Goal: Task Accomplishment & Management: Manage account settings

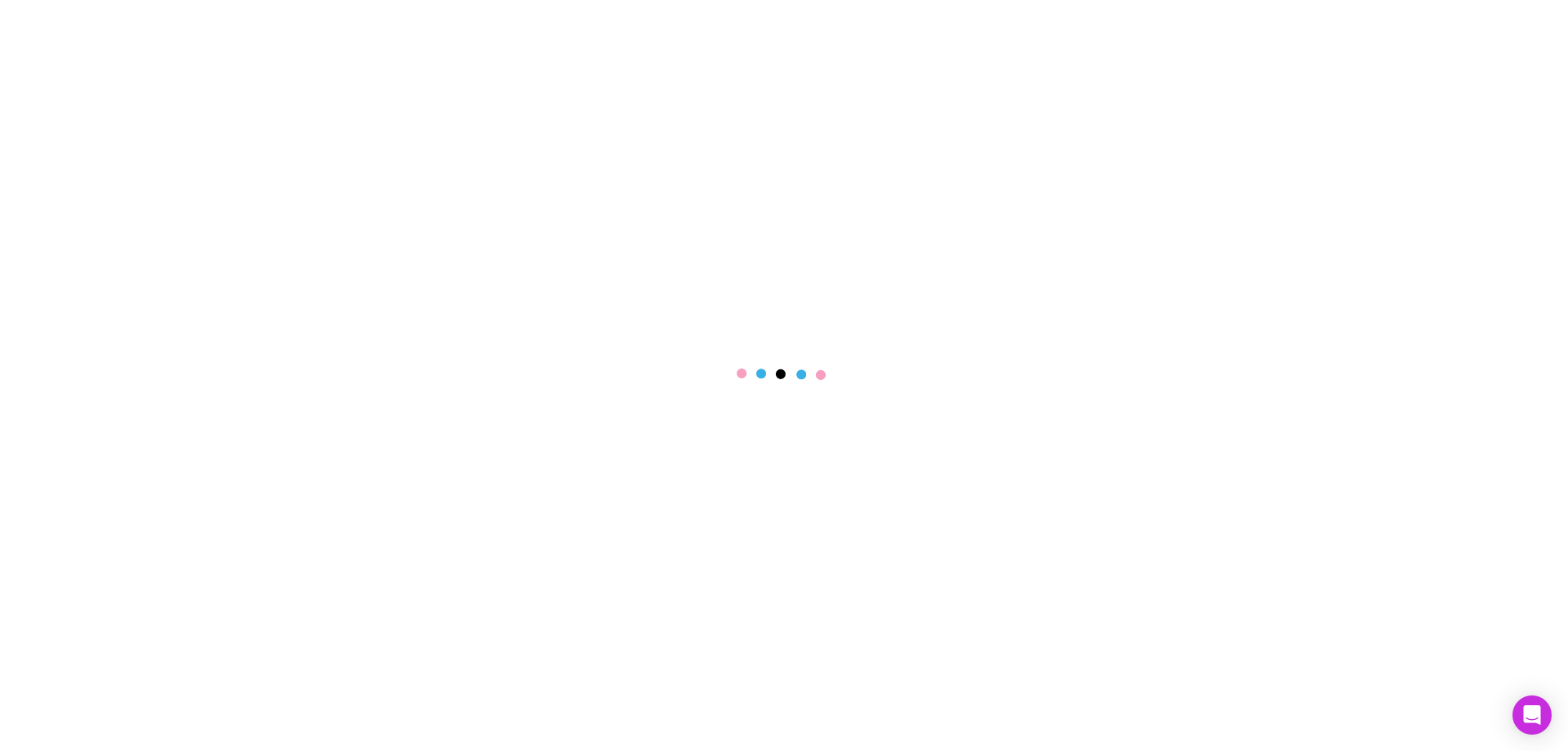
select select "****"
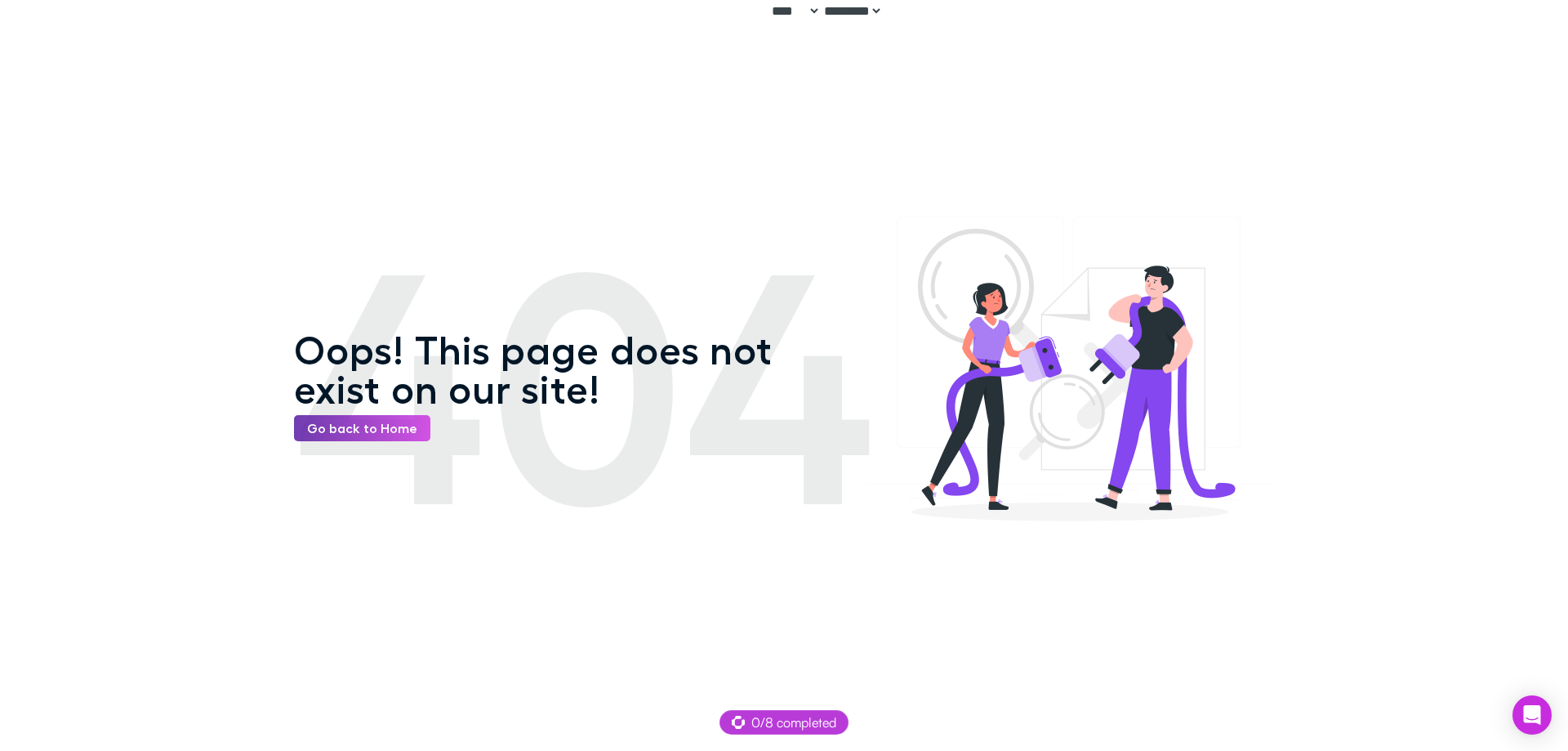
click at [352, 421] on link "Go back to Home" at bounding box center [362, 427] width 136 height 26
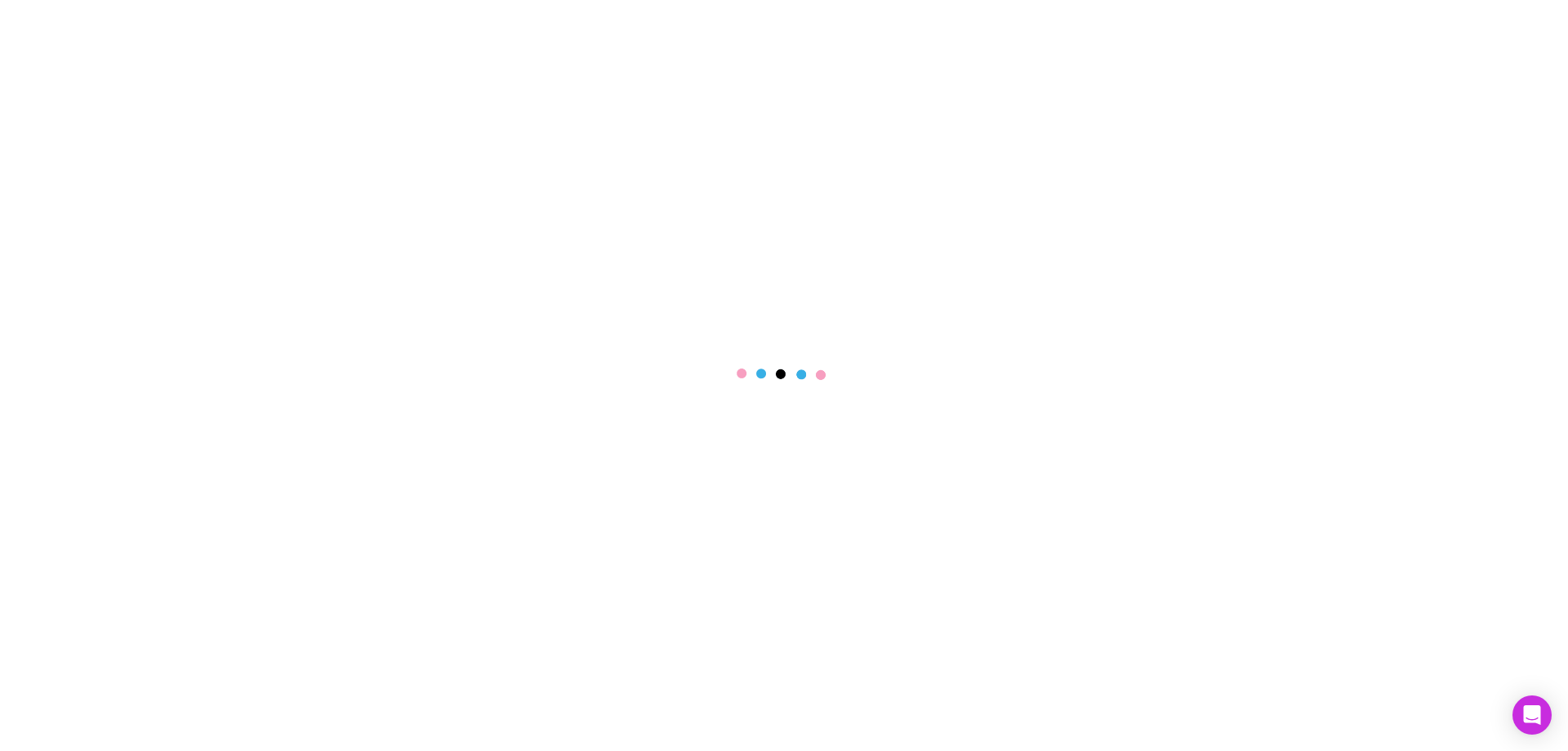
select select "****"
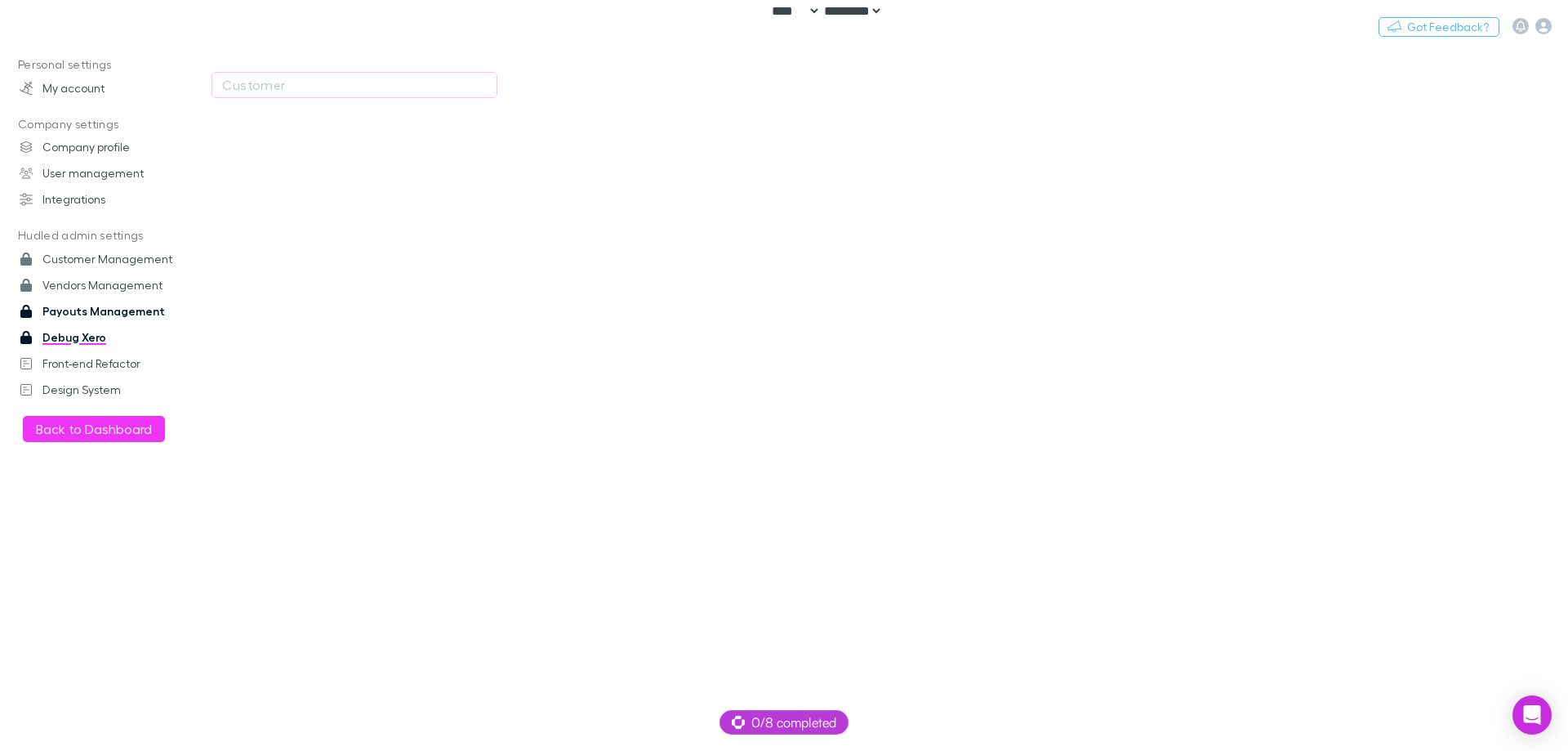
click at [102, 318] on link "Payouts Management" at bounding box center [112, 310] width 217 height 26
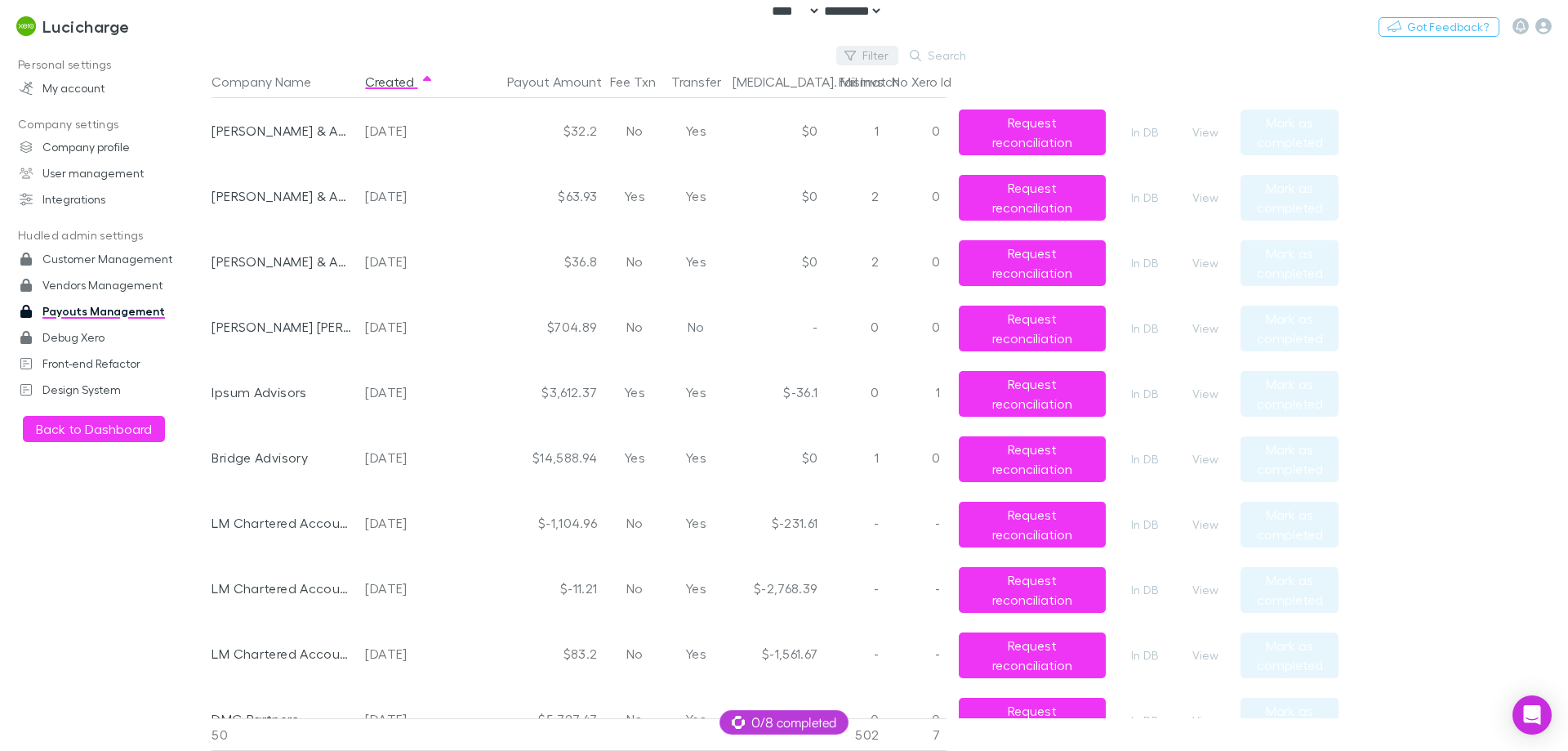
click at [874, 57] on button "Filter" at bounding box center [867, 56] width 62 height 20
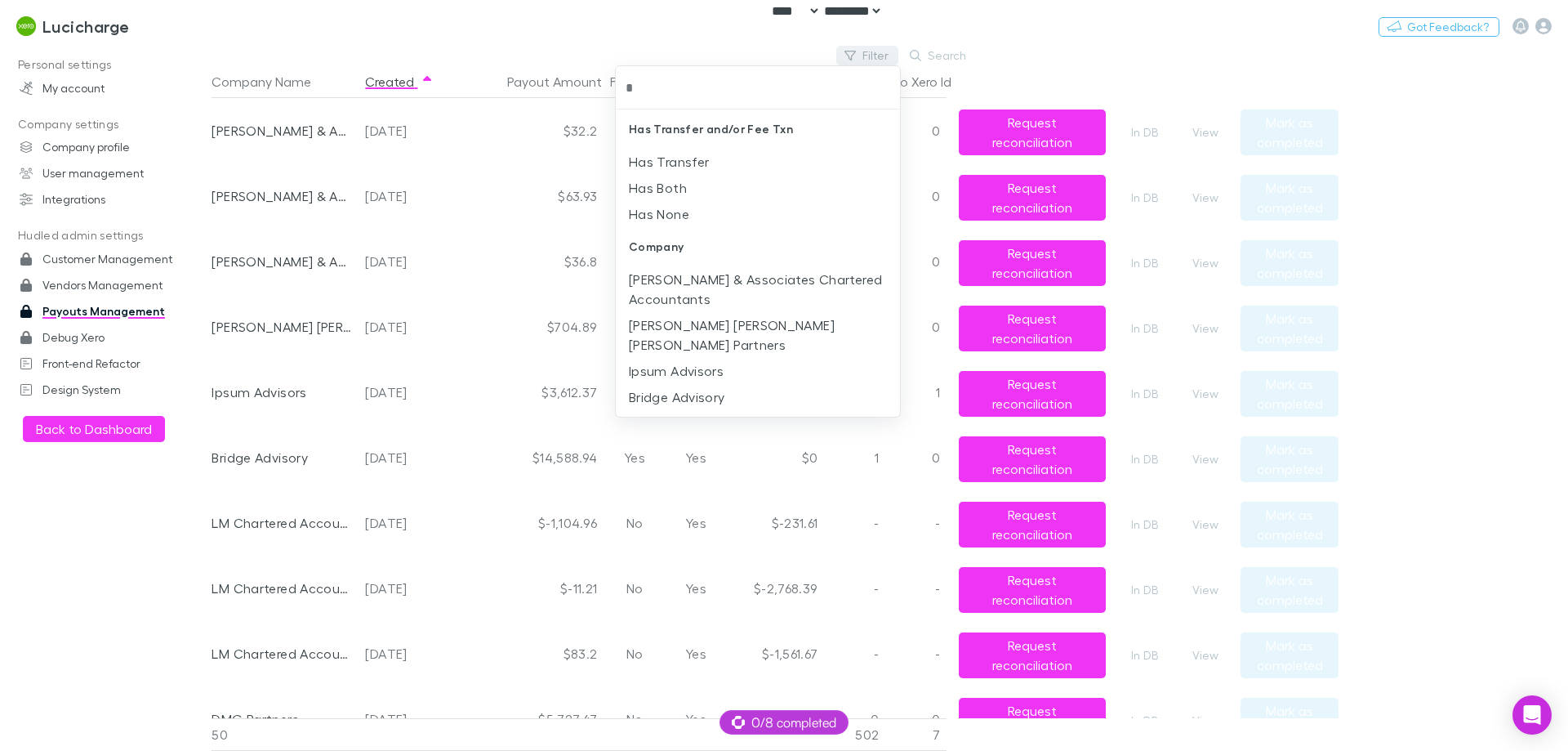
type input "**"
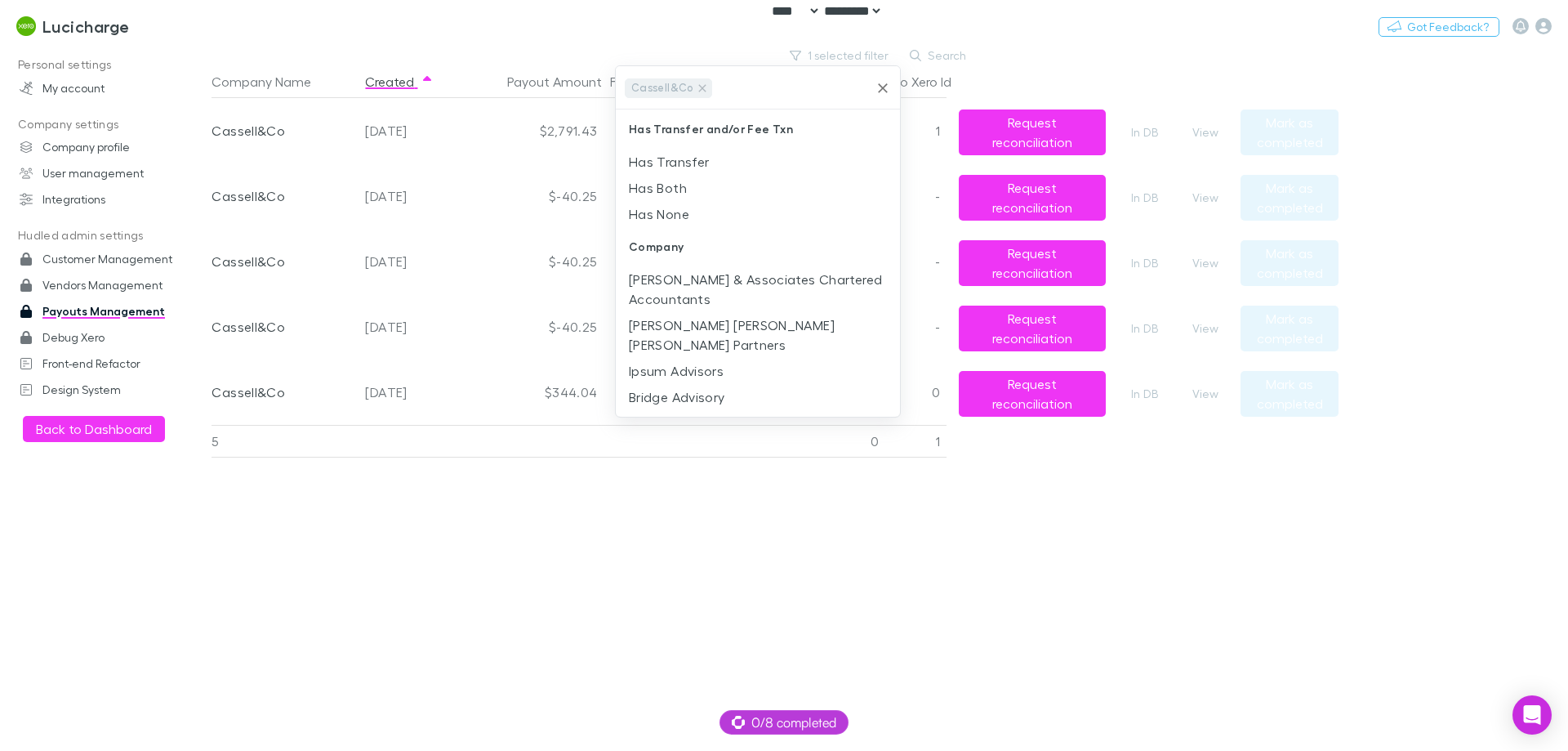
click at [762, 578] on div at bounding box center [784, 375] width 1568 height 751
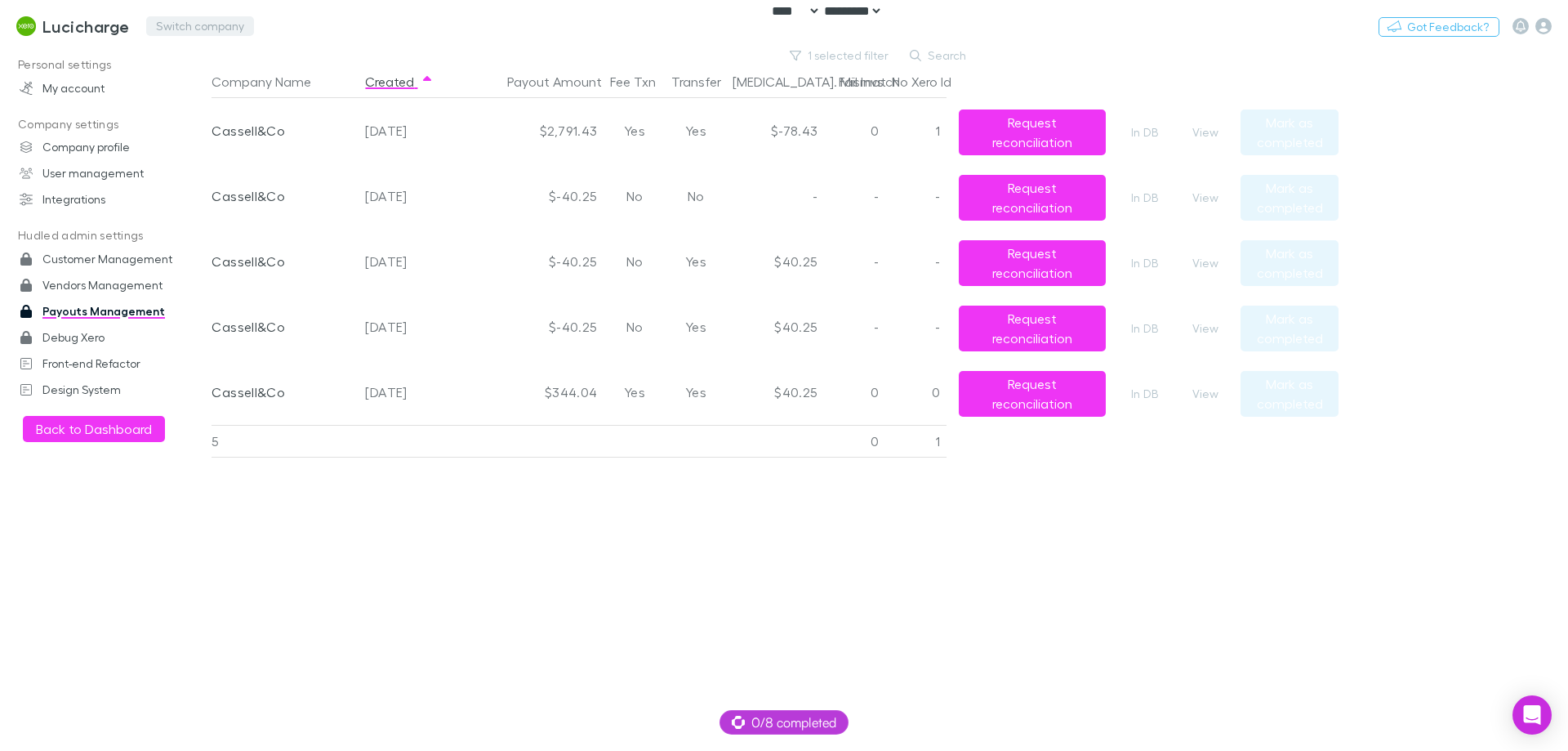
click at [238, 21] on button "Switch company" at bounding box center [200, 26] width 108 height 20
type input "***"
click at [289, 104] on p "Hysons Chartered Accountants" at bounding box center [258, 98] width 197 height 20
click at [64, 10] on link "Hysons Chartered Accountants" at bounding box center [176, 26] width 340 height 39
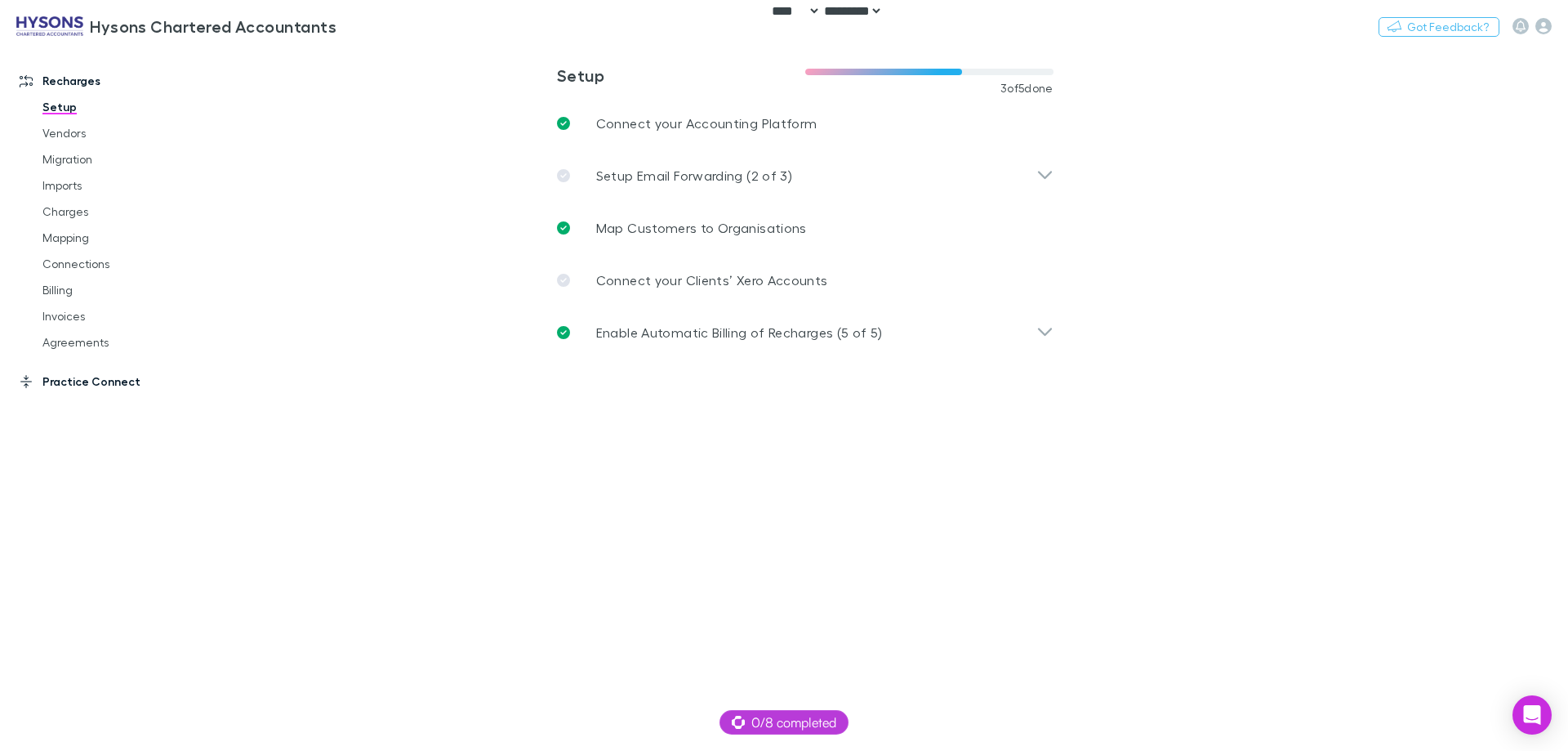
click at [86, 381] on link "Practice Connect" at bounding box center [112, 381] width 217 height 26
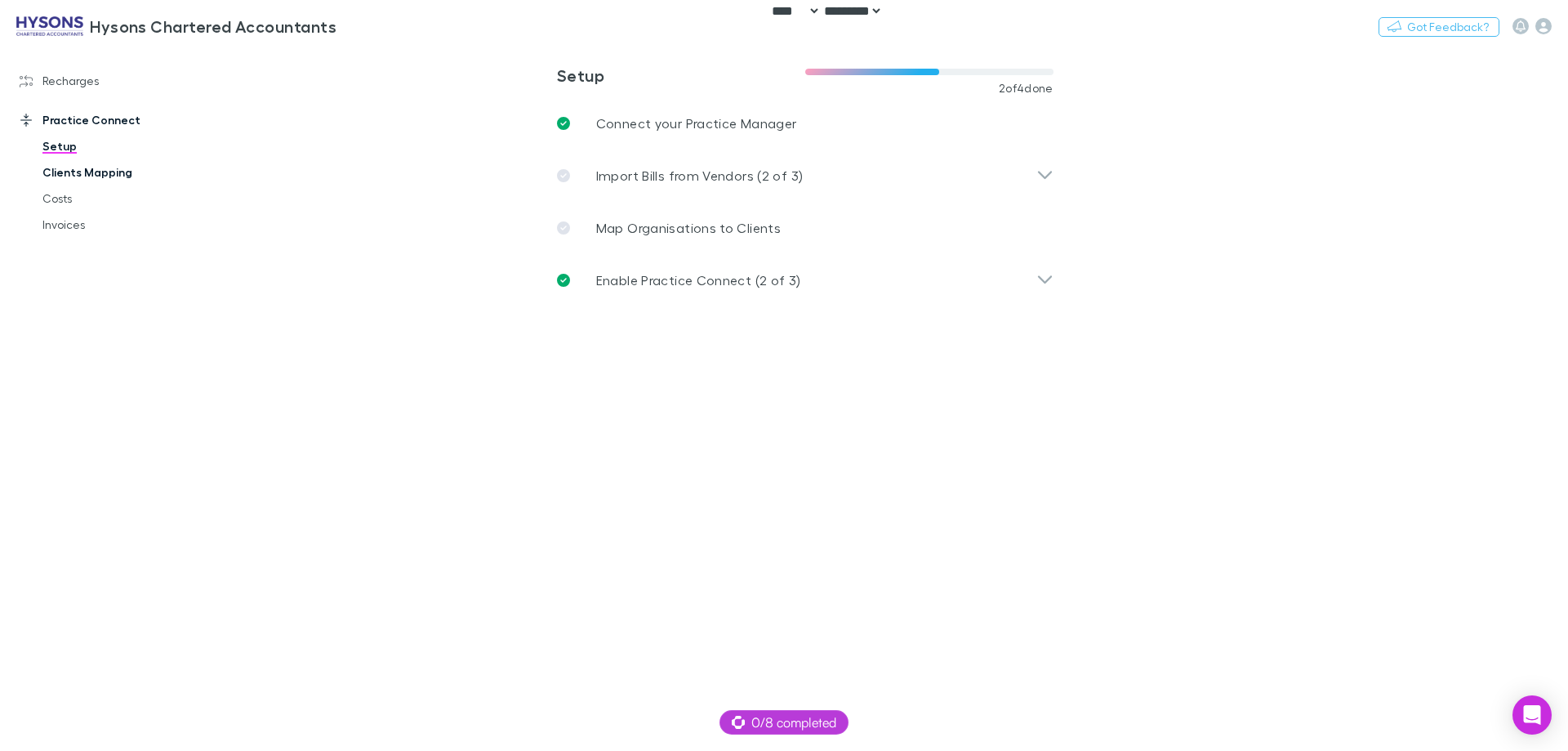
click at [64, 165] on link "Clients Mapping" at bounding box center [123, 172] width 195 height 26
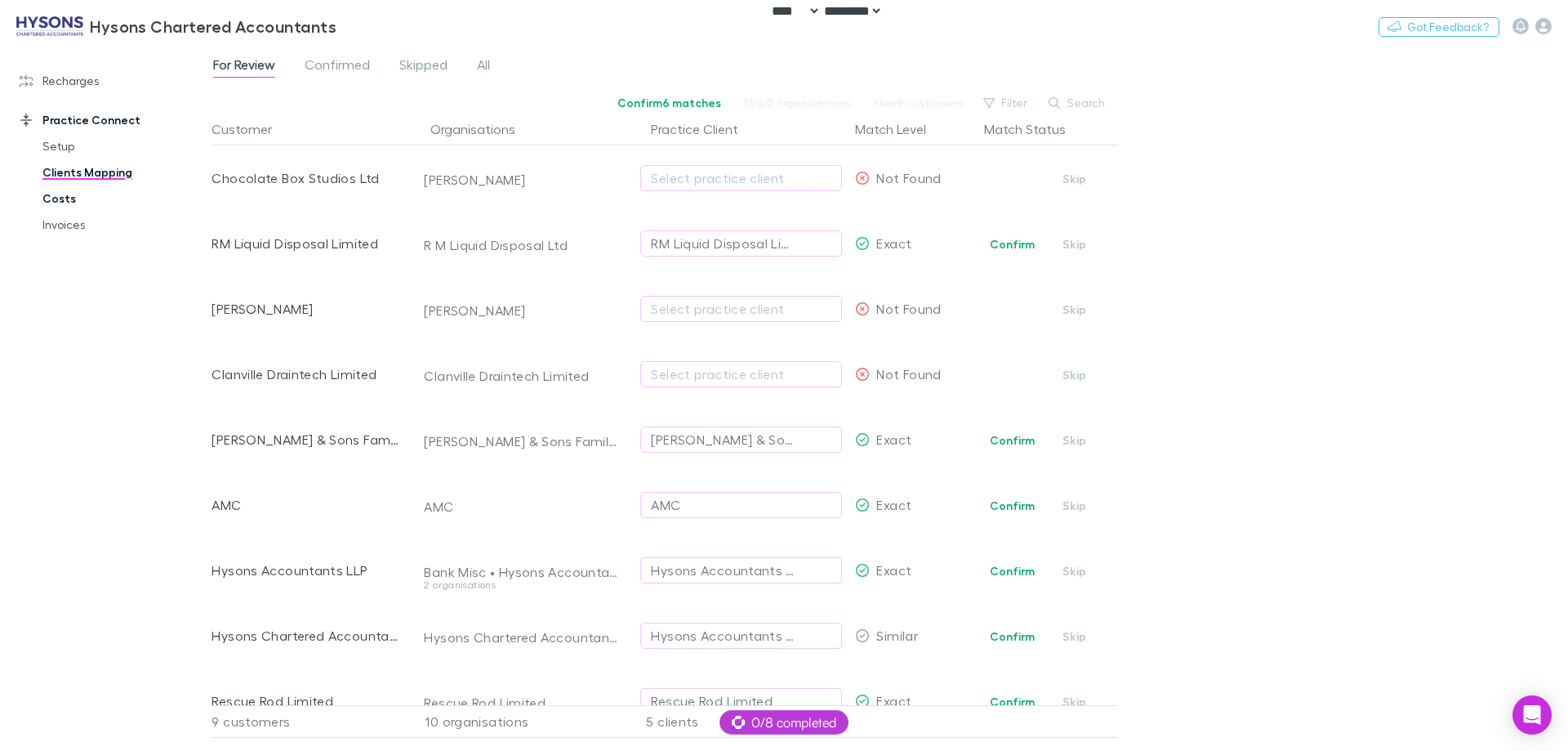
click at [63, 199] on link "Costs" at bounding box center [123, 198] width 195 height 26
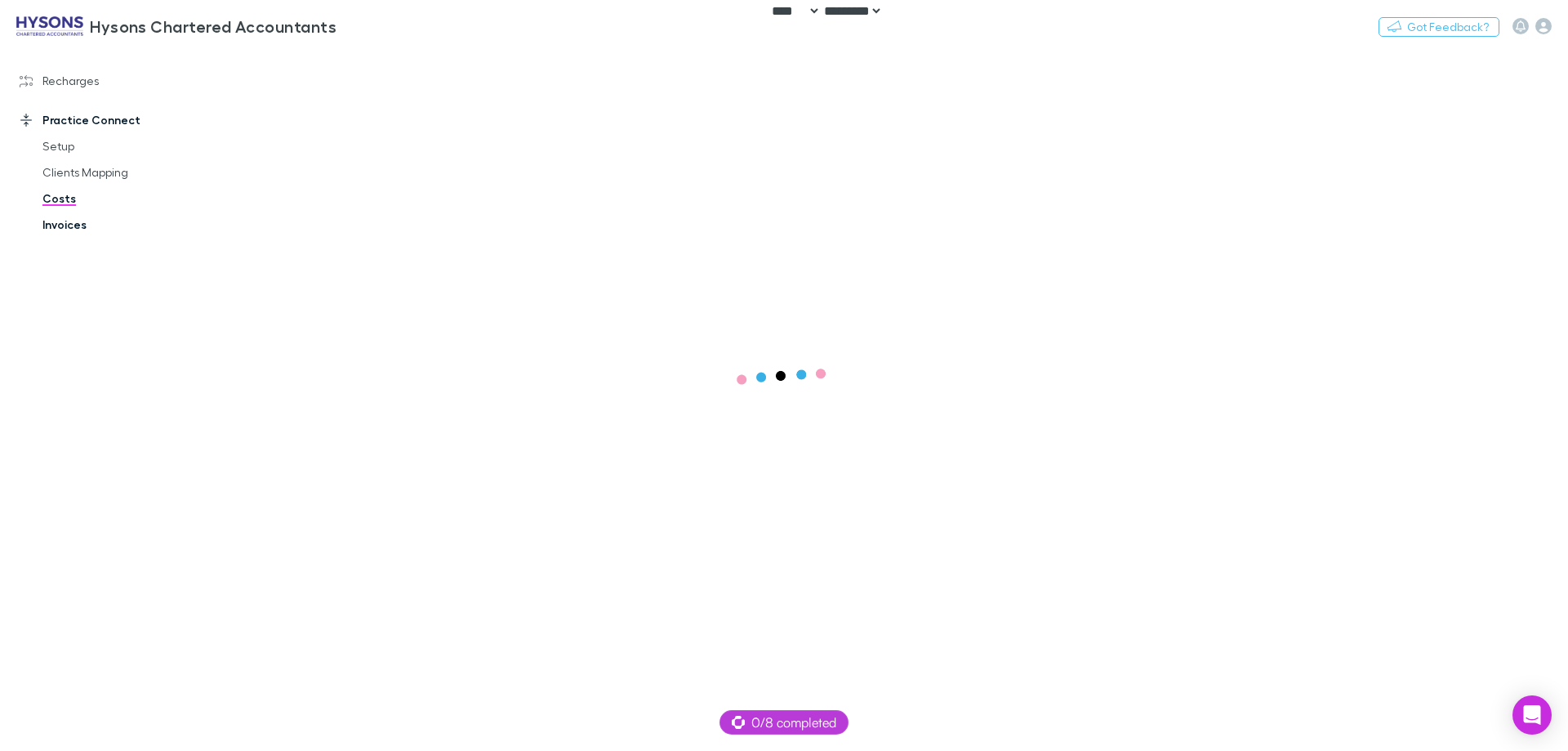
click at [63, 223] on link "Invoices" at bounding box center [123, 224] width 195 height 26
click at [63, 86] on link "Recharges" at bounding box center [112, 81] width 217 height 26
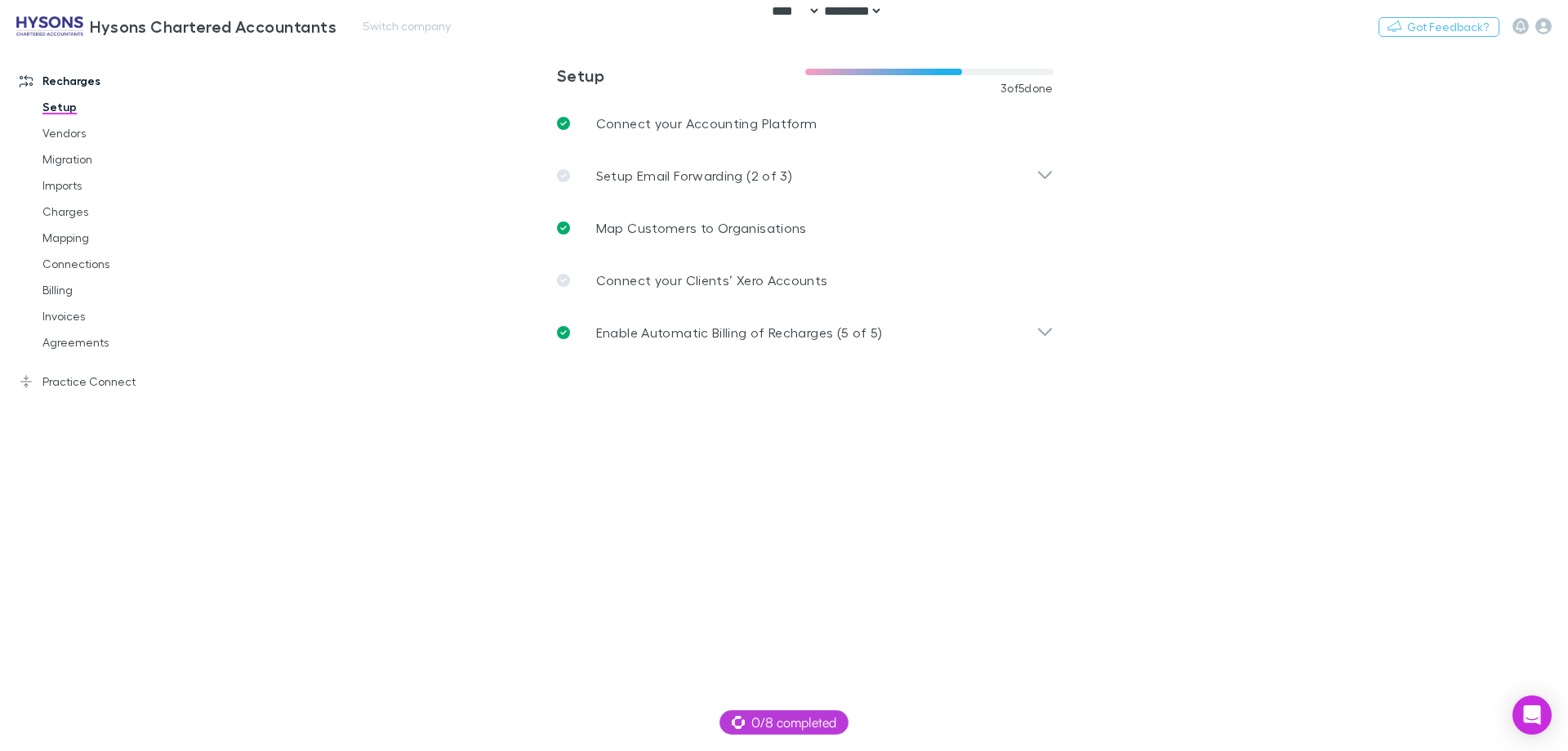
click at [1555, 26] on div "Nothing Got Feedback?" at bounding box center [1473, 26] width 189 height 22
click at [1545, 30] on icon "button" at bounding box center [1543, 26] width 16 height 16
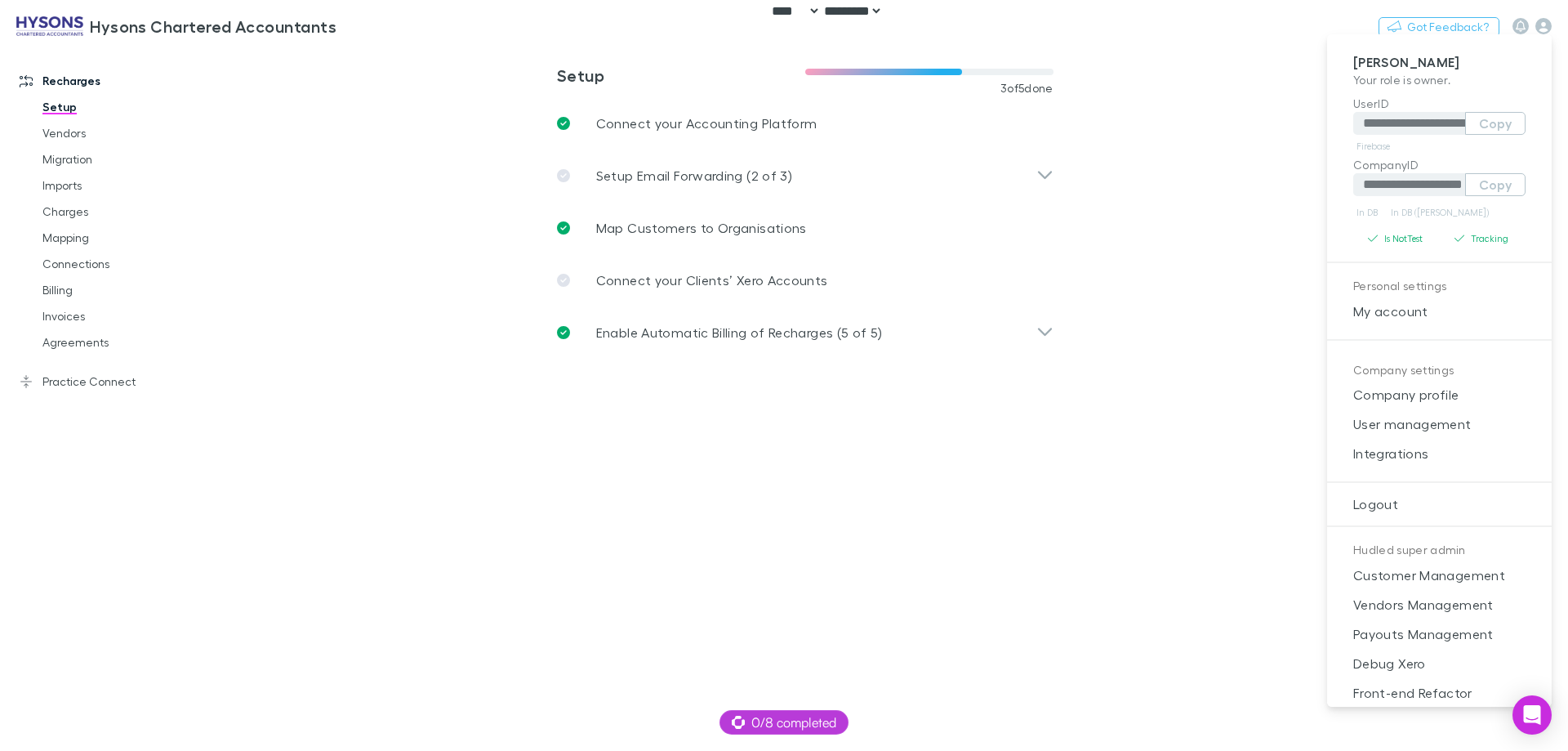
scroll to position [13, 0]
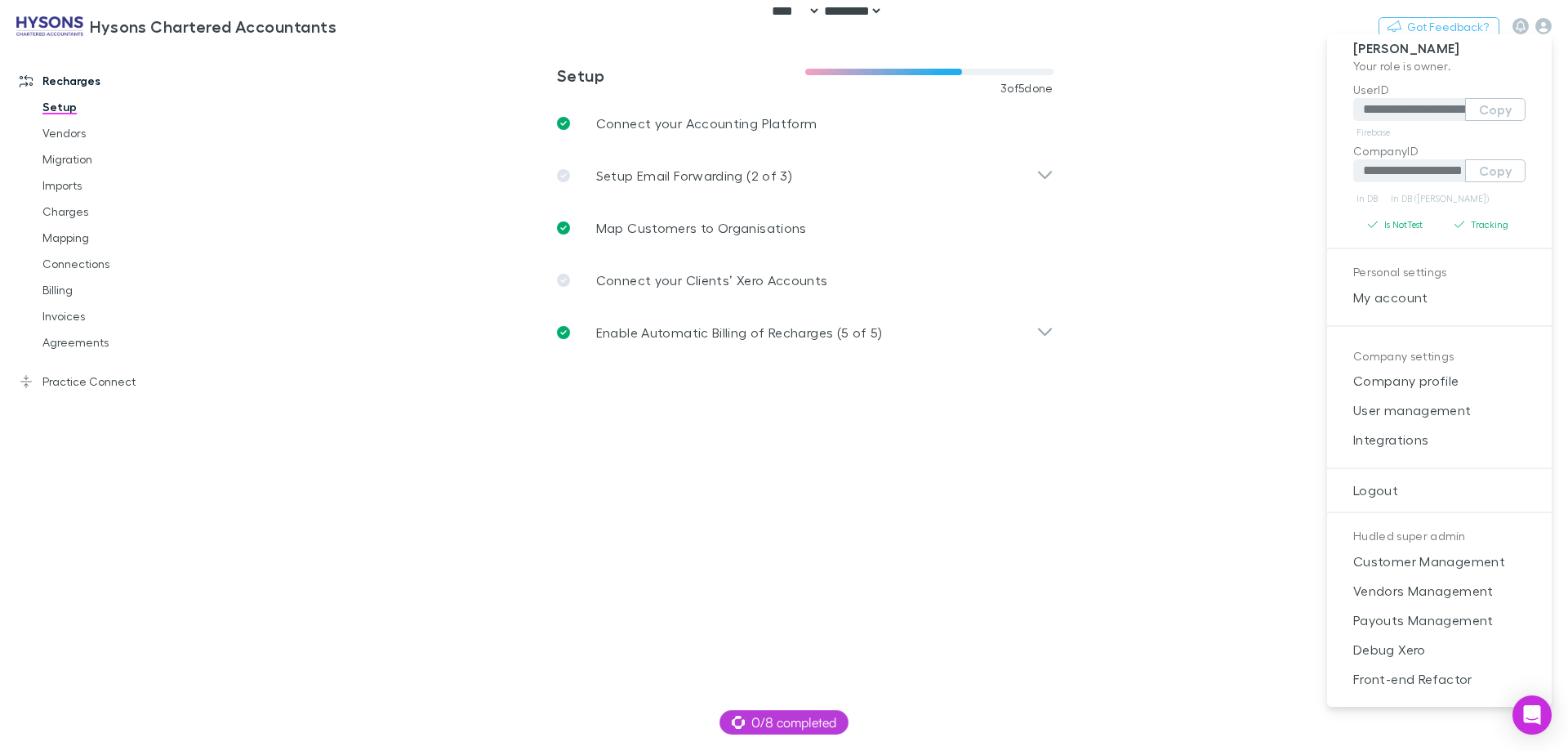
drag, startPoint x: 351, startPoint y: 400, endPoint x: 490, endPoint y: 141, distance: 293.9
click at [353, 397] on div at bounding box center [784, 375] width 1568 height 751
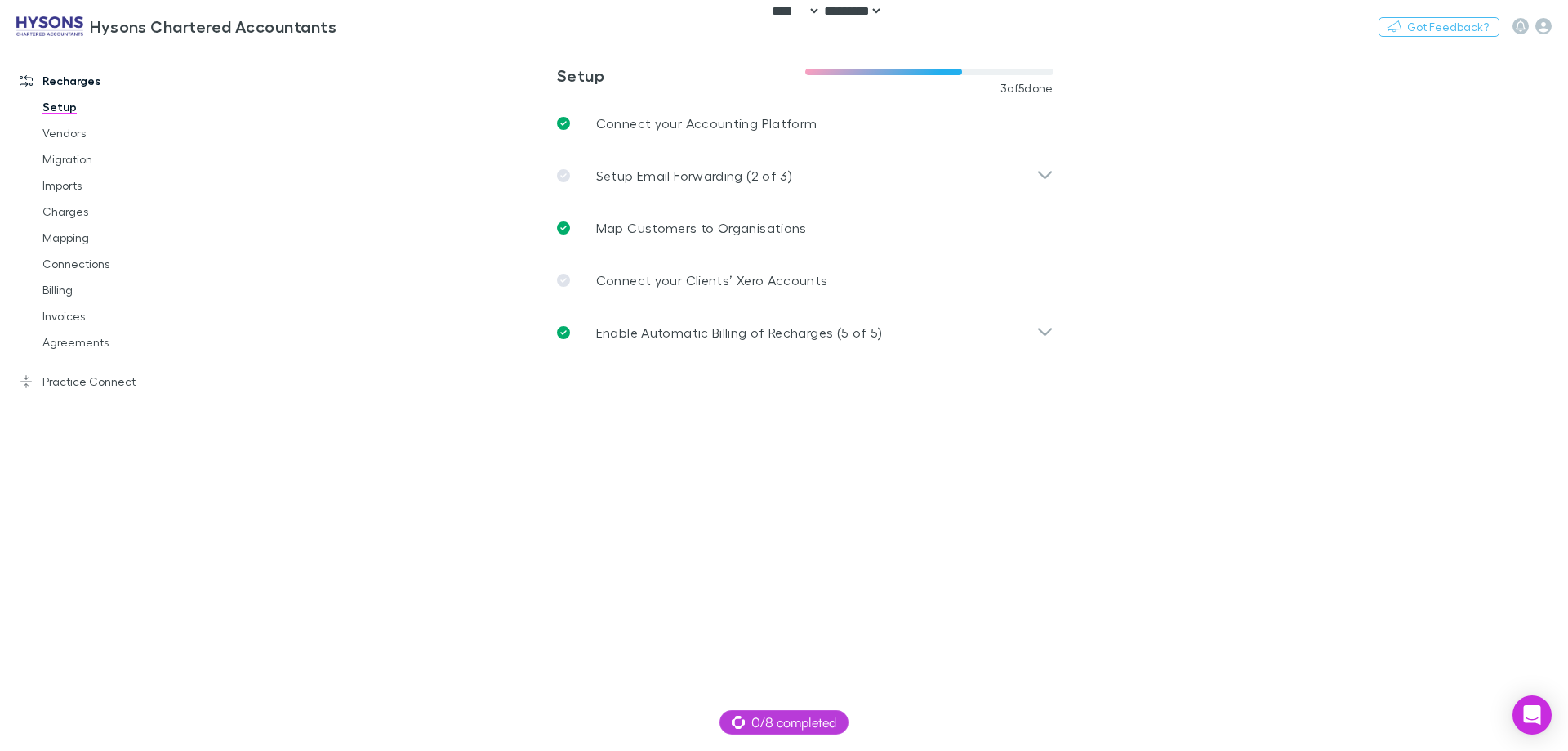
click at [440, 458] on main "**********" at bounding box center [890, 398] width 1356 height 705
click at [1538, 30] on icon "button" at bounding box center [1543, 26] width 16 height 16
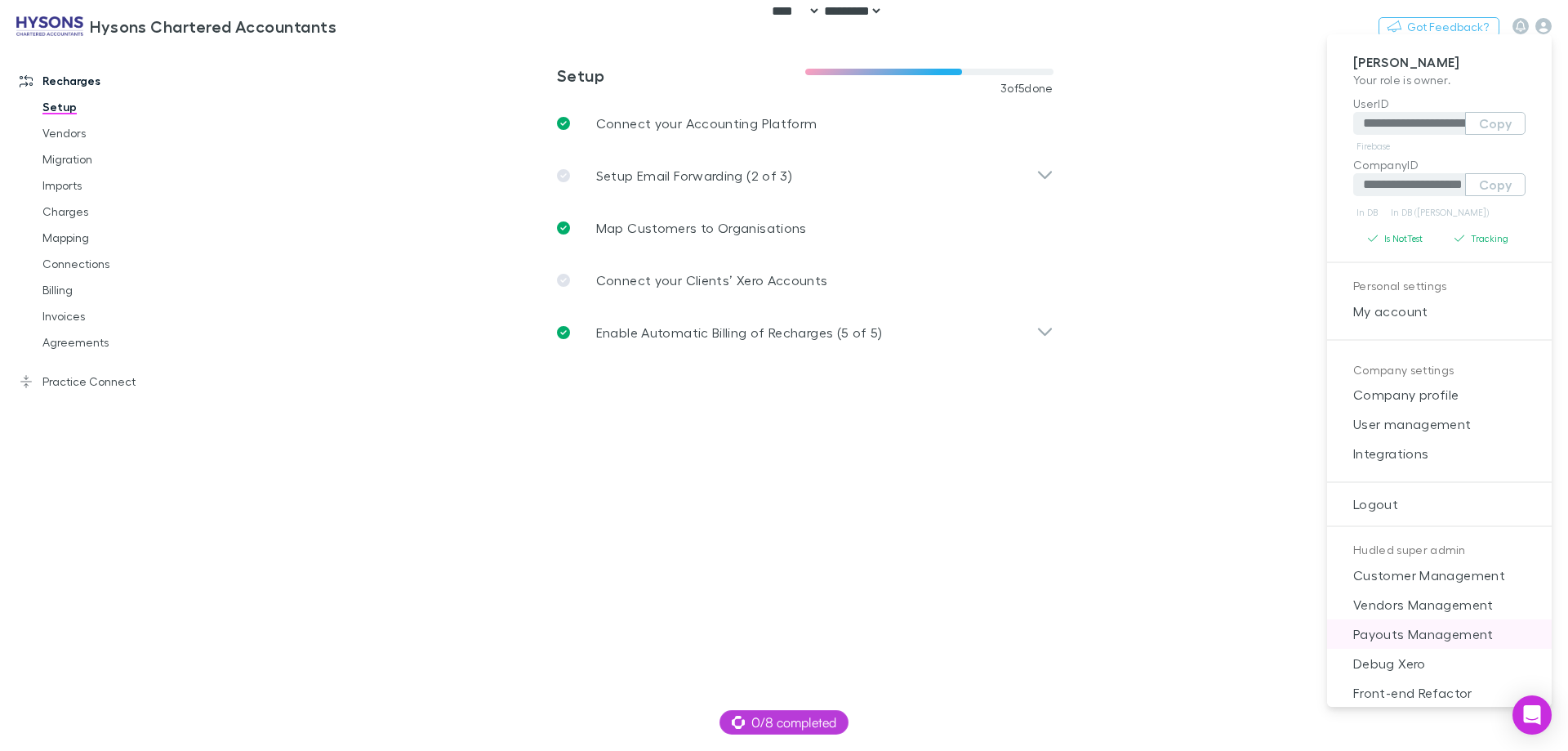
click at [1414, 640] on span "Payouts Management" at bounding box center [1439, 634] width 198 height 20
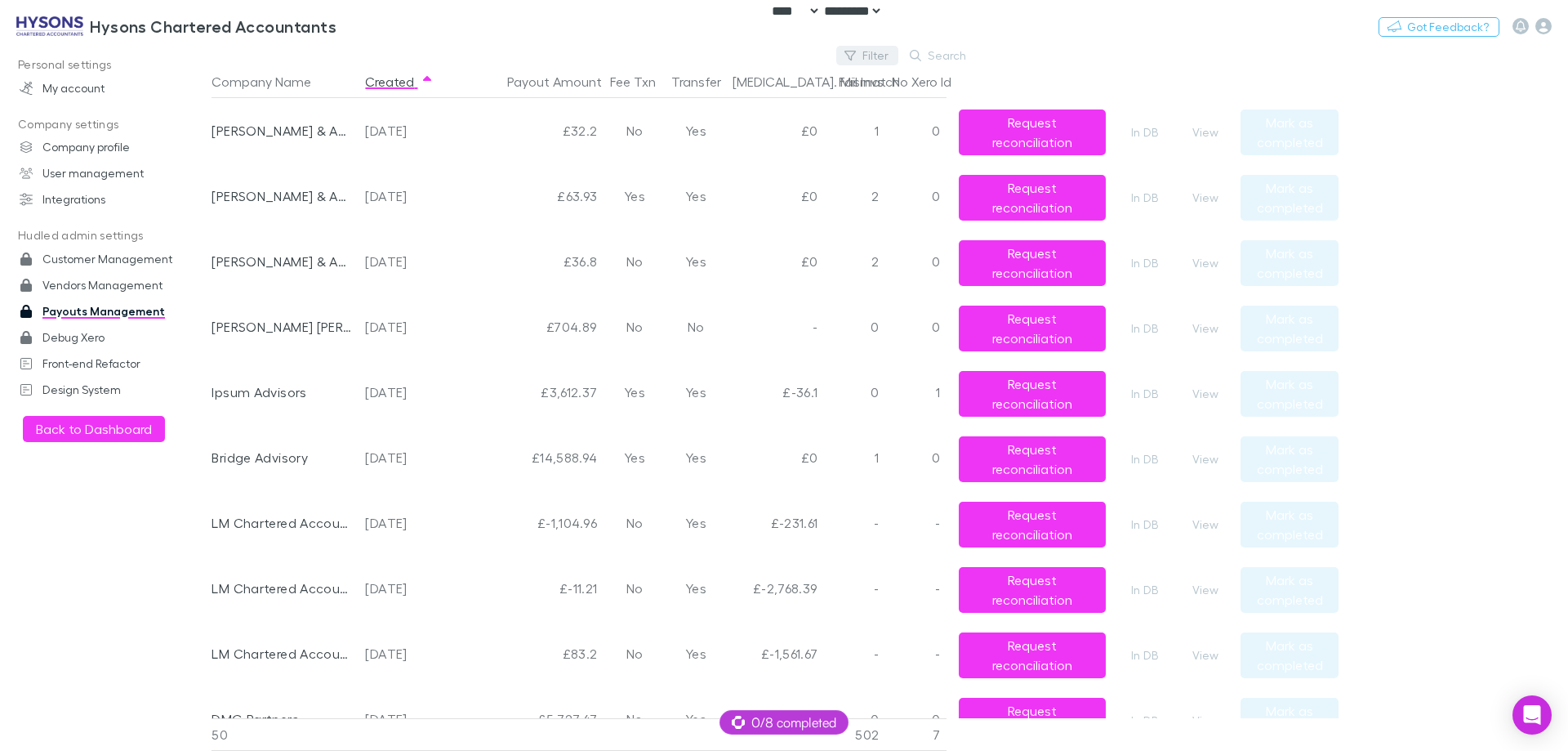
click at [885, 57] on button "Filter" at bounding box center [867, 56] width 62 height 20
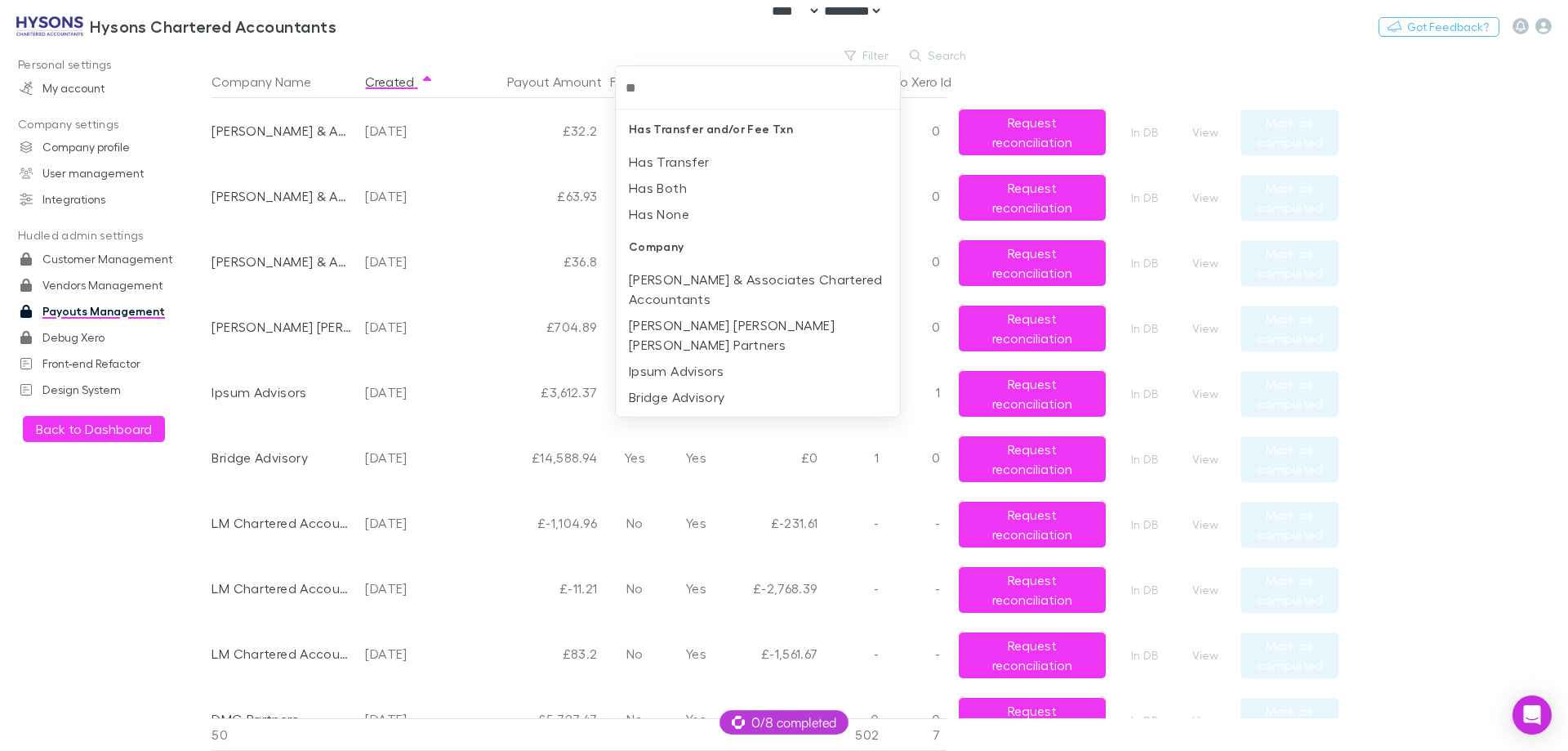
type input "***"
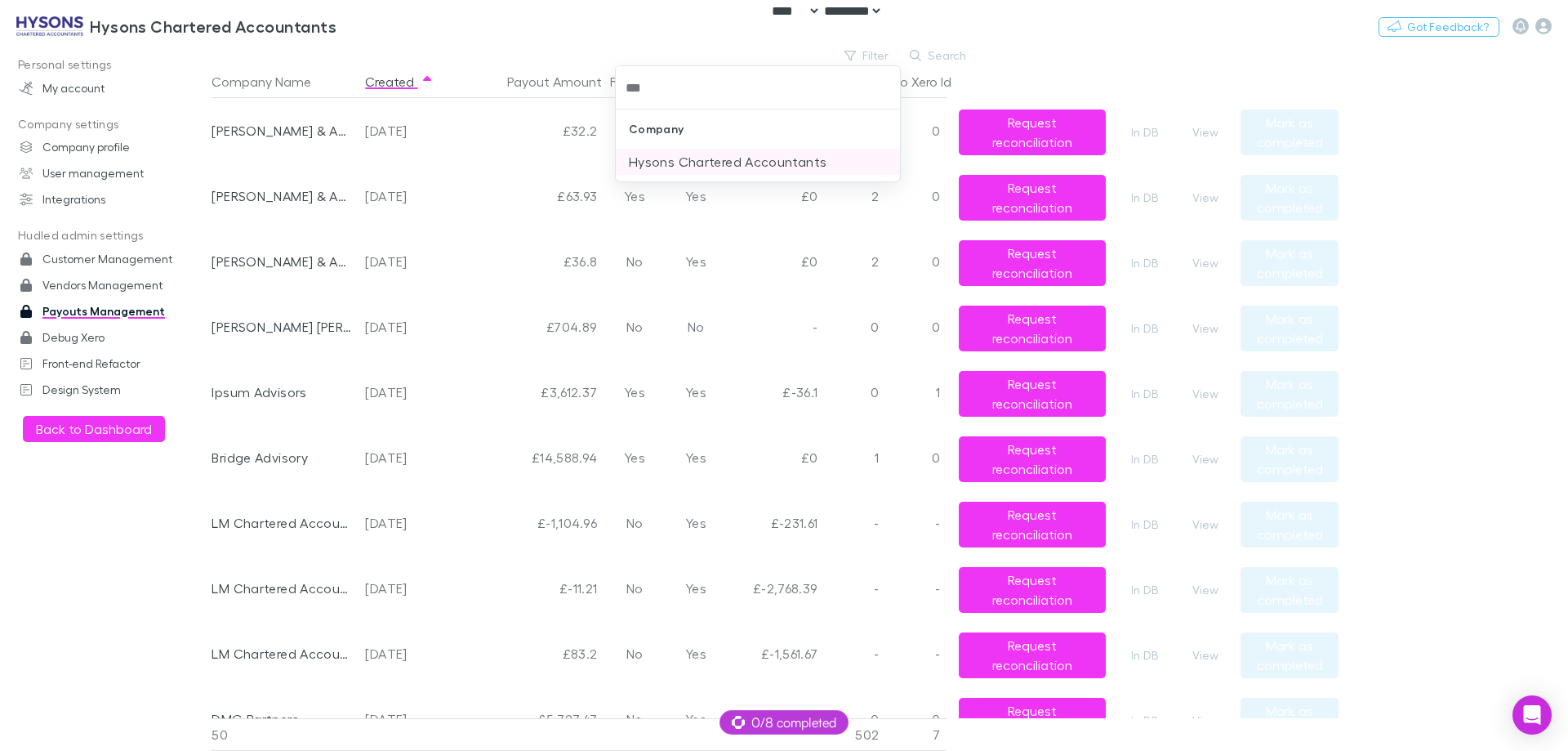
click at [762, 154] on li "Hysons Chartered Accountants" at bounding box center [757, 162] width 284 height 26
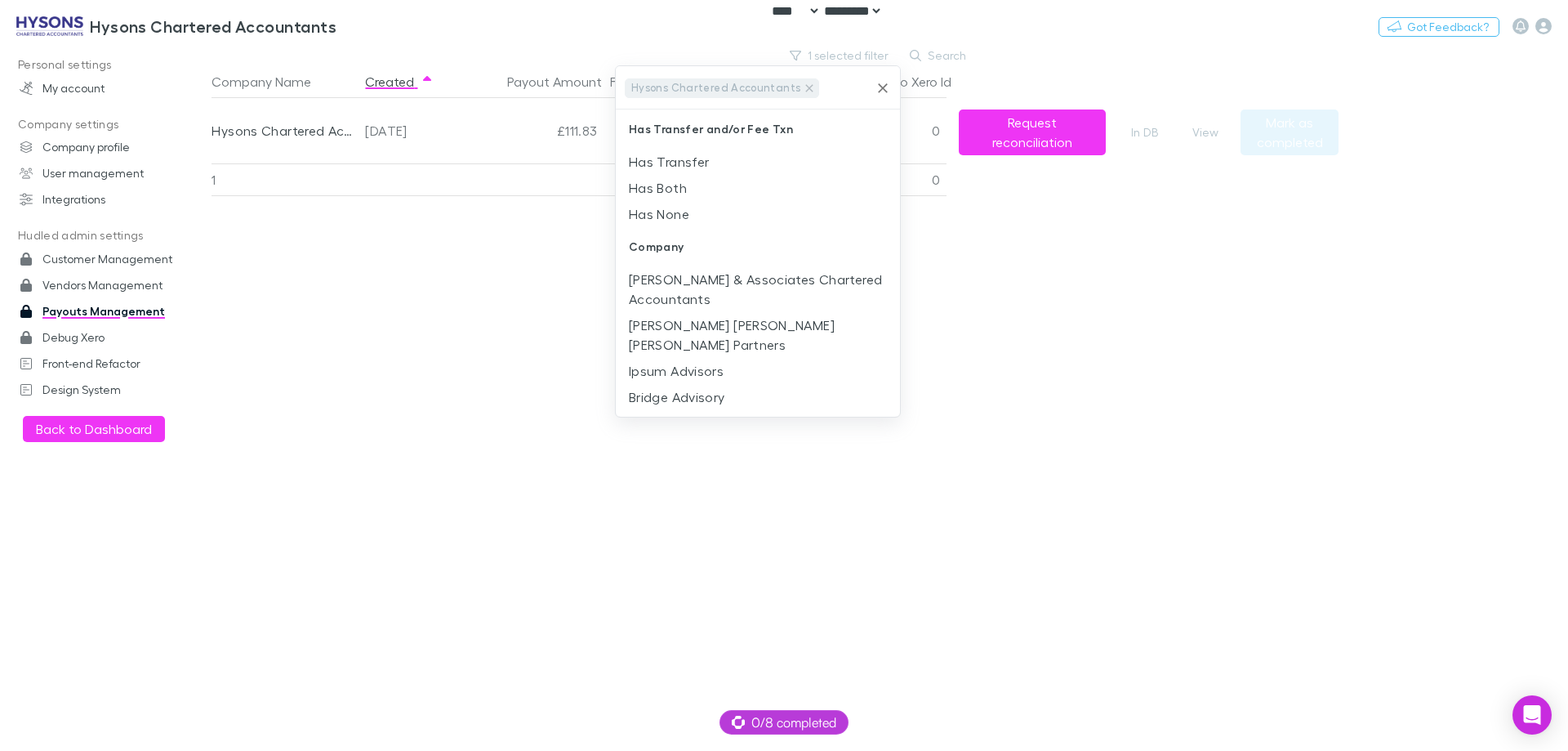
drag, startPoint x: 396, startPoint y: 266, endPoint x: 421, endPoint y: 137, distance: 131.4
click at [396, 261] on div at bounding box center [784, 375] width 1568 height 751
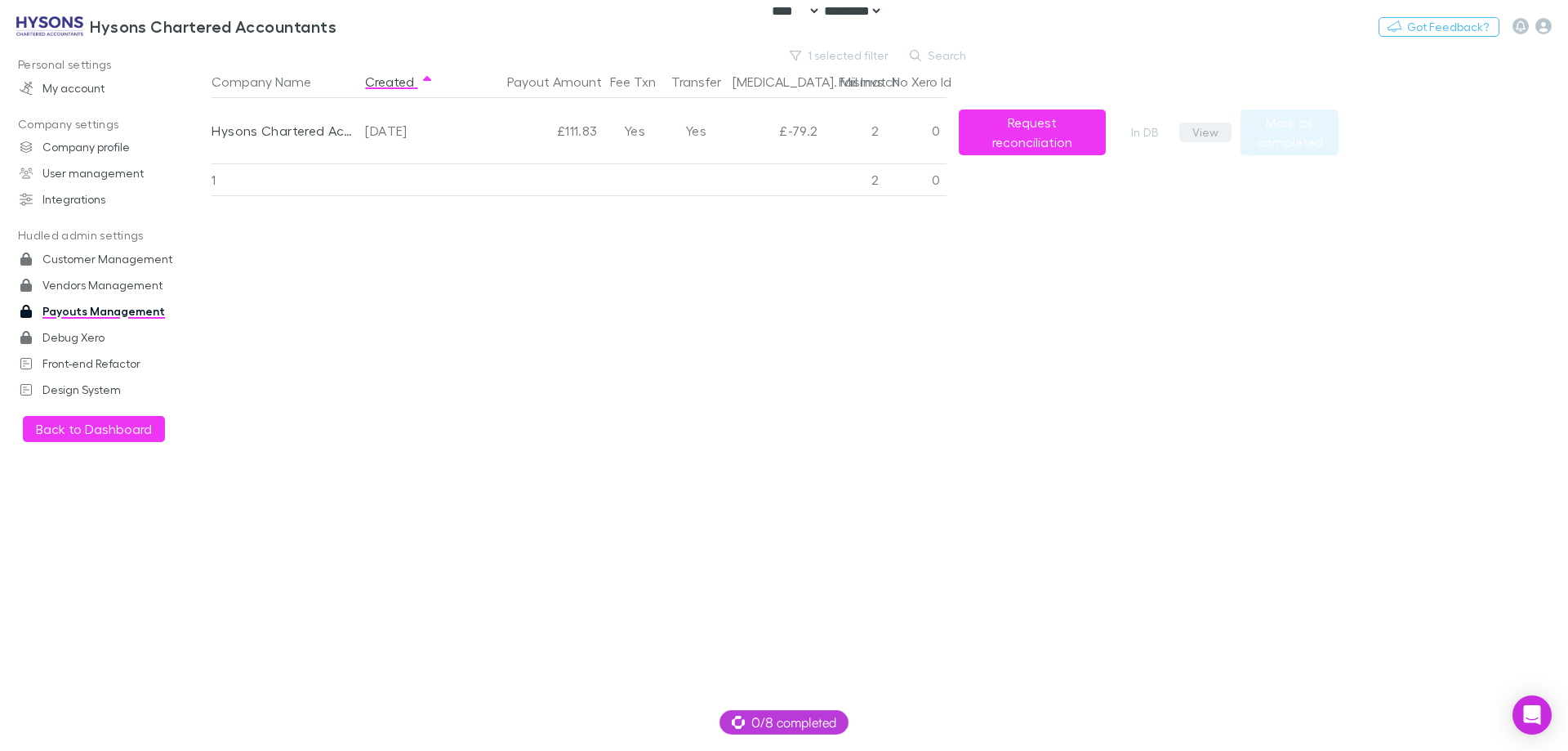
click at [1209, 135] on button "View" at bounding box center [1206, 133] width 52 height 20
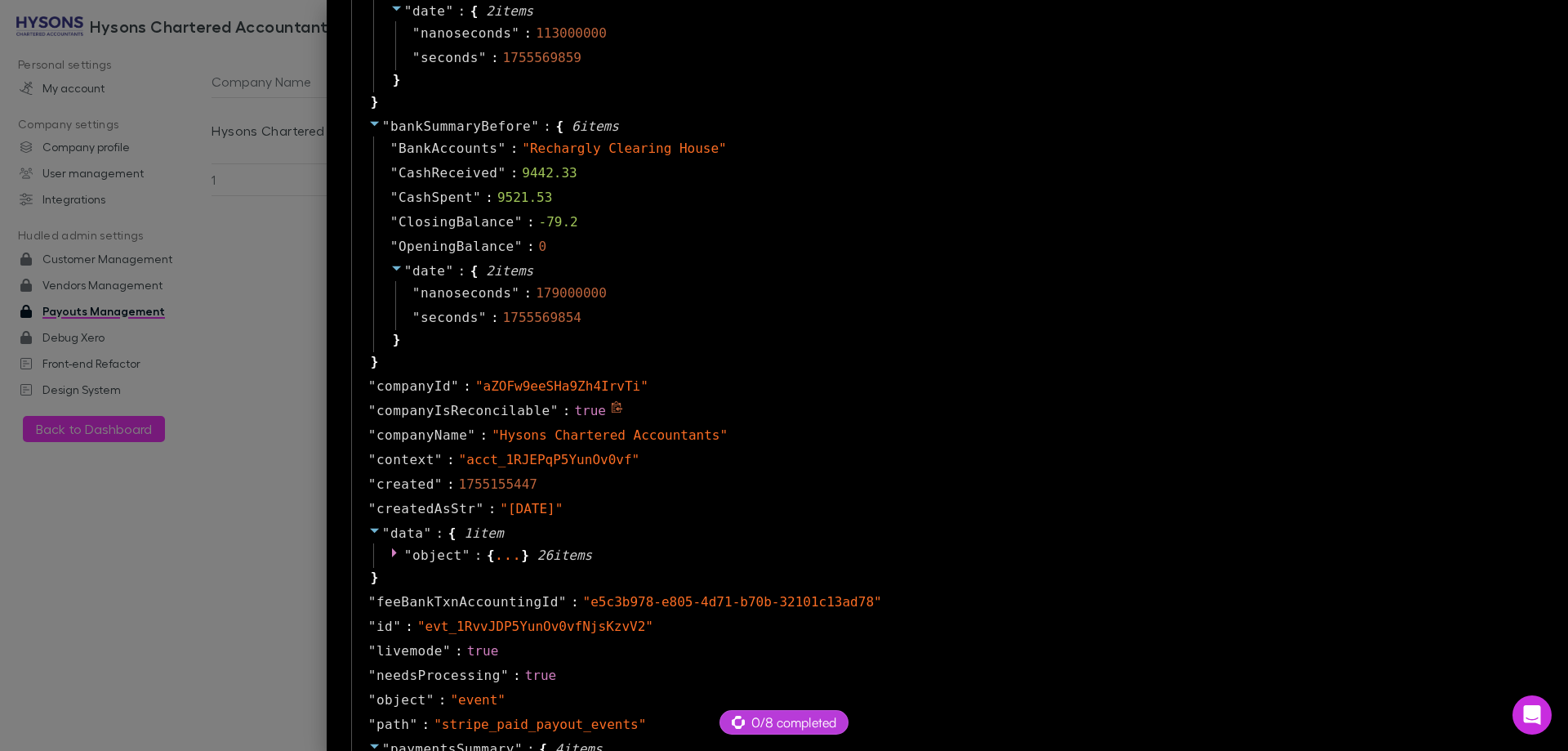
scroll to position [898, 0]
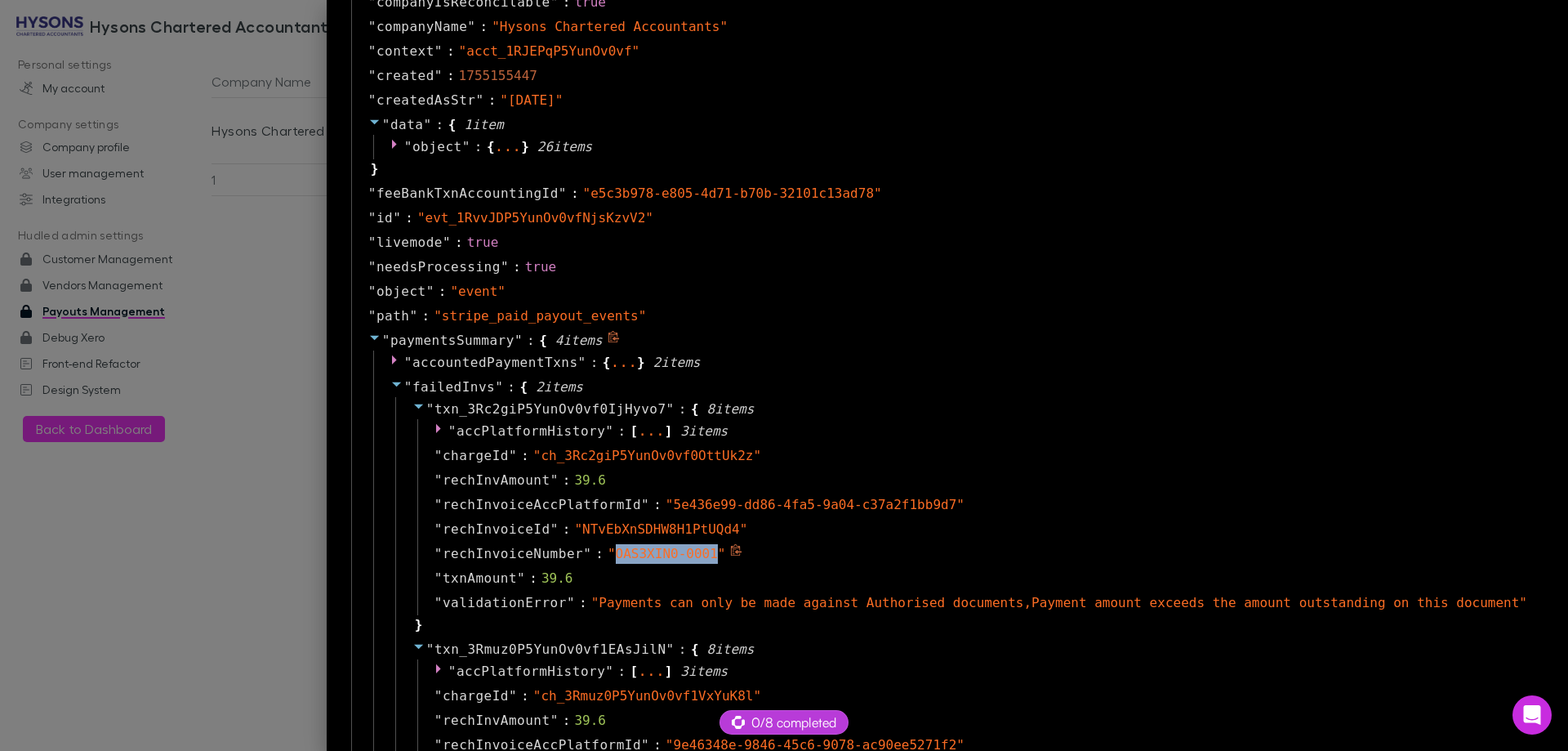
drag, startPoint x: 761, startPoint y: 555, endPoint x: 685, endPoint y: 551, distance: 76.1
click at [685, 551] on span "" OAS3XIN0-0001 "" at bounding box center [666, 553] width 118 height 15
copy span "OAS3XIN0-0001"
click at [745, 553] on span at bounding box center [737, 553] width 14 height 15
click at [667, 462] on div "" ch_3Rc2giP5YunOv0vf0OttUk2z "" at bounding box center [647, 456] width 228 height 20
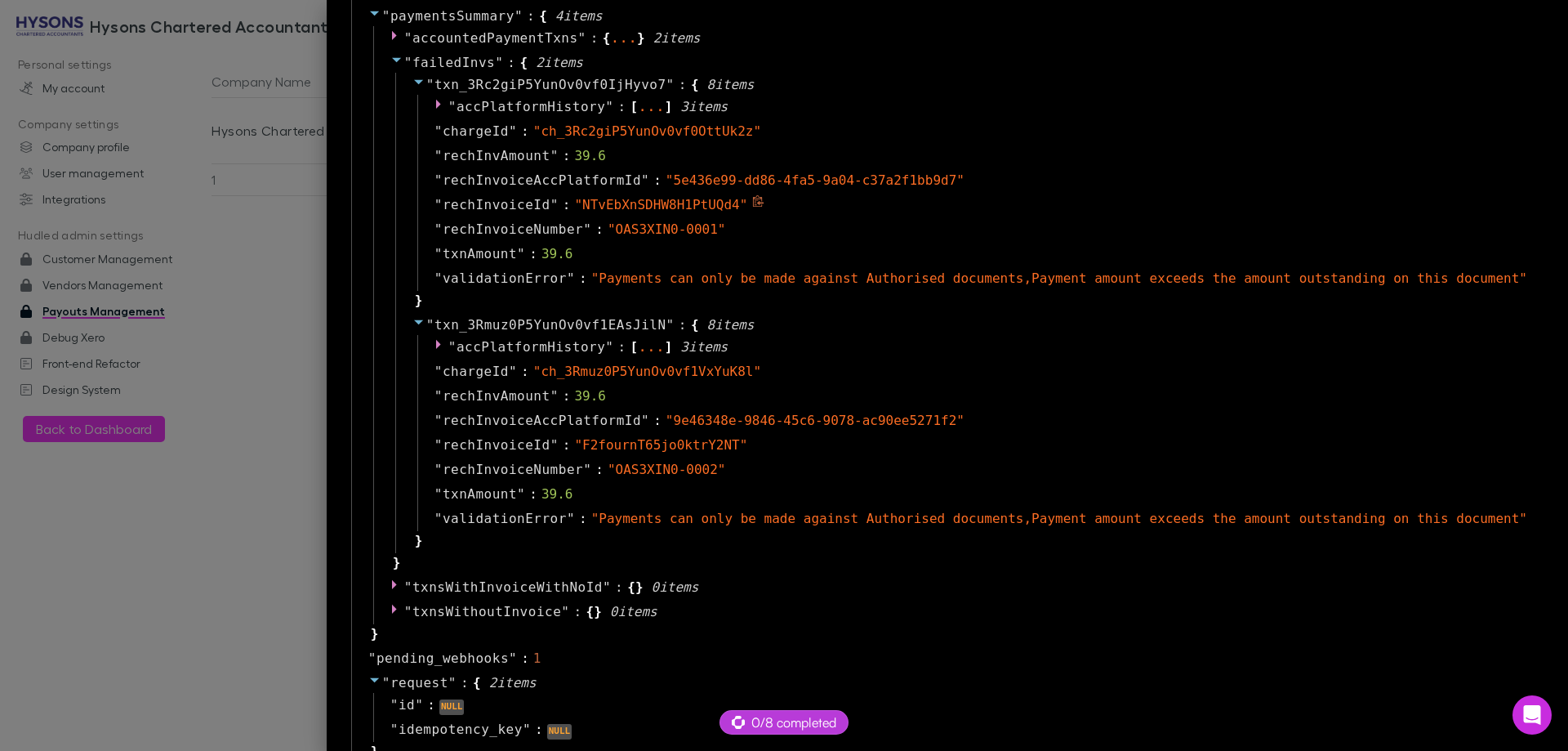
scroll to position [1226, 0]
click at [743, 460] on icon at bounding box center [736, 464] width 13 height 13
click at [361, 392] on div at bounding box center [784, 375] width 1568 height 751
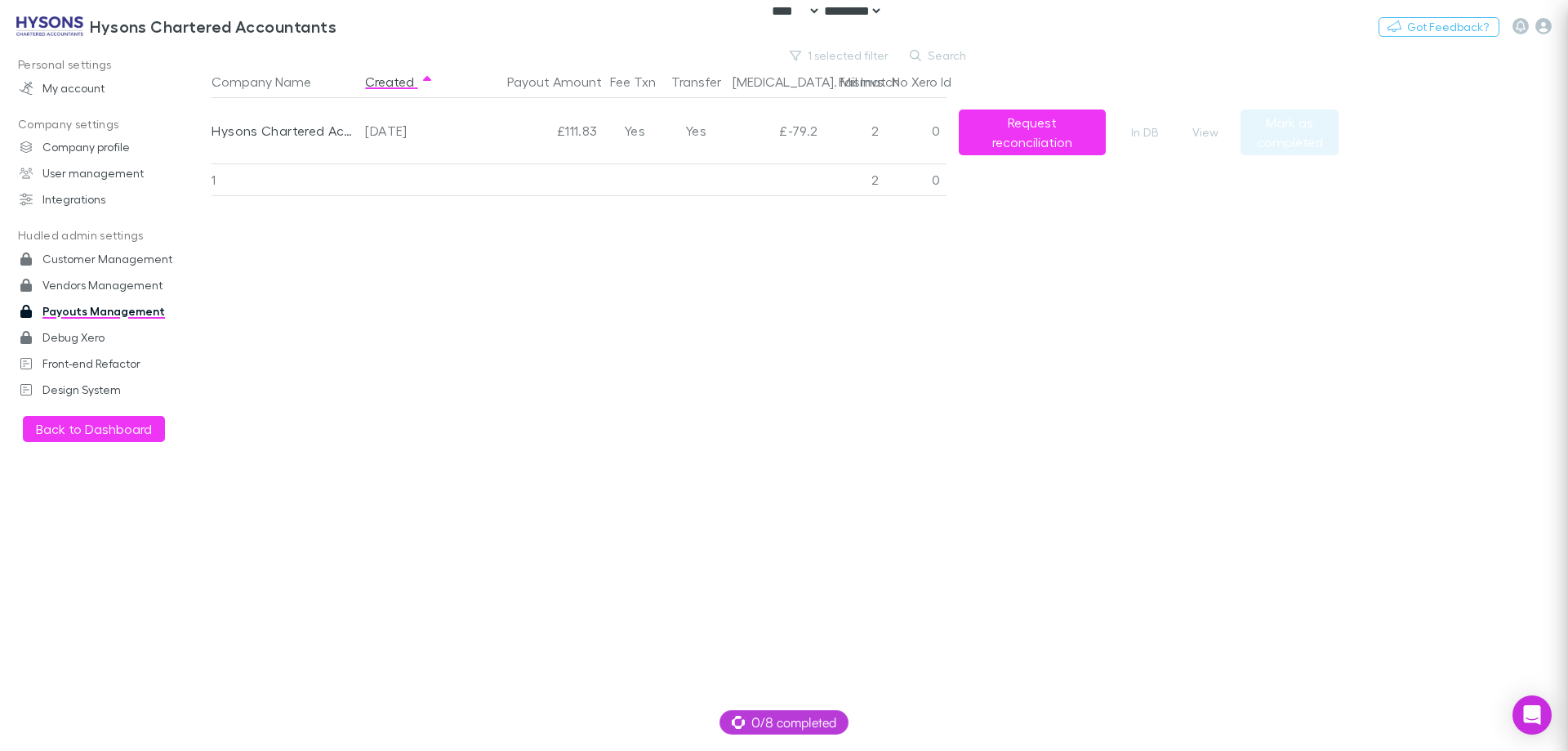
scroll to position [0, 0]
click at [178, 30] on h3 "Hysons Chartered Accountants" at bounding box center [213, 26] width 247 height 20
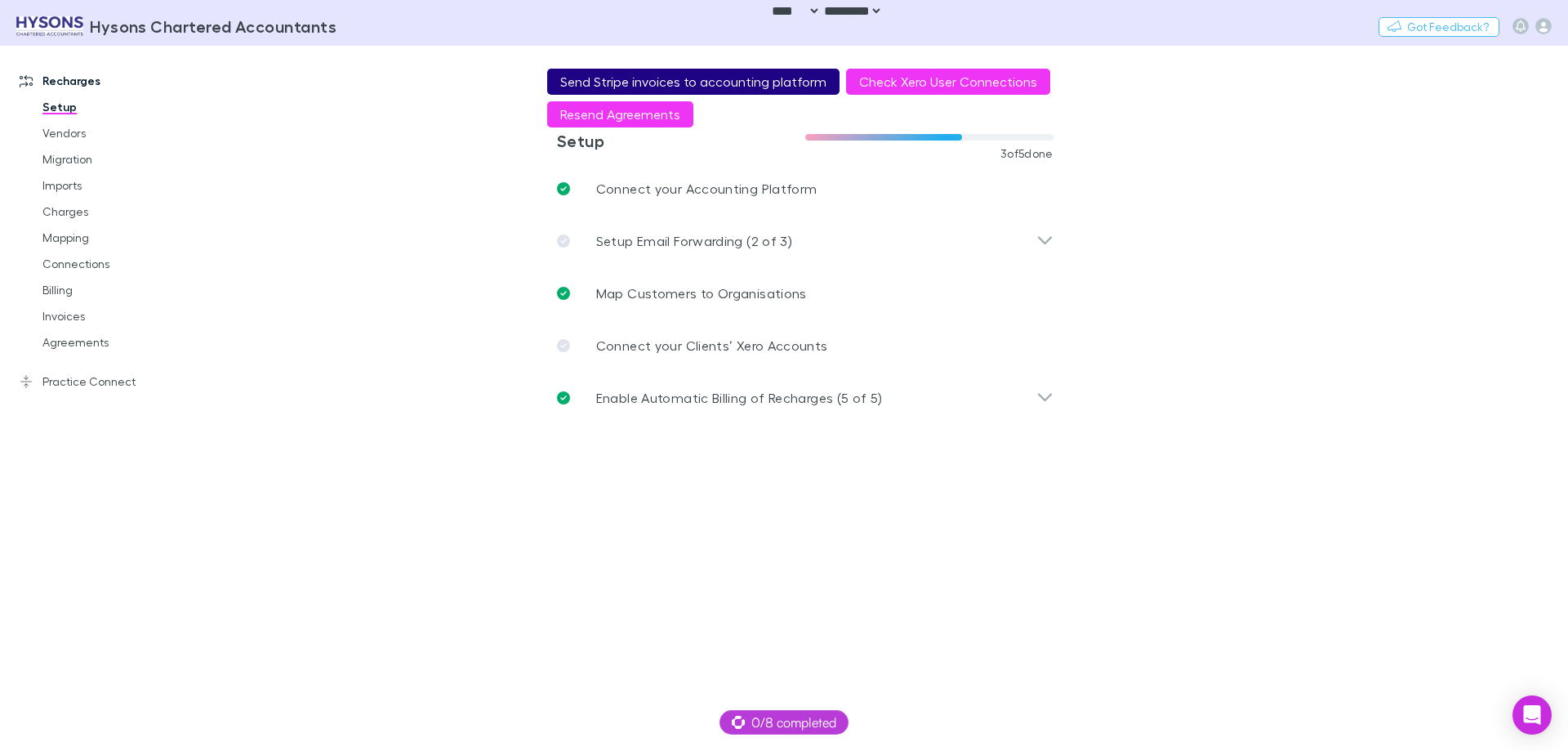
click at [633, 73] on button "Send Stripe invoices to accounting platform" at bounding box center [693, 81] width 292 height 26
click at [669, 76] on button "Send Stripe invoices to accounting platform" at bounding box center [693, 81] width 292 height 26
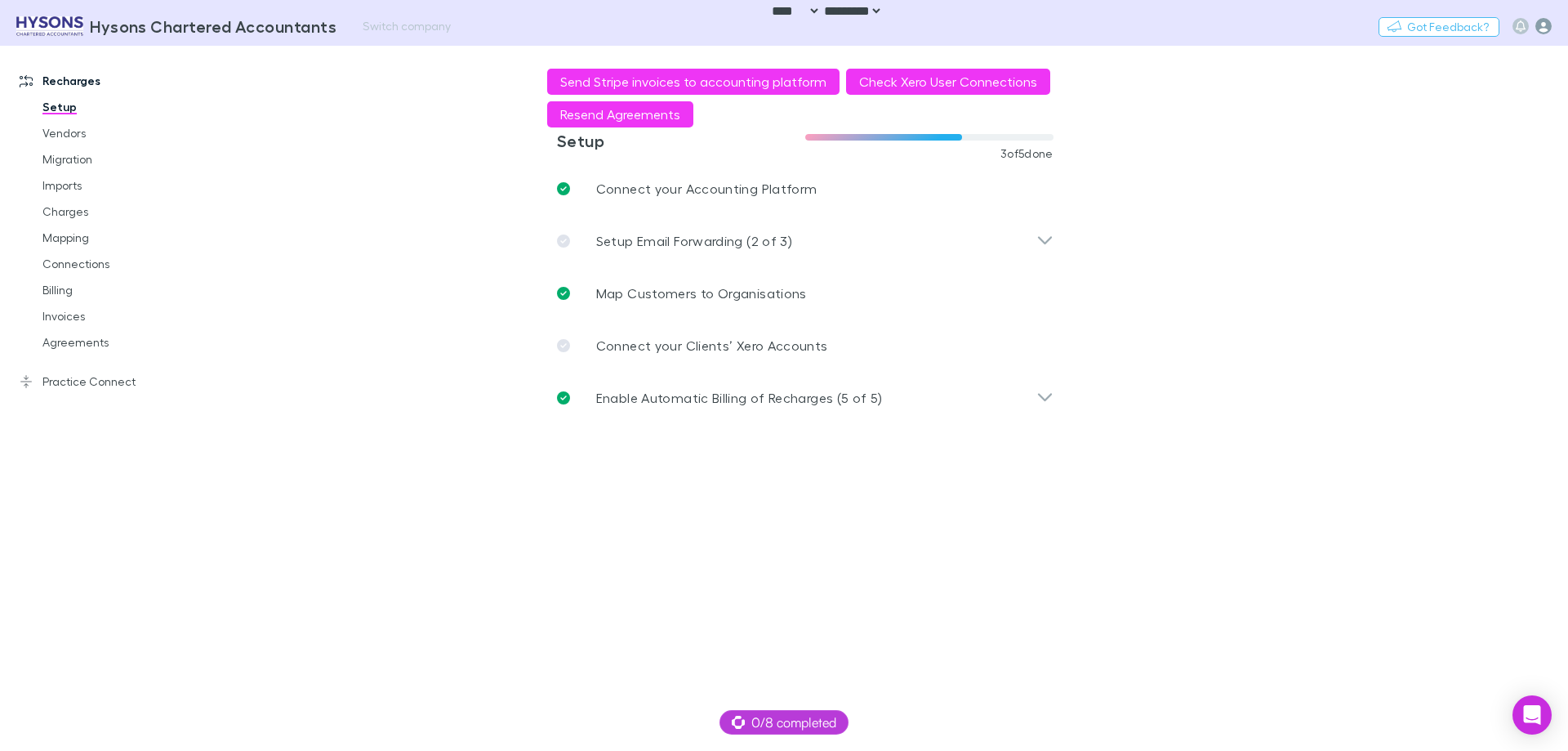
click at [1535, 22] on icon "button" at bounding box center [1543, 26] width 16 height 16
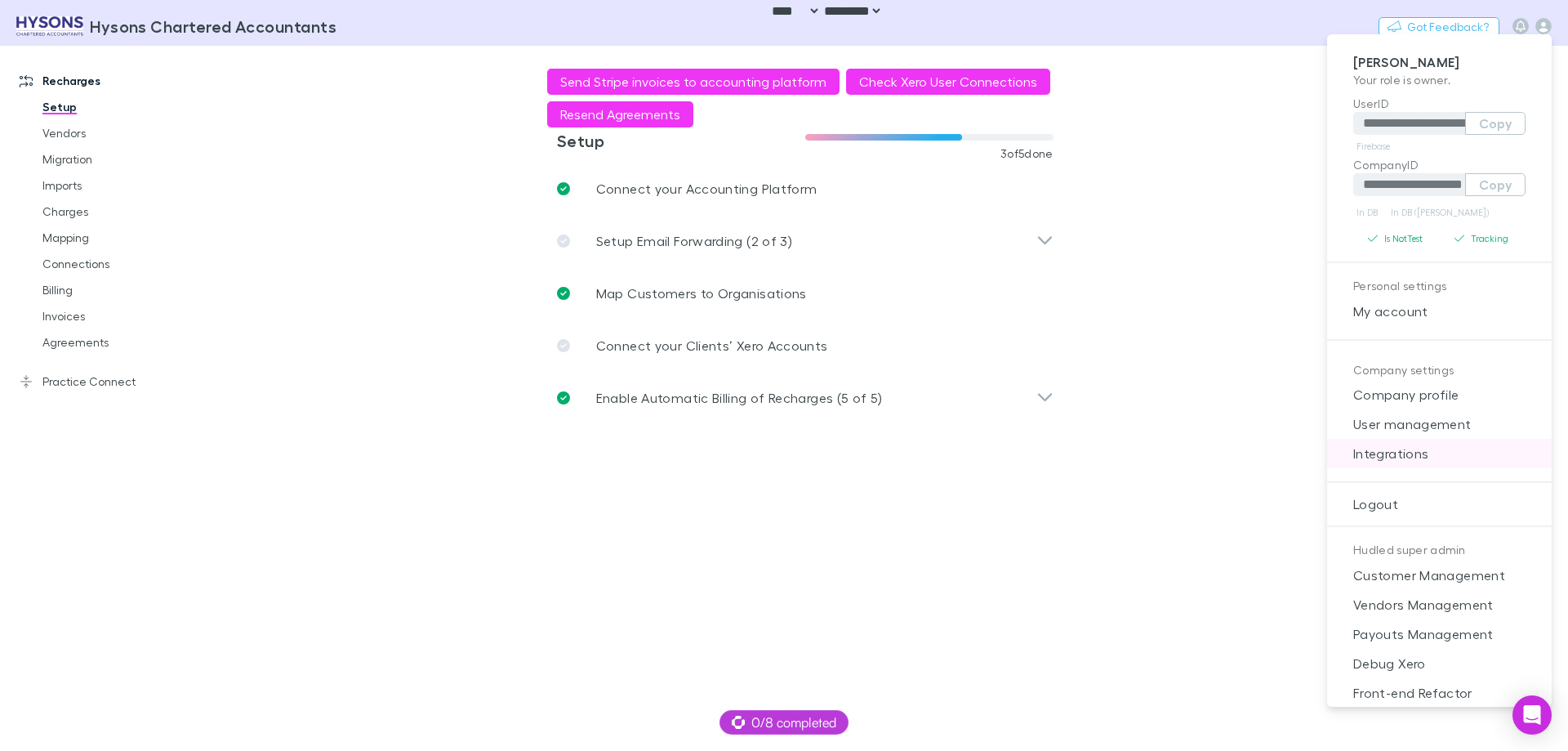
click at [1411, 450] on span "Integrations" at bounding box center [1439, 453] width 198 height 20
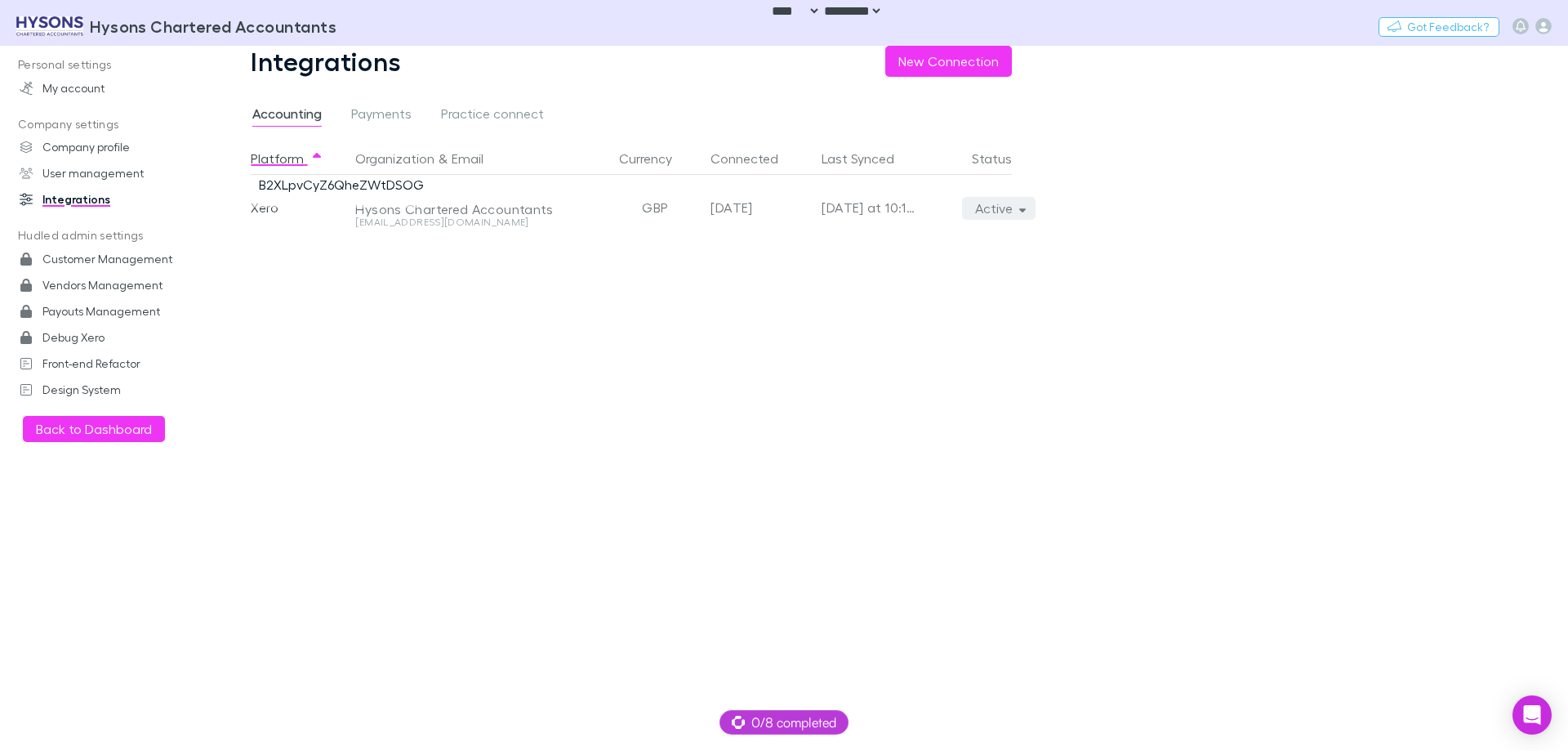
click at [1003, 210] on button "Active" at bounding box center [998, 207] width 74 height 22
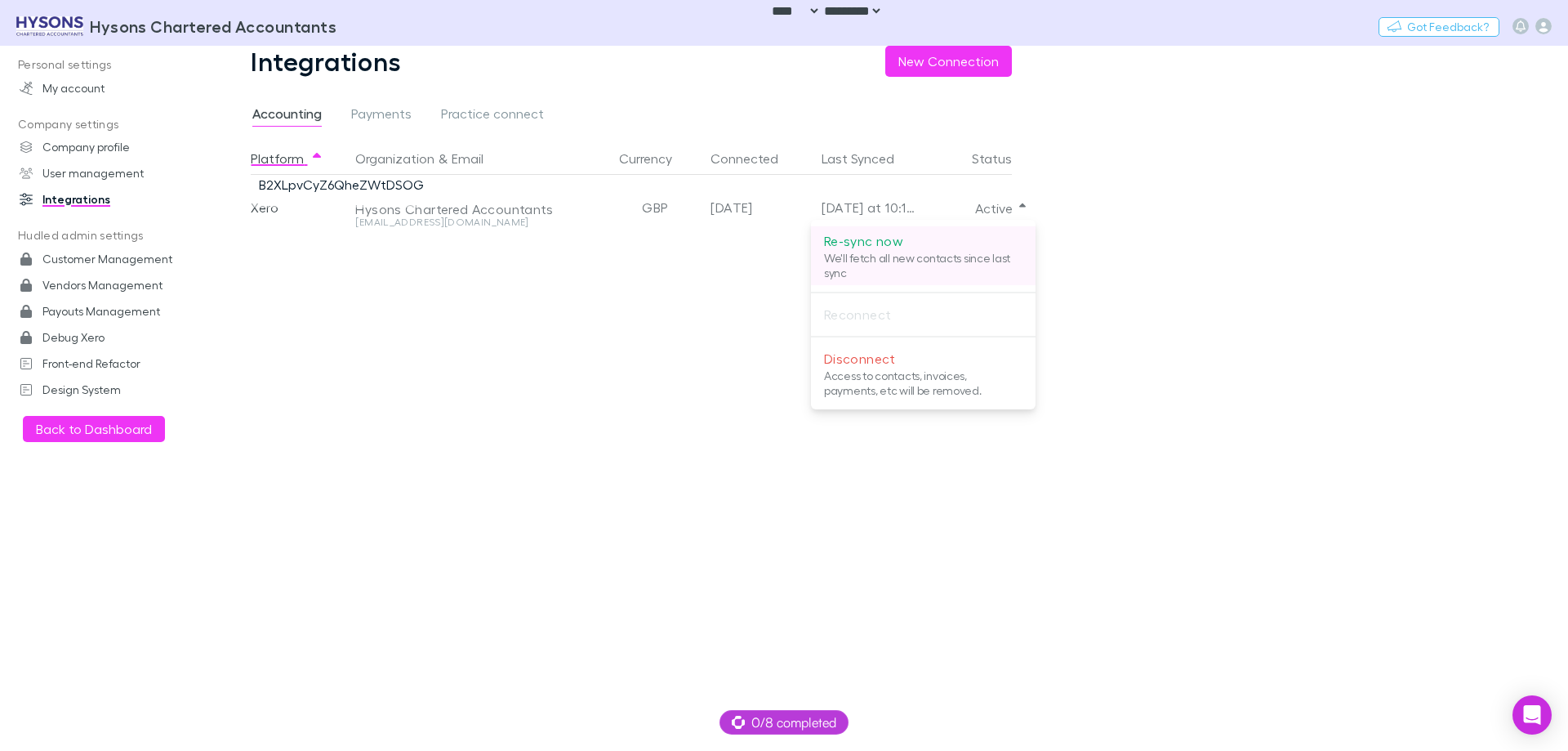
click at [944, 255] on p "We'll fetch all new contacts since last sync" at bounding box center [923, 265] width 198 height 30
click at [342, 333] on div at bounding box center [784, 375] width 1568 height 751
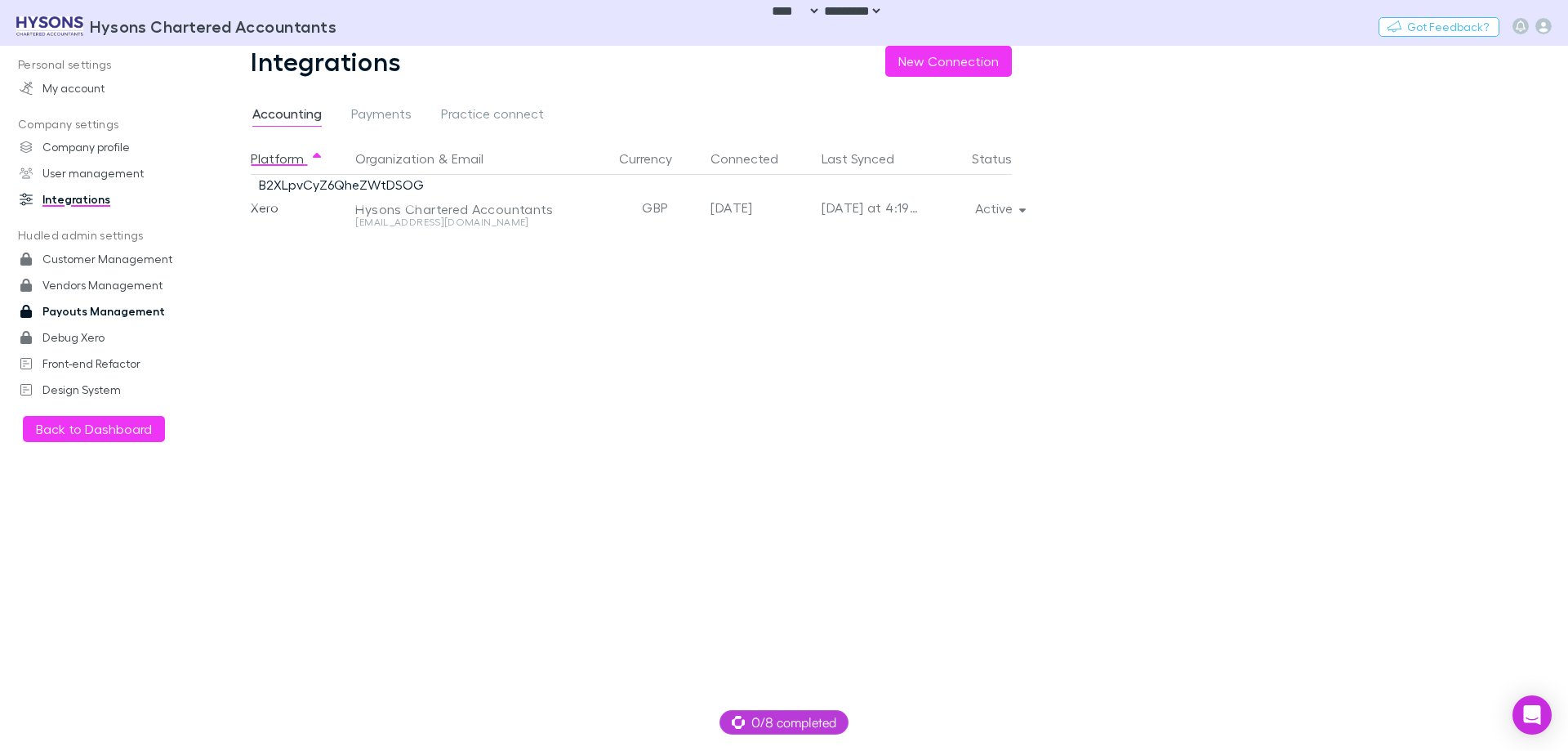
click at [126, 310] on link "Payouts Management" at bounding box center [112, 310] width 217 height 26
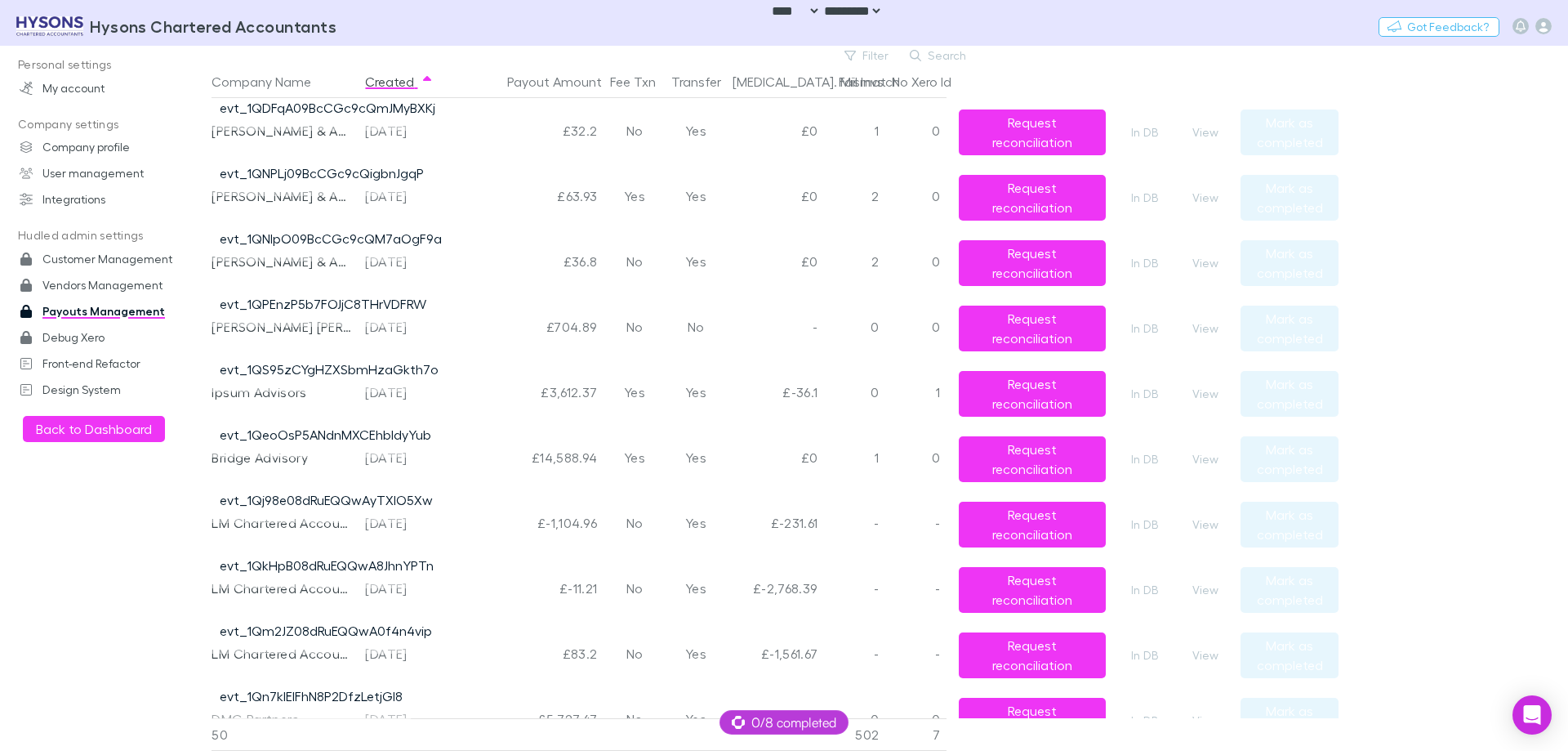
click at [439, 61] on div "Filter Search" at bounding box center [596, 56] width 768 height 20
click at [400, 80] on button "Created" at bounding box center [399, 82] width 68 height 32
click at [486, 52] on div "Filter Search" at bounding box center [596, 56] width 768 height 20
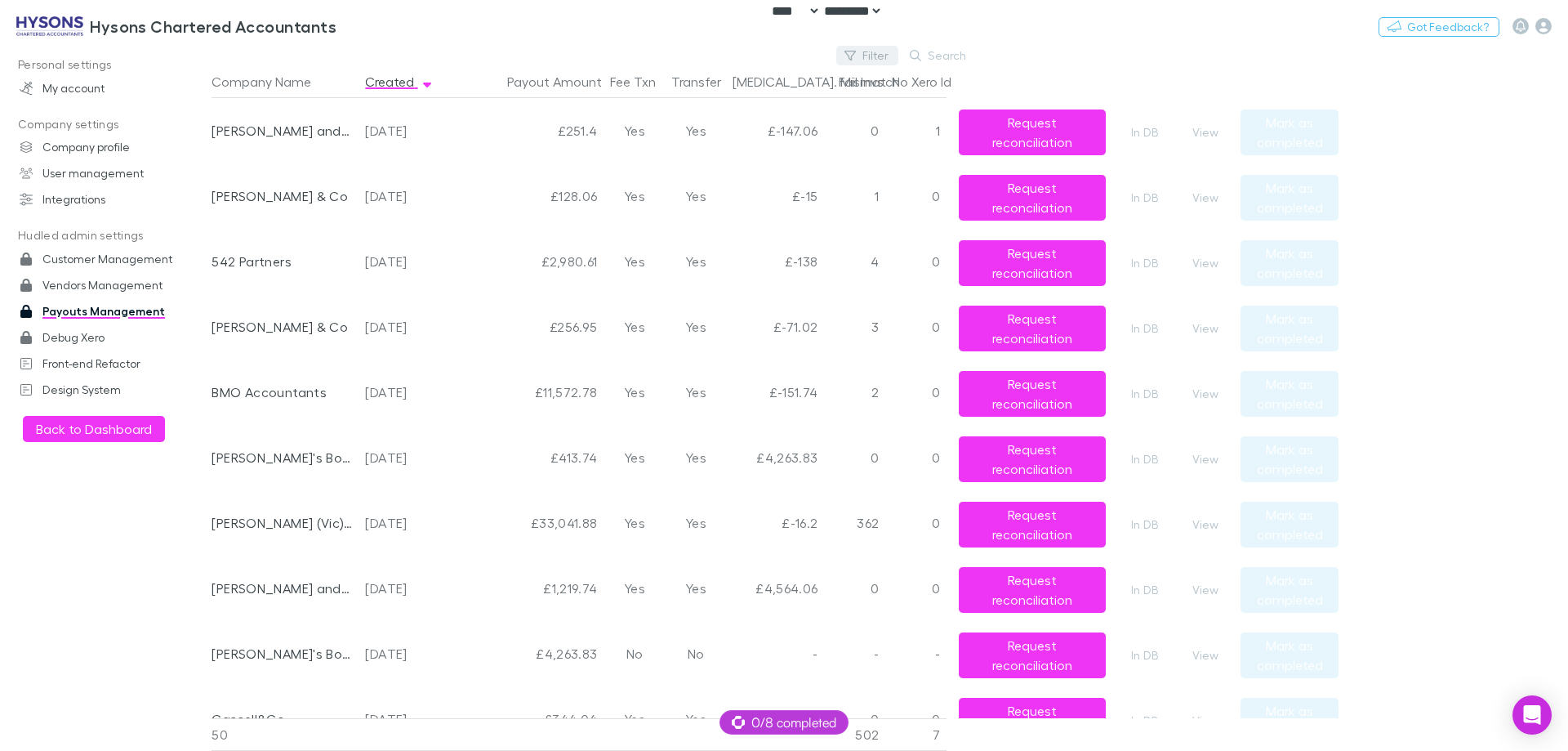
click at [860, 51] on button "Filter" at bounding box center [867, 56] width 62 height 20
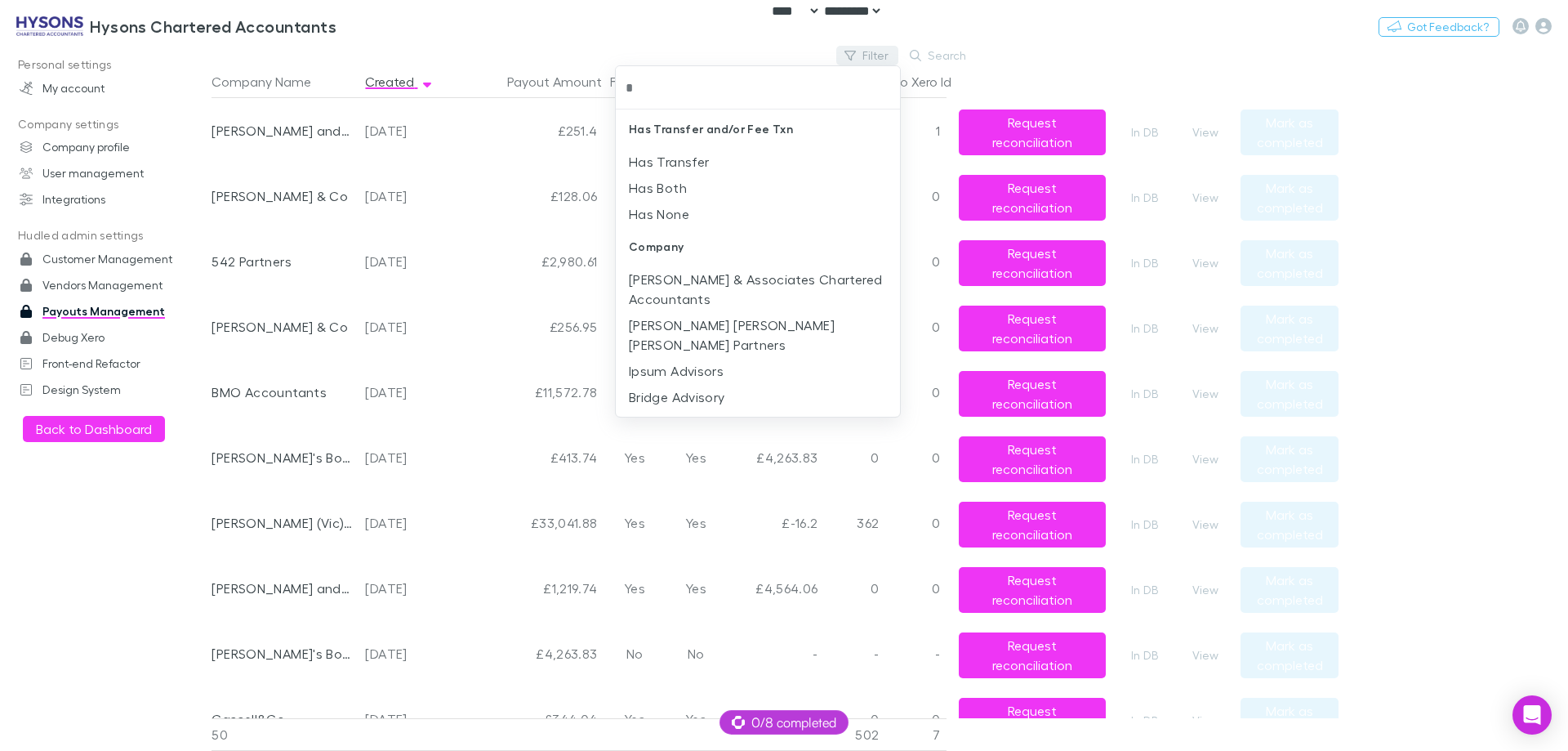
type input "**"
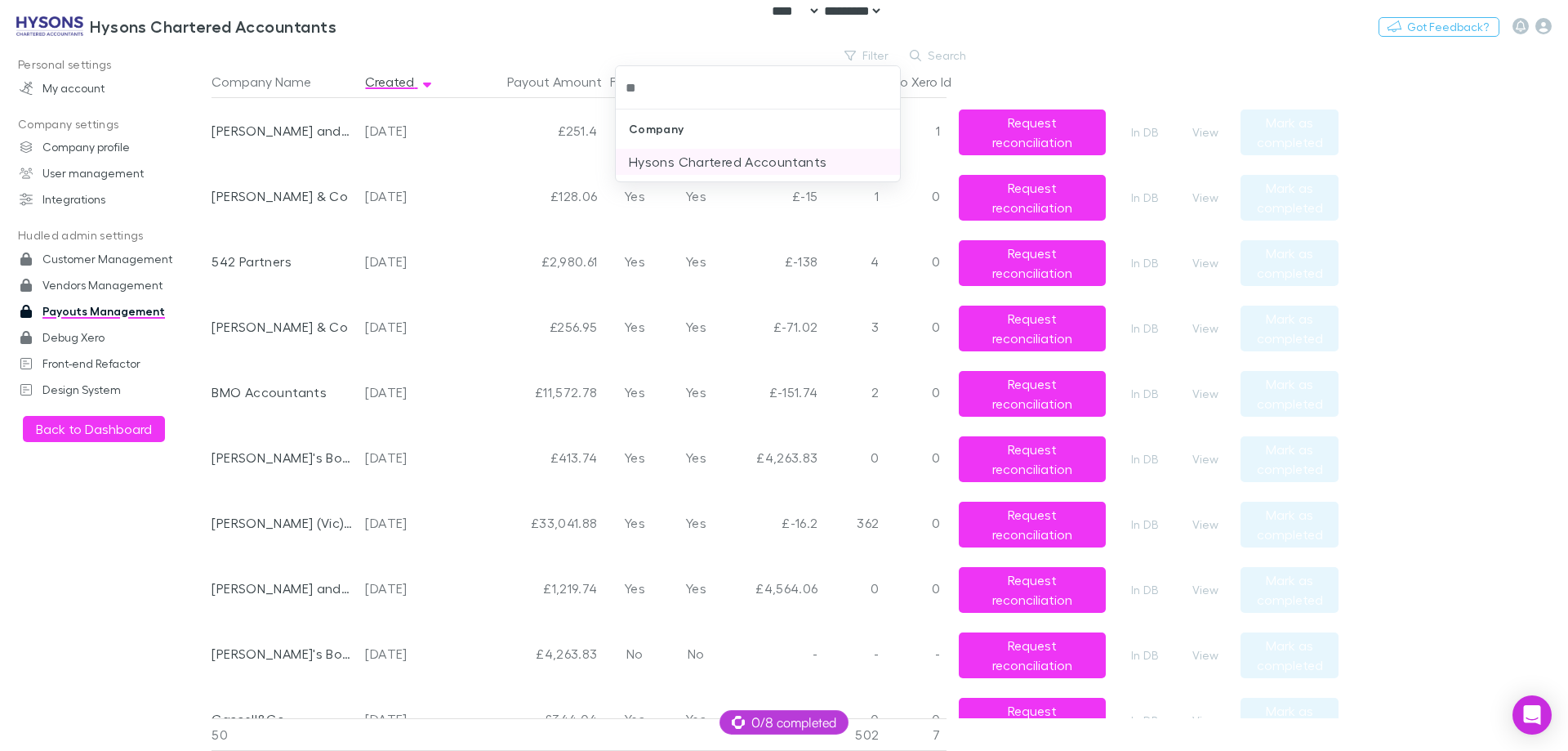
click at [748, 160] on li "Hysons Chartered Accountants" at bounding box center [757, 162] width 284 height 26
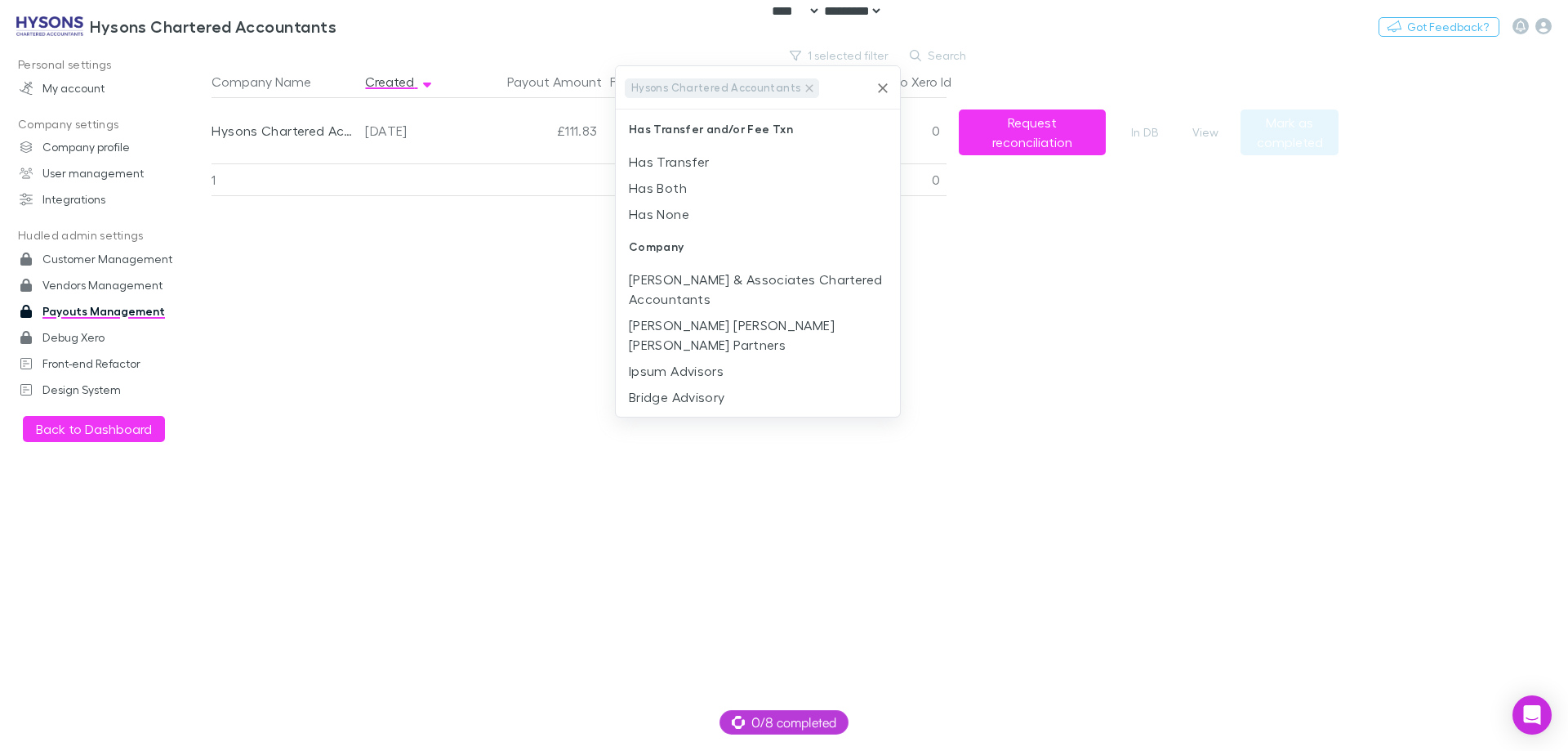
click at [1178, 304] on div at bounding box center [784, 375] width 1568 height 751
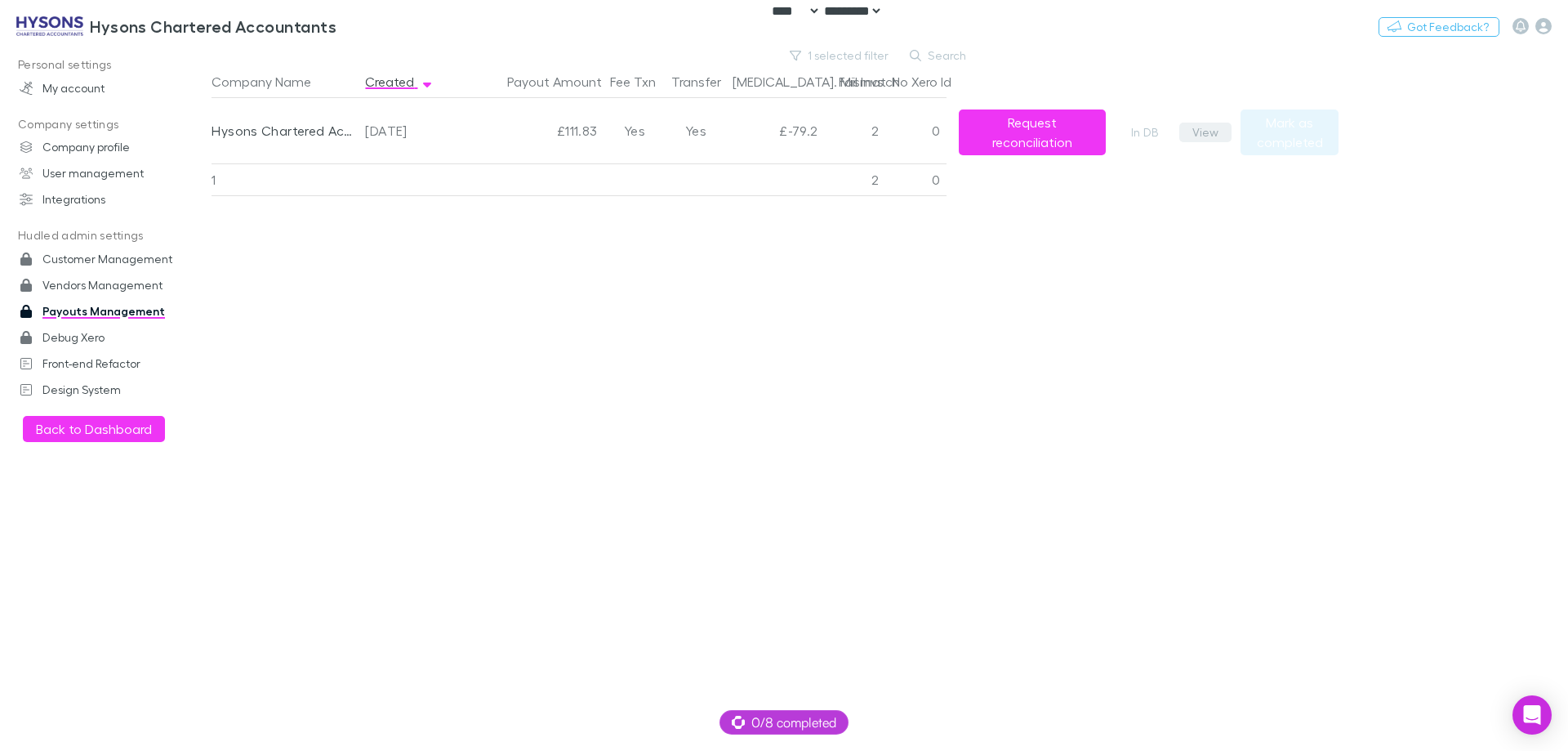
click at [1198, 132] on button "View" at bounding box center [1206, 133] width 52 height 20
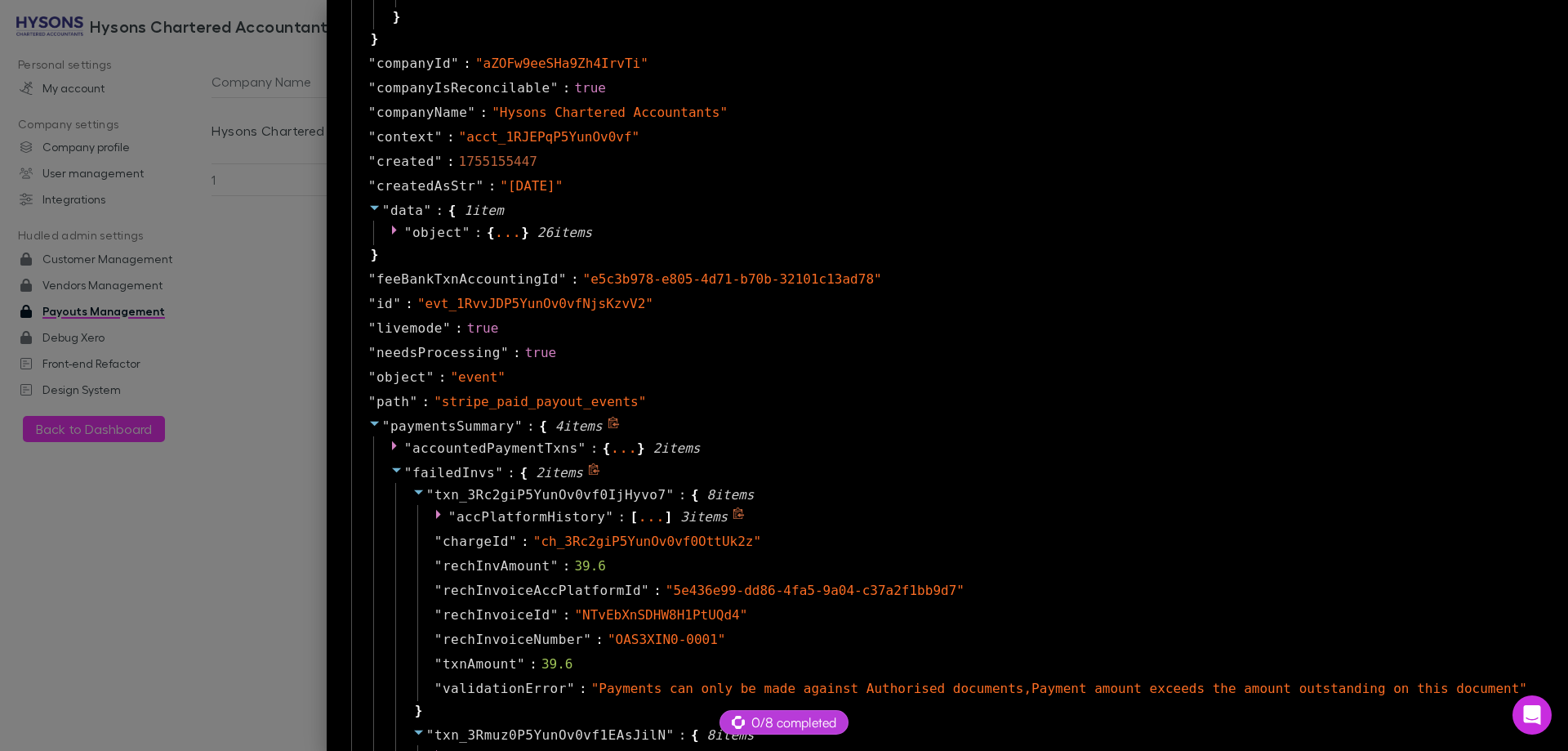
scroll to position [816, 0]
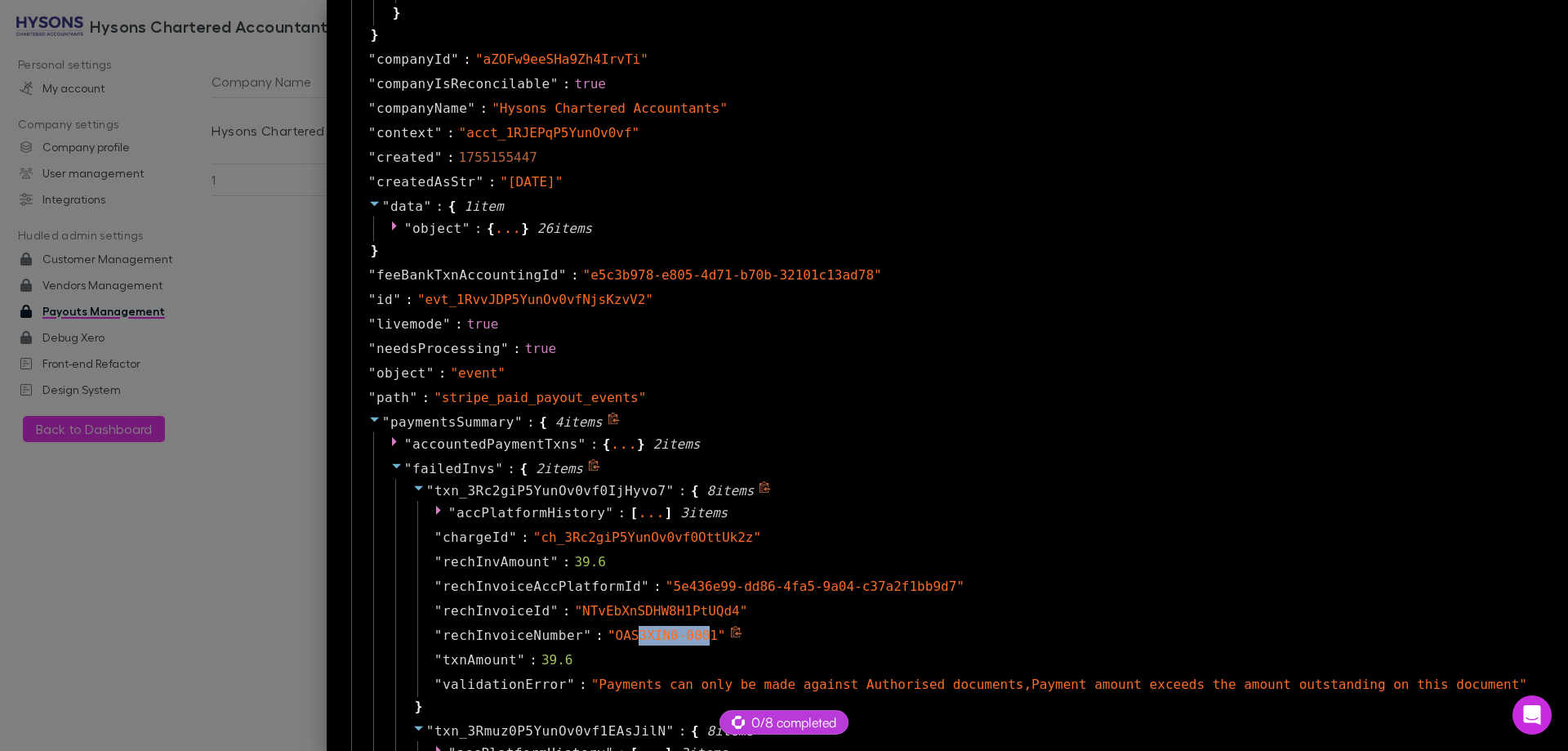
drag, startPoint x: 771, startPoint y: 637, endPoint x: 705, endPoint y: 634, distance: 66.1
click at [705, 634] on span "" OAS3XIN0-0001 "" at bounding box center [666, 634] width 118 height 15
click at [788, 649] on div "" txnAmount " : 39.6" at bounding box center [976, 659] width 1119 height 24
drag, startPoint x: 779, startPoint y: 637, endPoint x: 684, endPoint y: 638, distance: 95.0
click at [684, 638] on span "" OAS3XIN0-0001 "" at bounding box center [666, 634] width 118 height 15
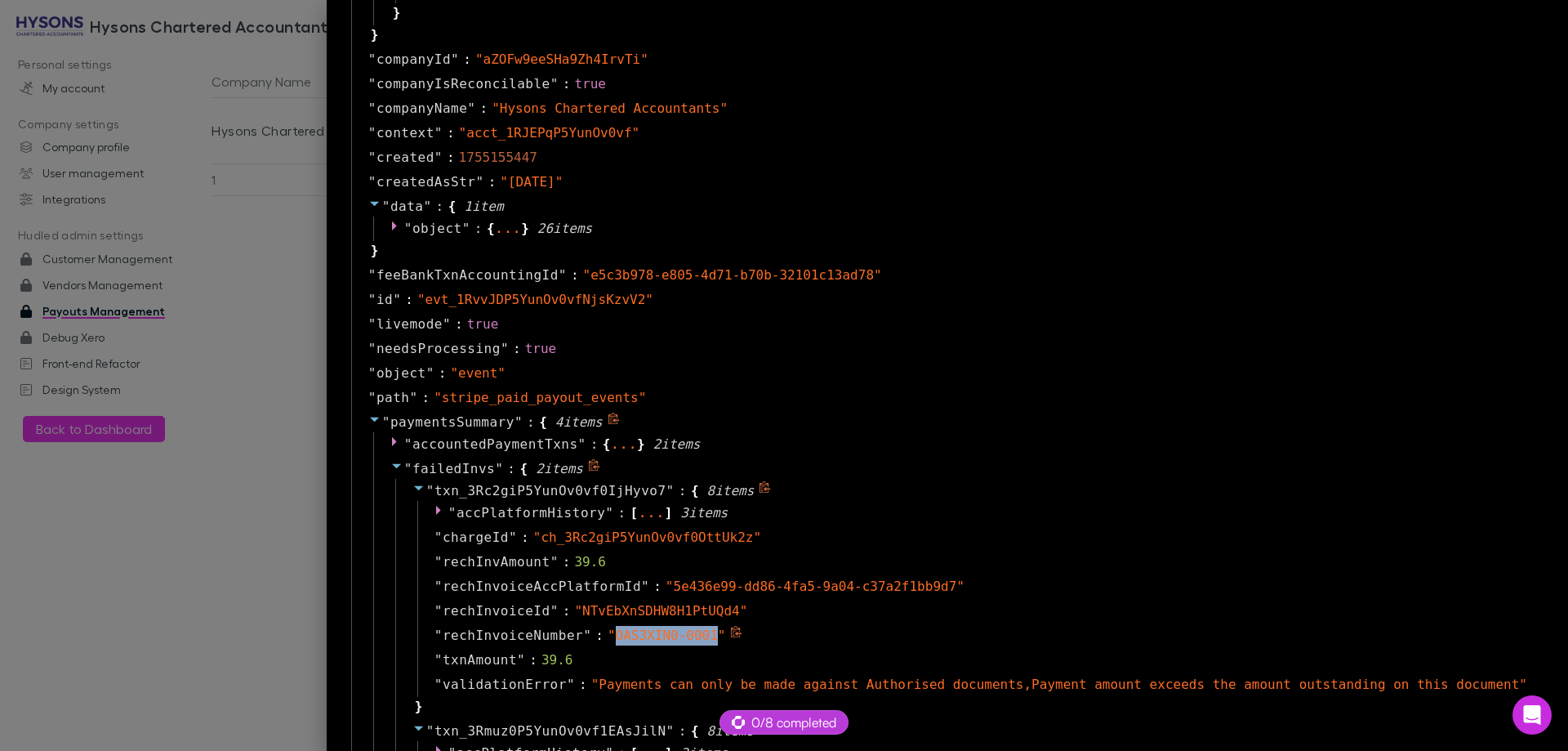
copy span "OAS3XIN0-0001"
drag, startPoint x: 265, startPoint y: 504, endPoint x: 212, endPoint y: 379, distance: 135.8
click at [263, 489] on div at bounding box center [784, 375] width 1568 height 751
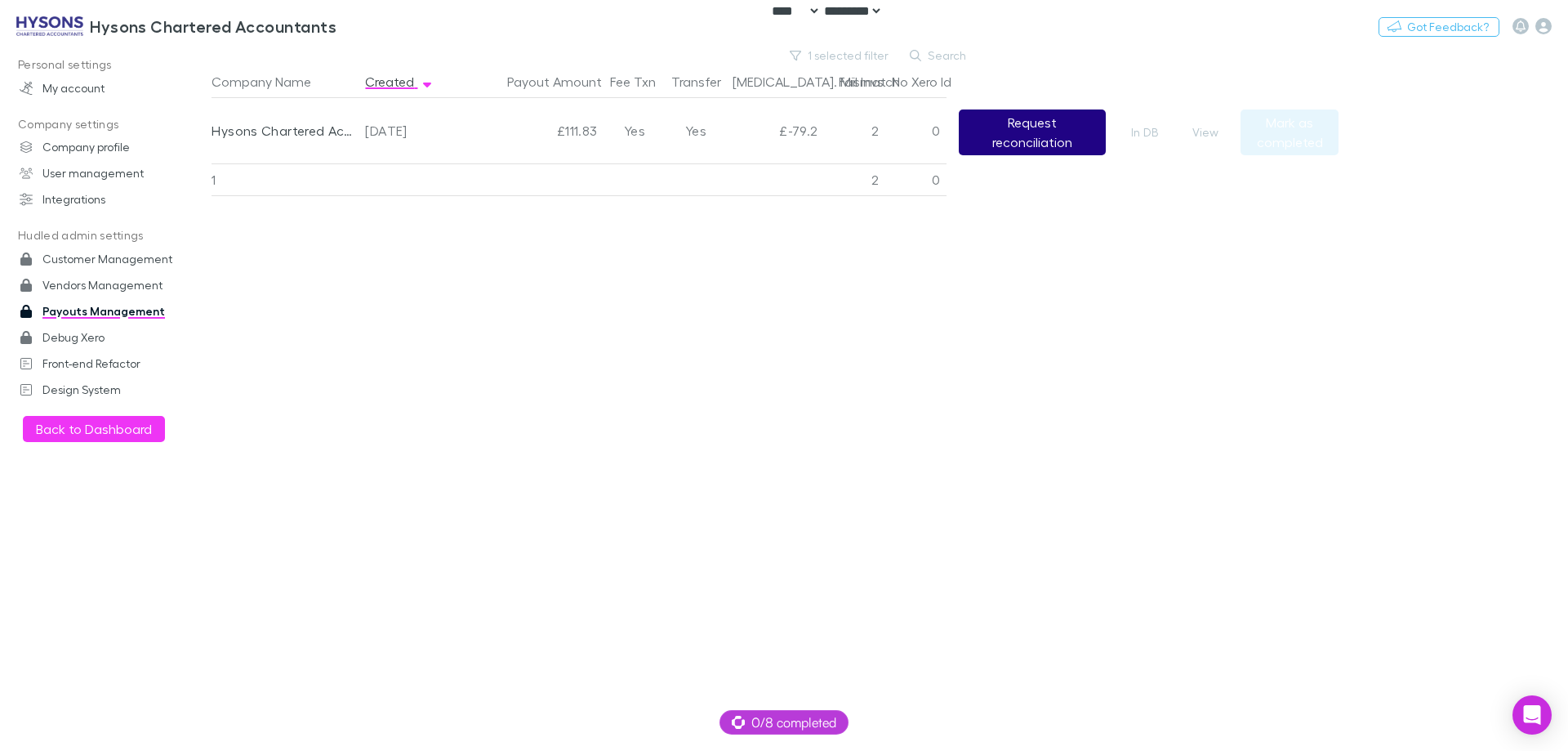
click at [1022, 145] on button "Request reconciliation" at bounding box center [1032, 132] width 147 height 46
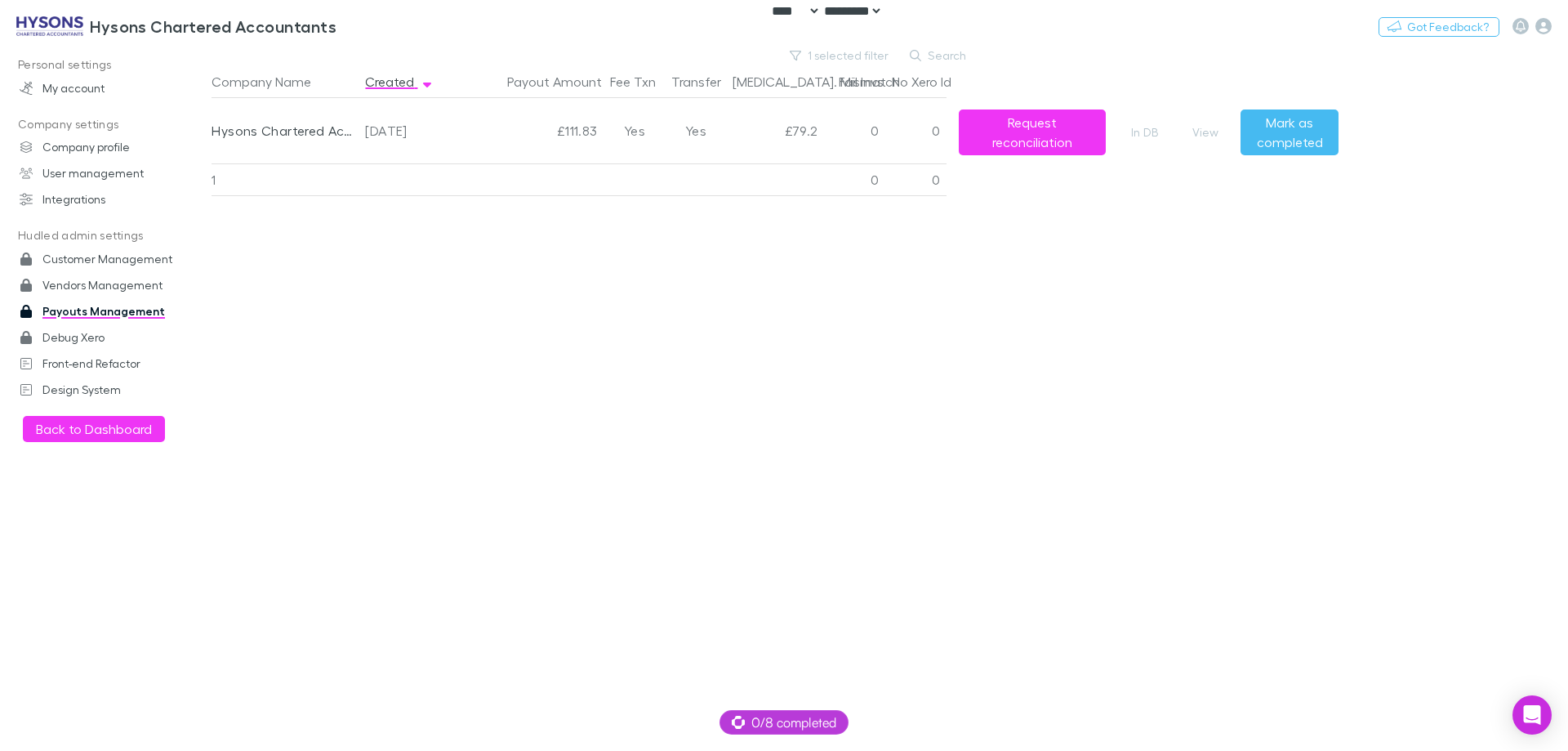
click at [1191, 243] on div "Company Name Created Payout Amount Fee Txn Transfer Bal. Mismatch Fail Invs No …" at bounding box center [775, 408] width 1127 height 686
click at [1219, 131] on button "View" at bounding box center [1206, 133] width 52 height 20
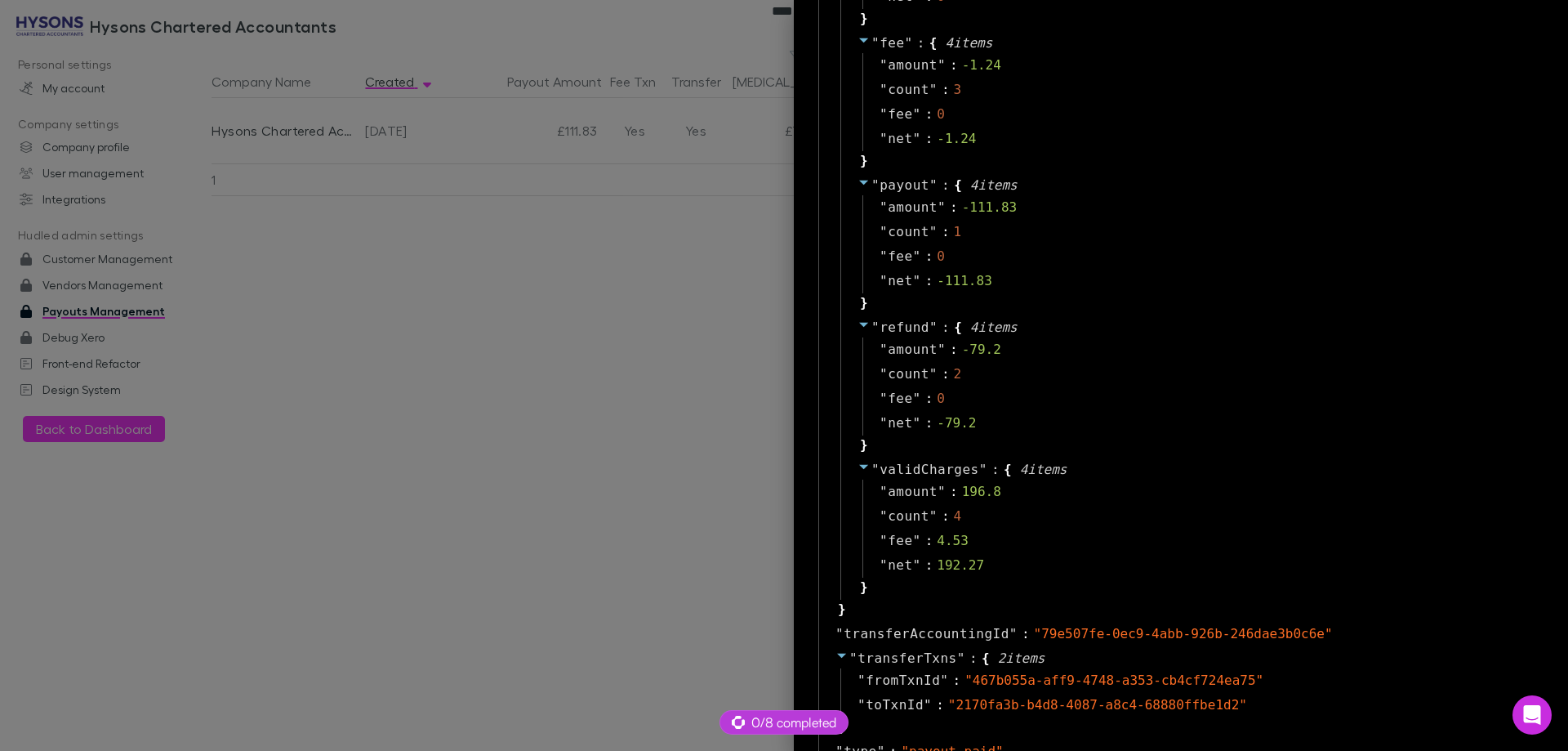
scroll to position [1932, 0]
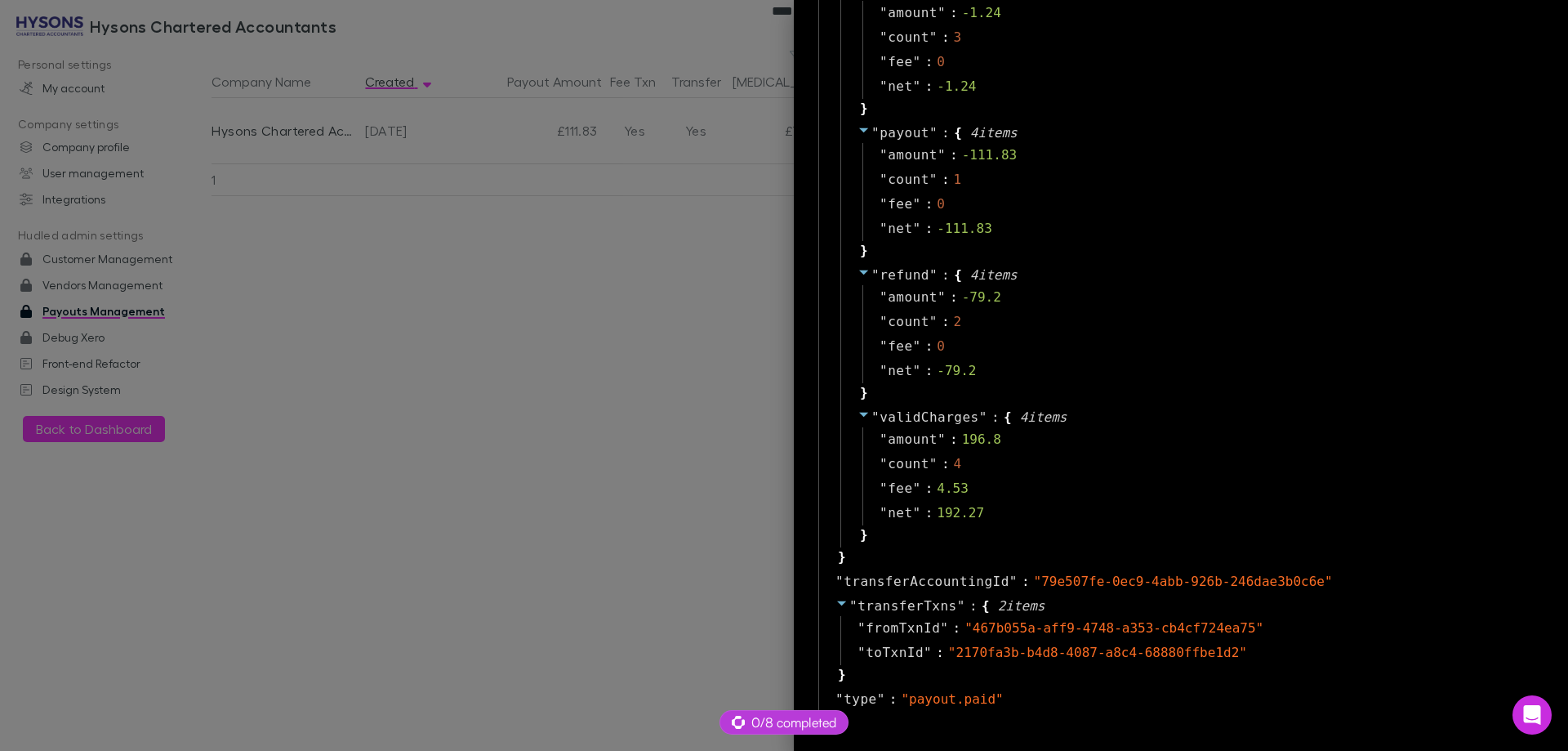
click at [605, 304] on div at bounding box center [784, 375] width 1568 height 751
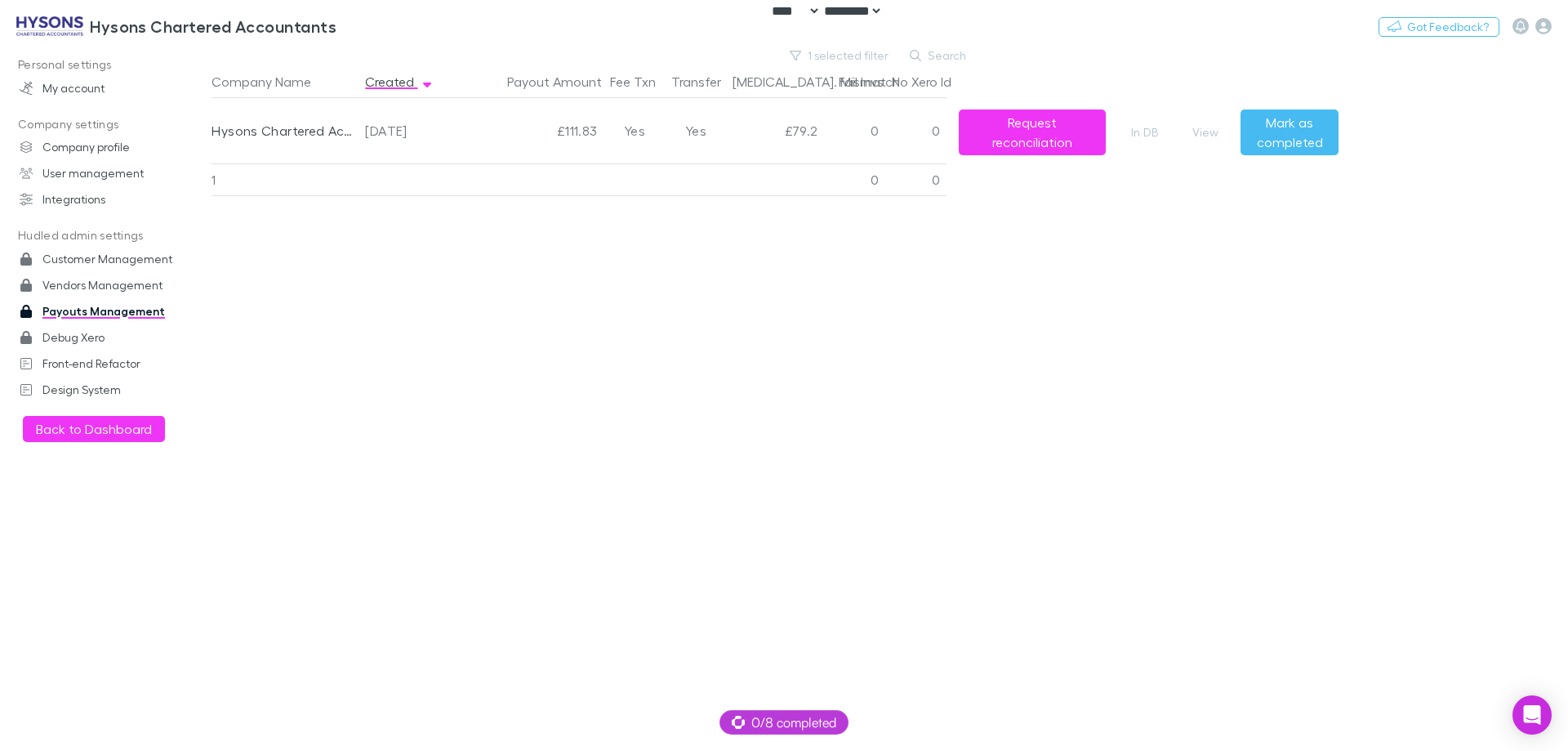
click at [709, 360] on div "Company Name Created Payout Amount Fee Txn Transfer Bal. Mismatch Fail Invs No …" at bounding box center [775, 408] width 1127 height 686
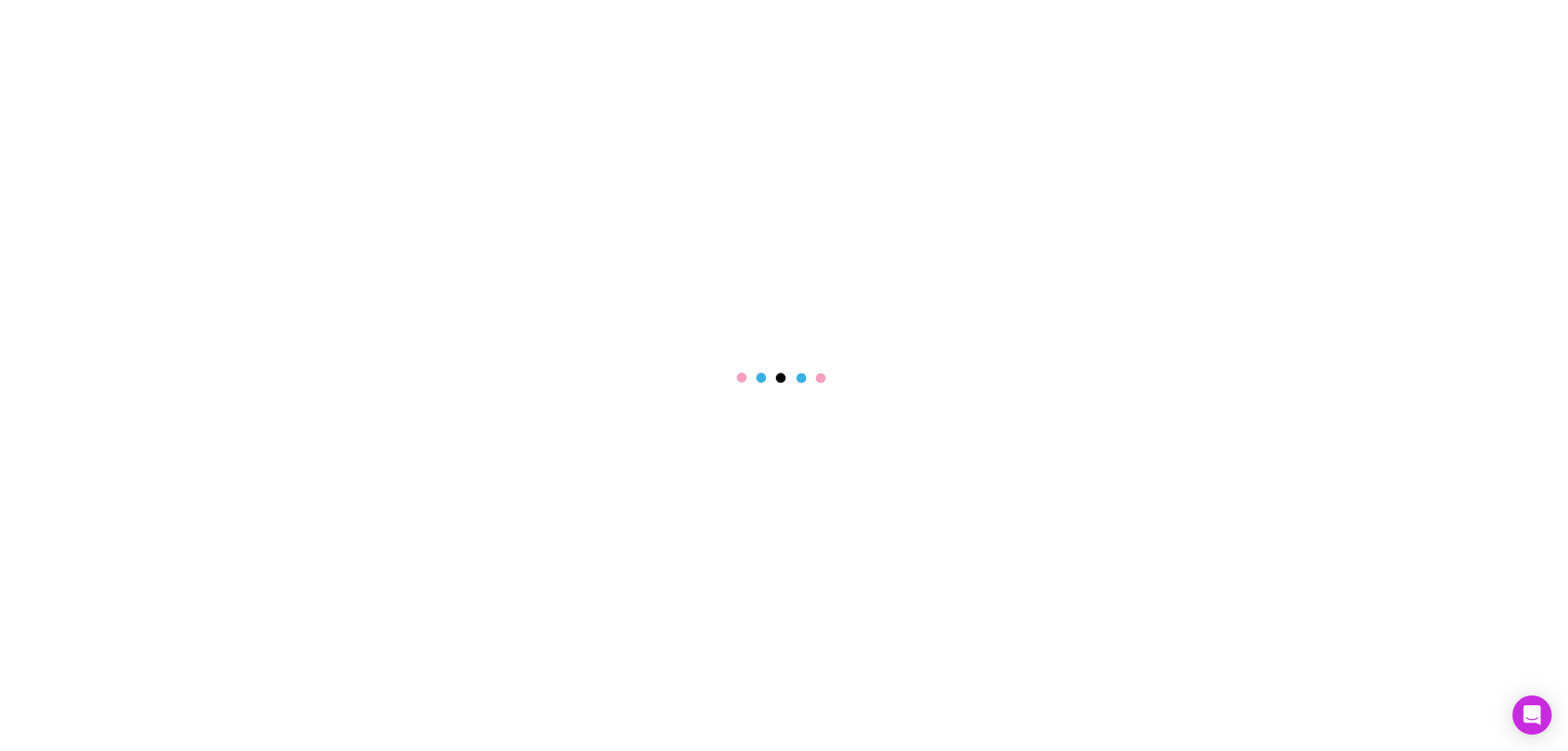
select select "****"
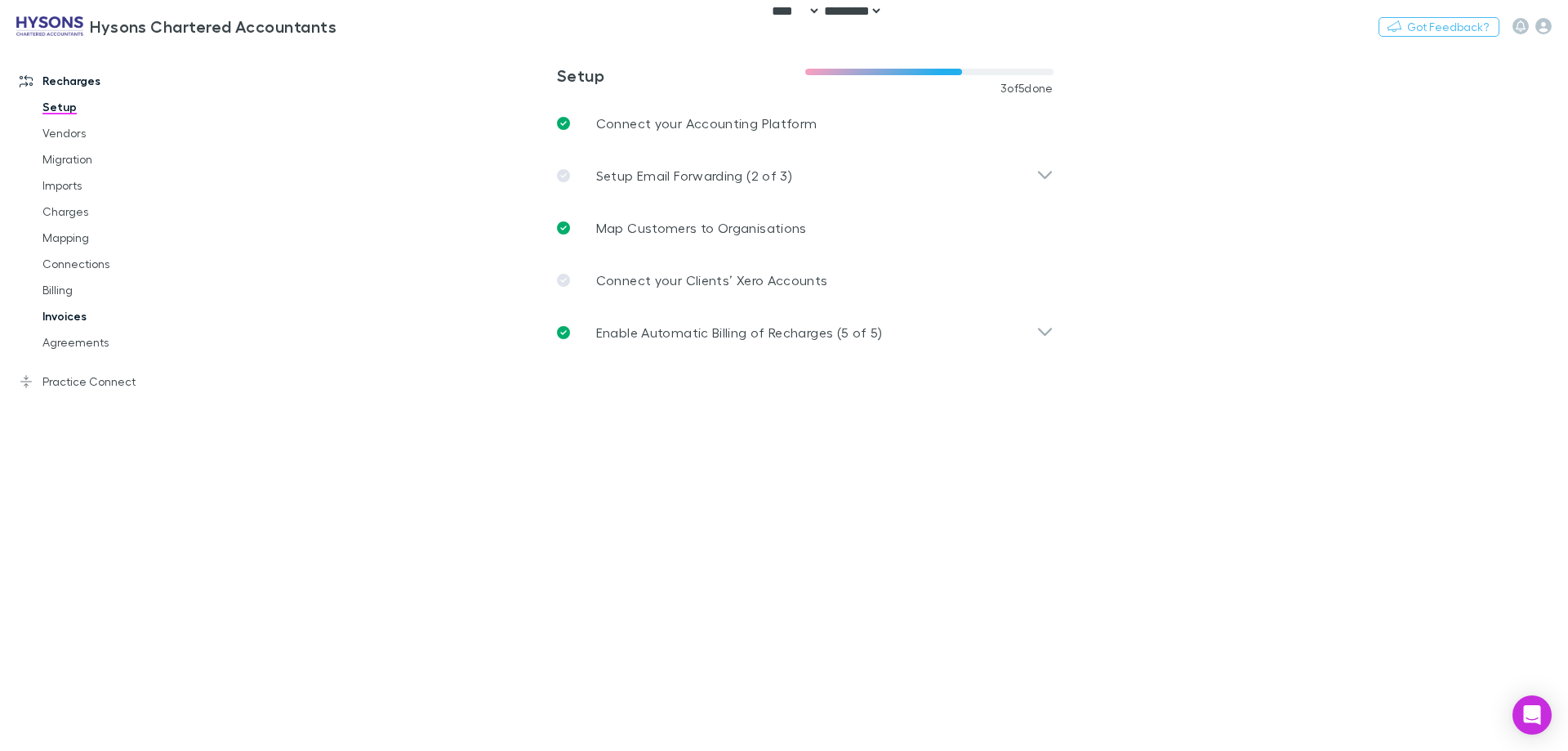
click at [90, 319] on link "Invoices" at bounding box center [123, 316] width 195 height 26
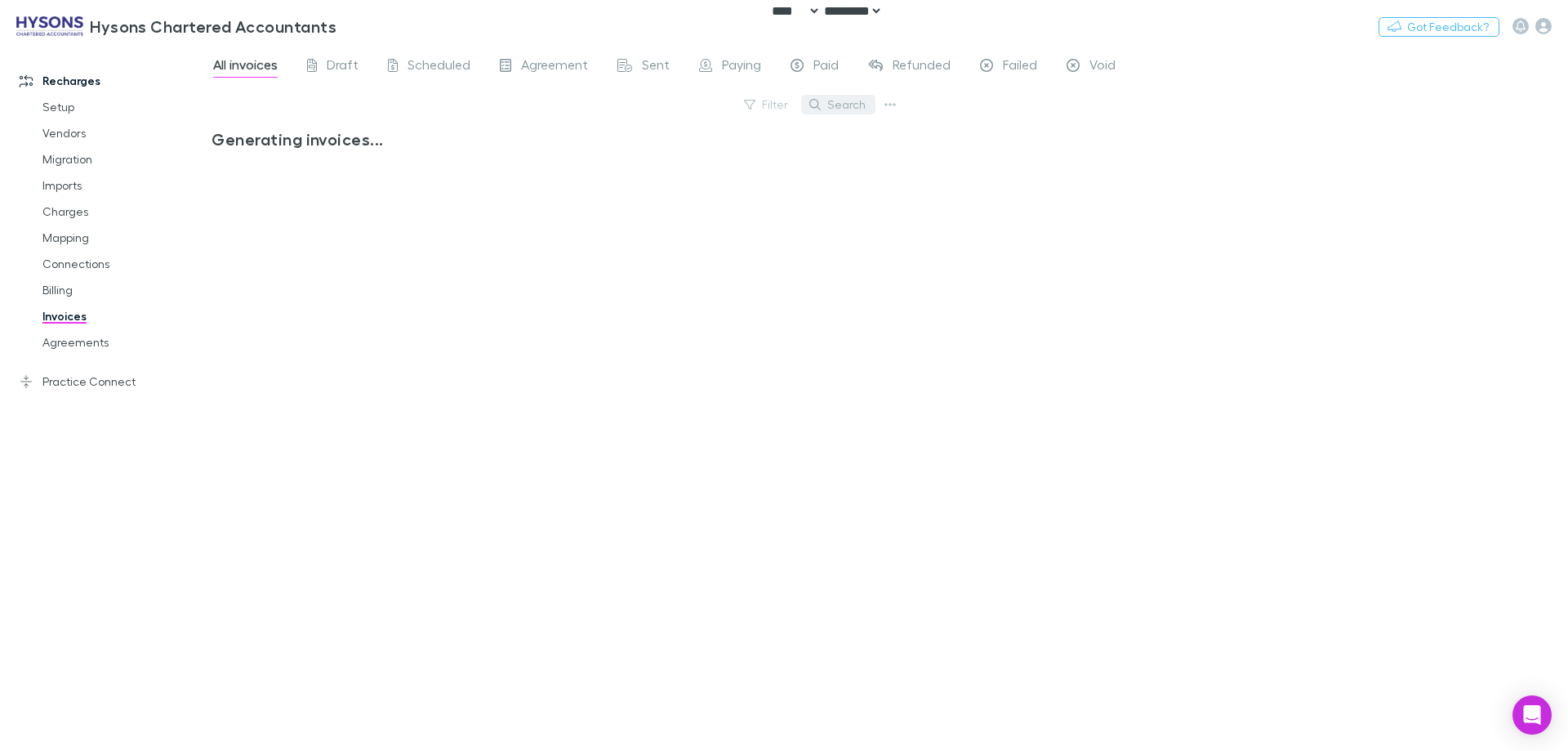
click at [836, 103] on button "Search" at bounding box center [838, 105] width 74 height 20
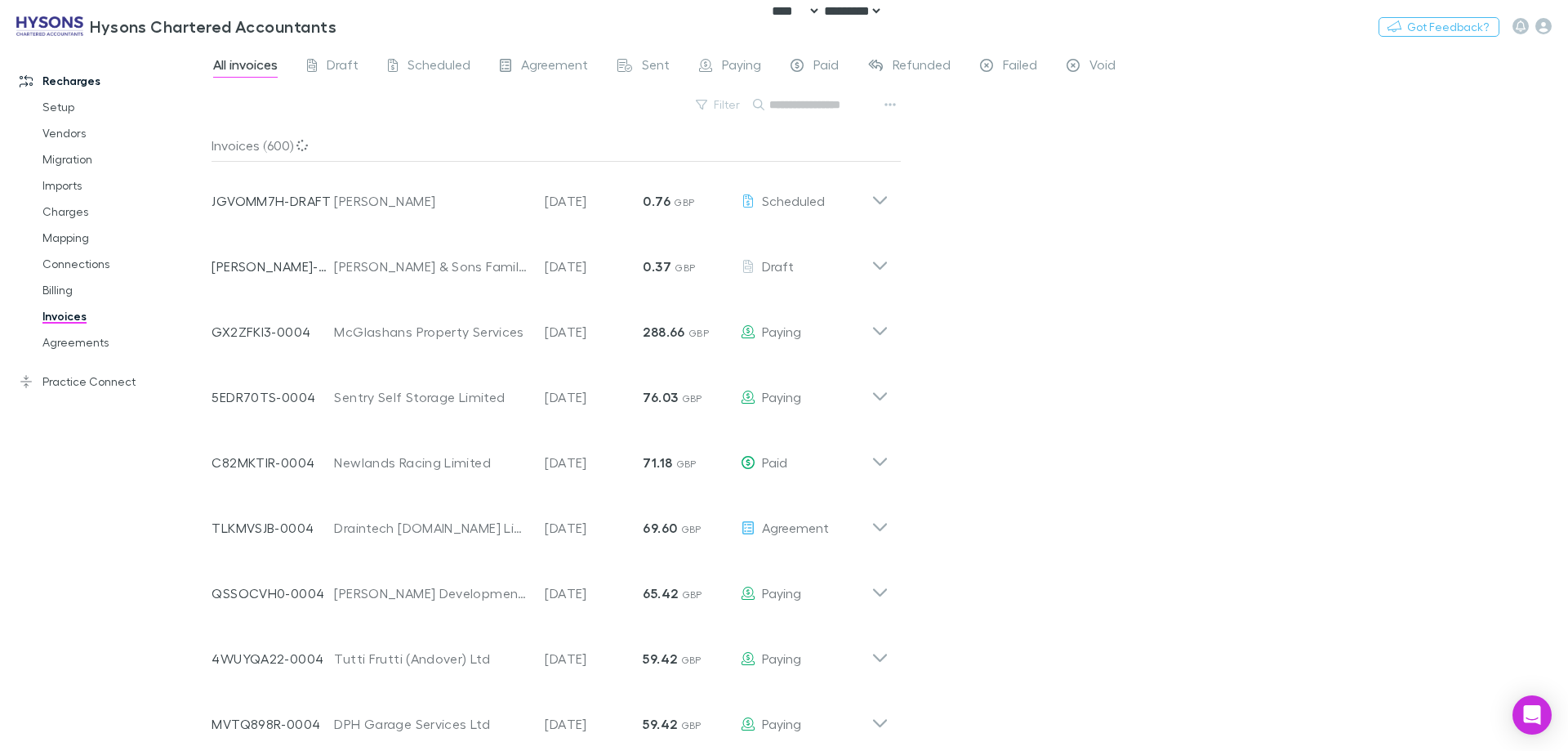
click at [836, 103] on input "text" at bounding box center [810, 104] width 82 height 22
paste input "**********"
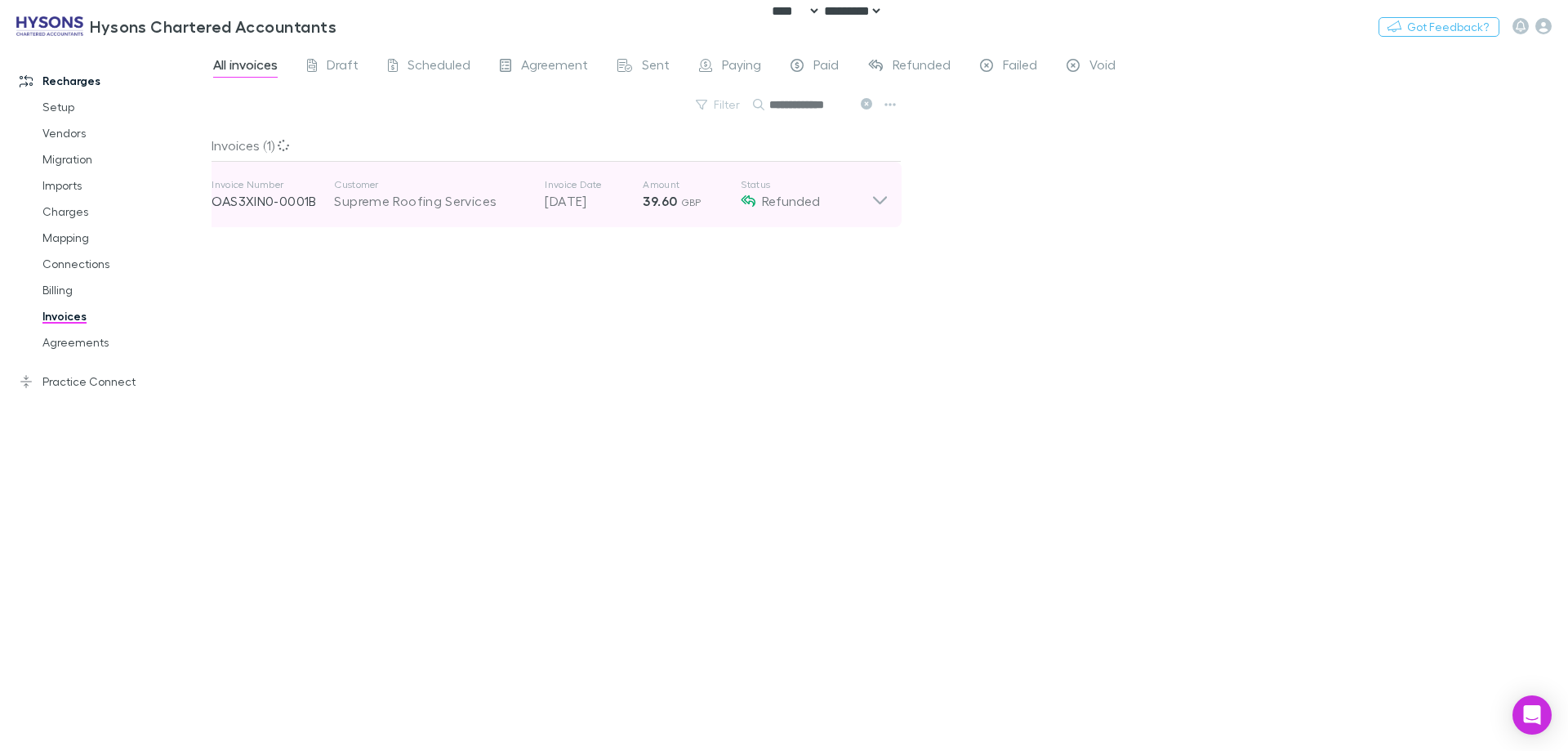
click at [690, 205] on span "GBP" at bounding box center [691, 202] width 21 height 13
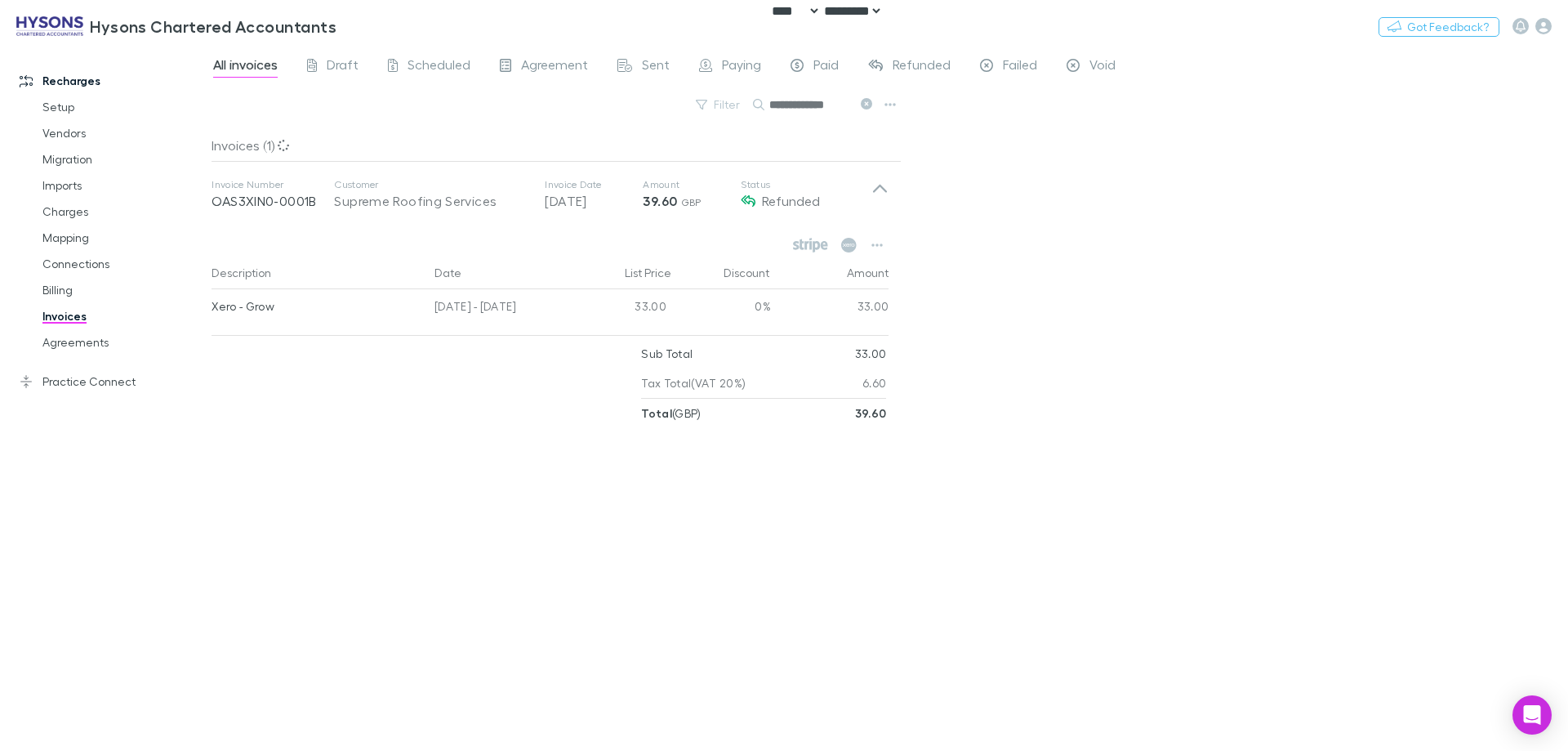
click at [849, 109] on input "**********" at bounding box center [810, 104] width 82 height 22
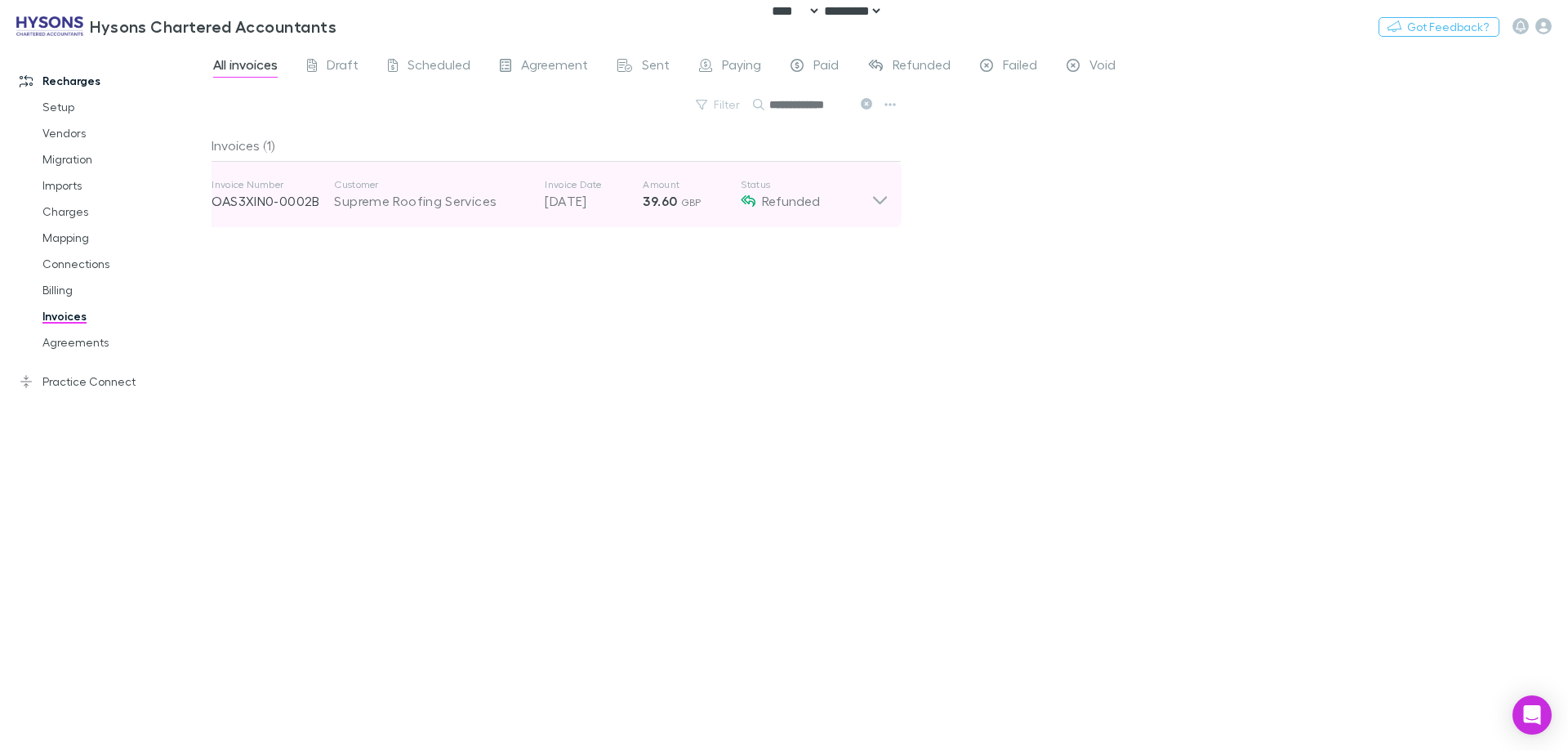
type input "**********"
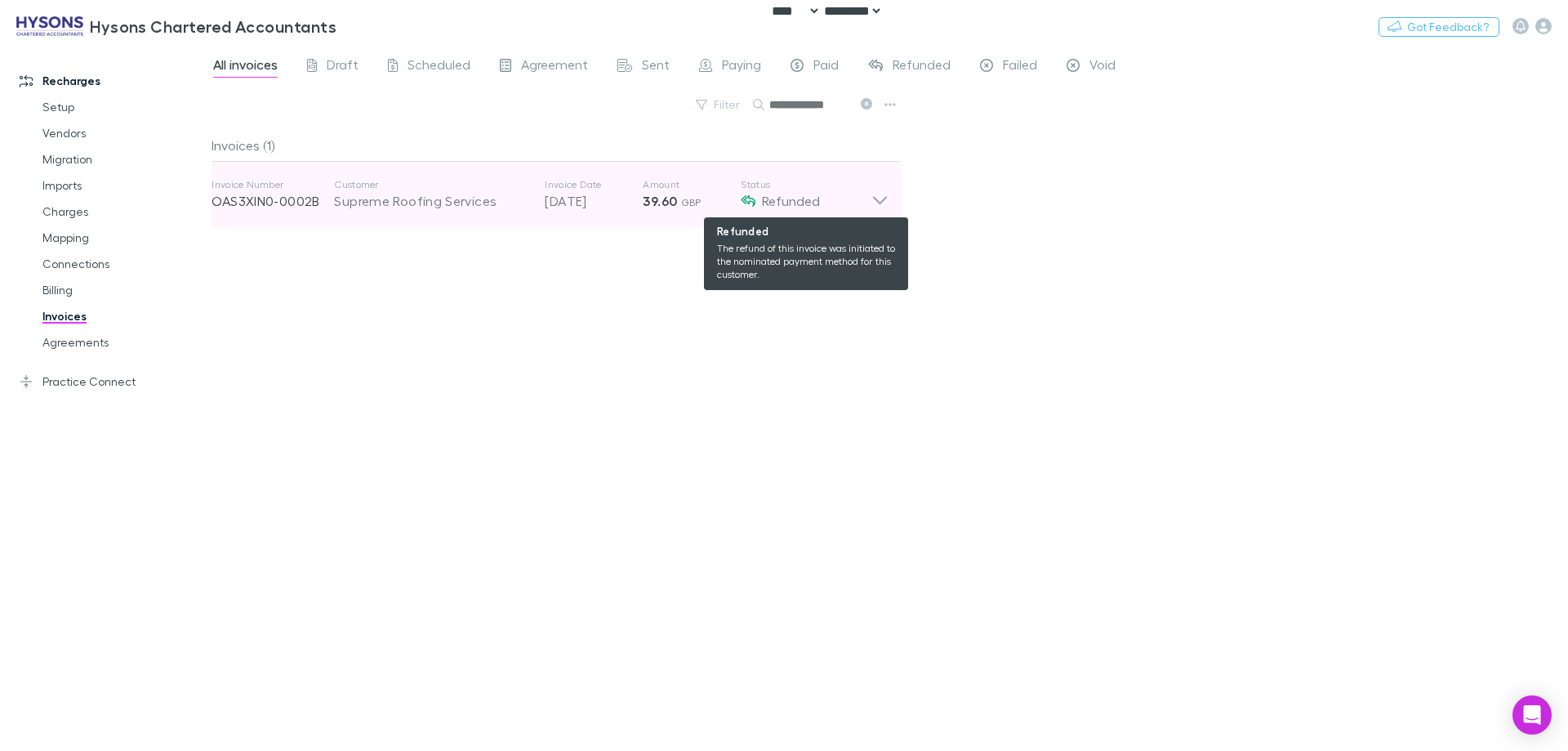
click at [802, 205] on span "Refunded" at bounding box center [790, 200] width 58 height 15
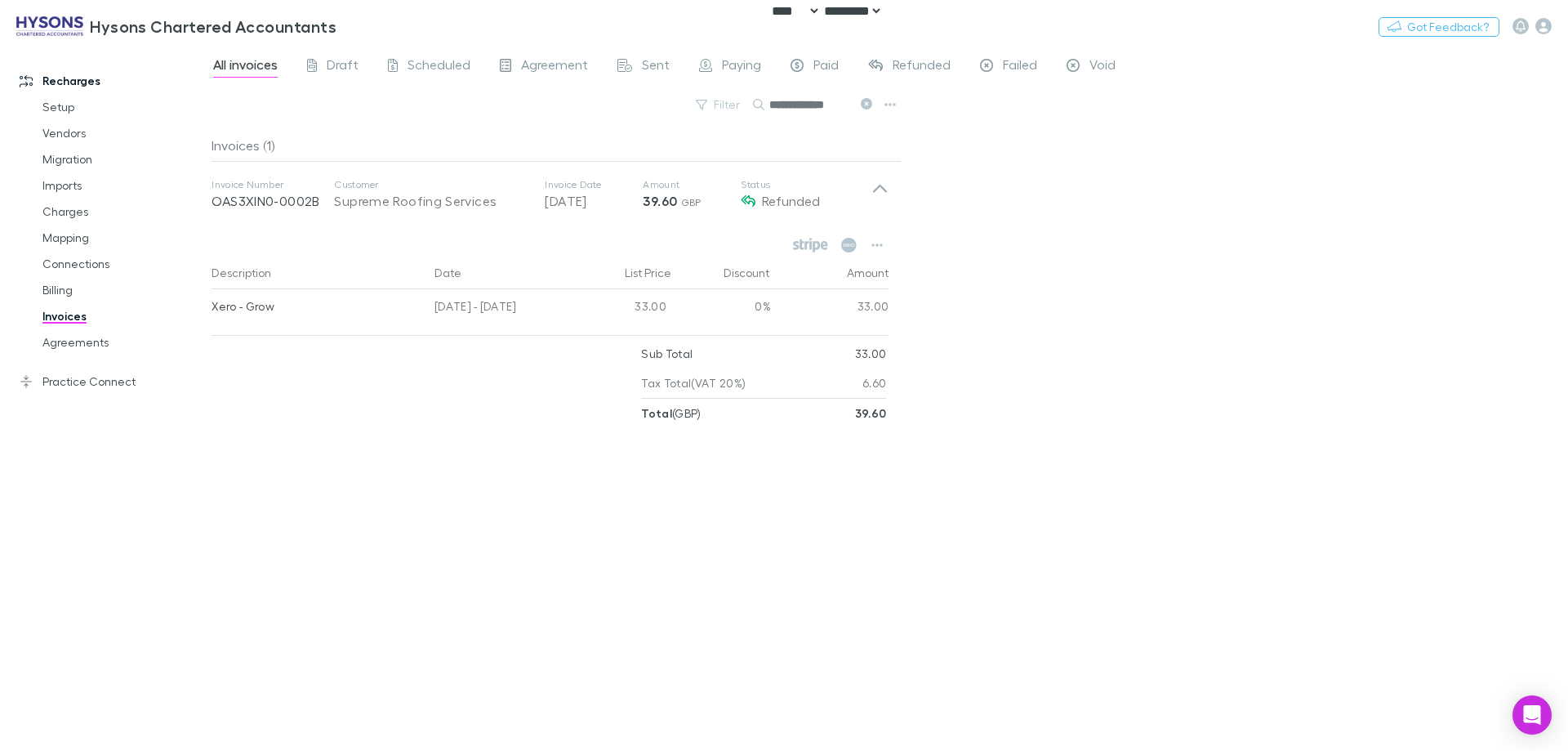
drag, startPoint x: 797, startPoint y: 118, endPoint x: 798, endPoint y: 106, distance: 12.0
click at [797, 118] on div "**********" at bounding box center [556, 111] width 690 height 36
click at [800, 102] on input "**********" at bounding box center [810, 104] width 82 height 22
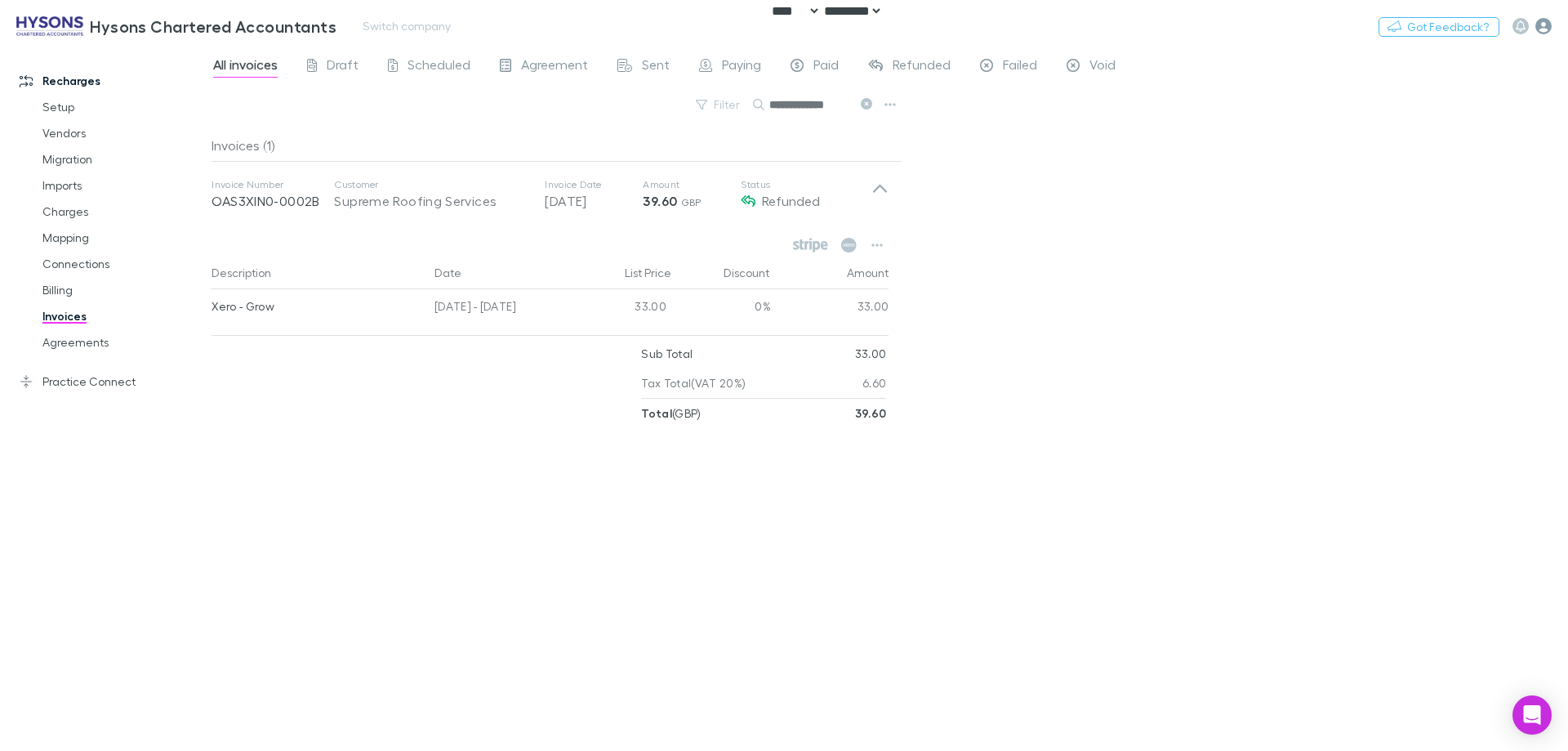
click at [1544, 32] on icon "button" at bounding box center [1543, 26] width 16 height 16
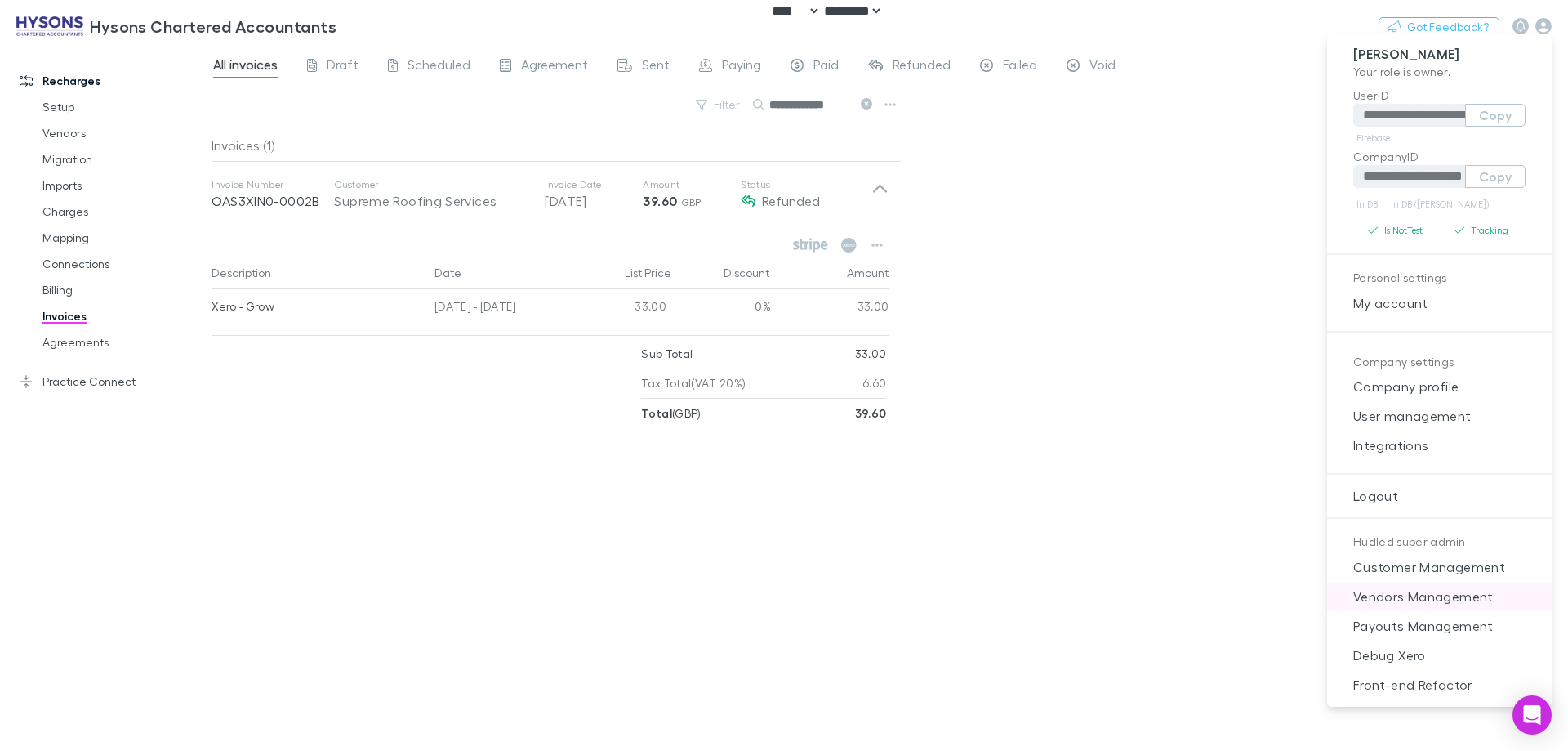
scroll to position [13, 0]
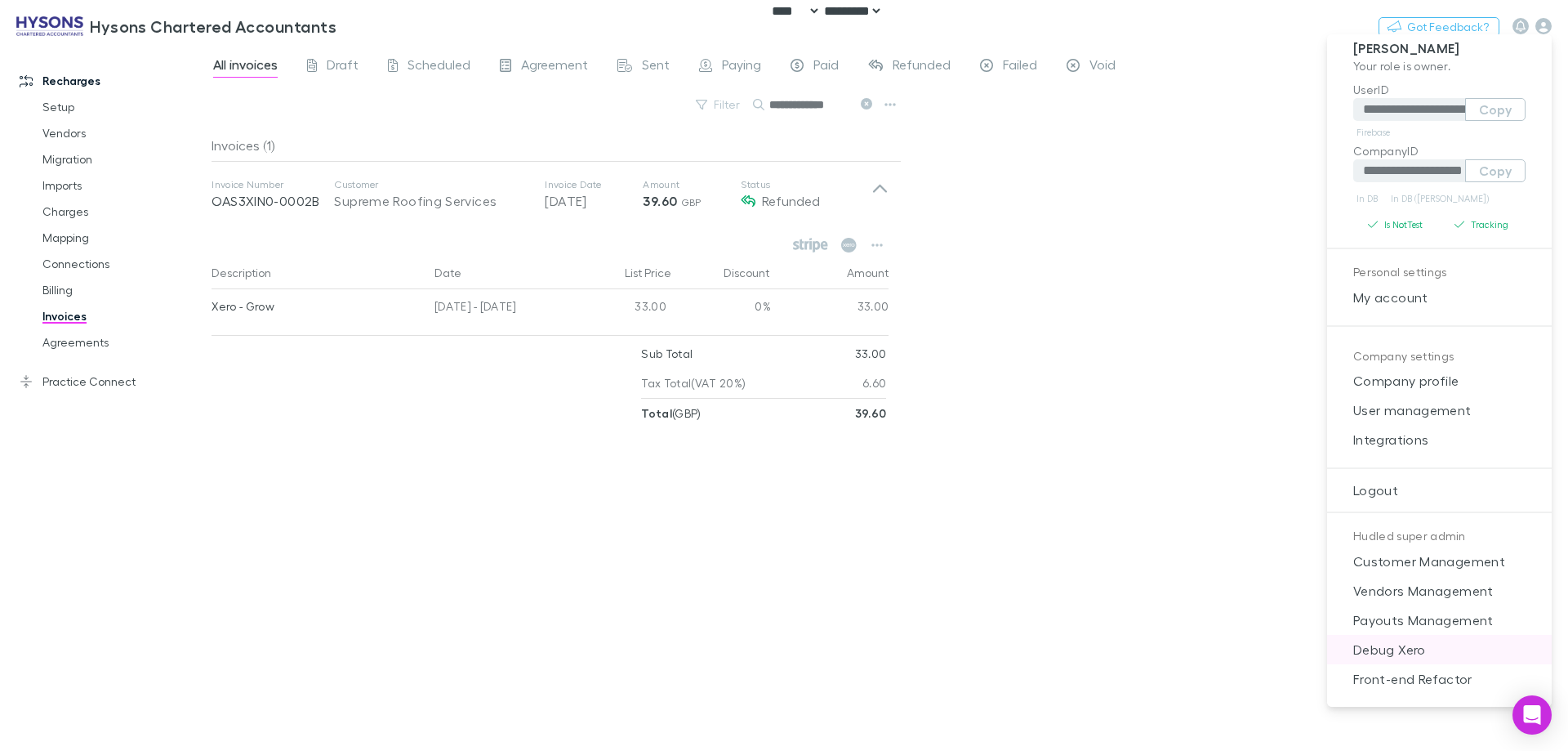
click at [1414, 643] on span "Debug Xero" at bounding box center [1439, 650] width 198 height 20
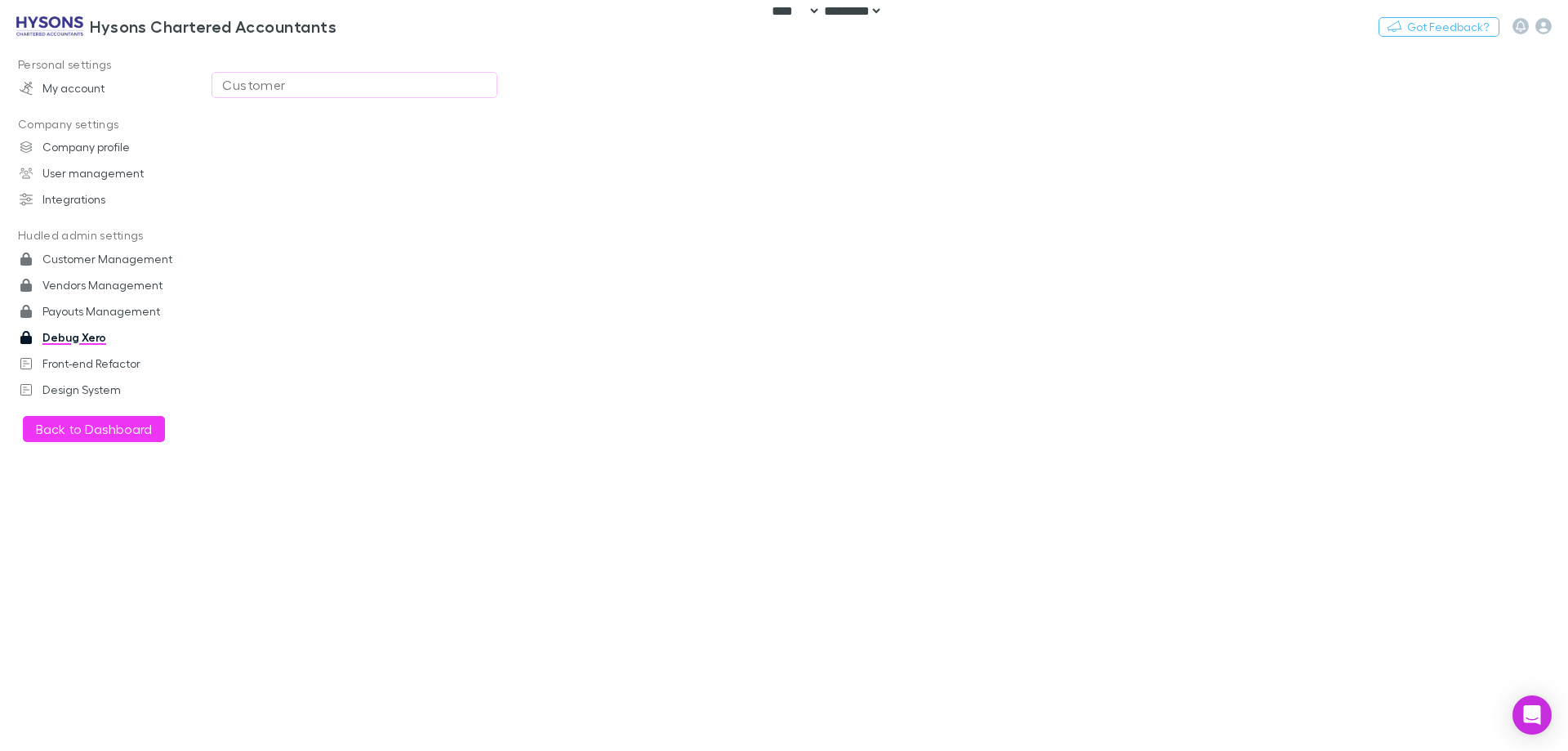
click at [269, 91] on div "Customer" at bounding box center [354, 85] width 265 height 20
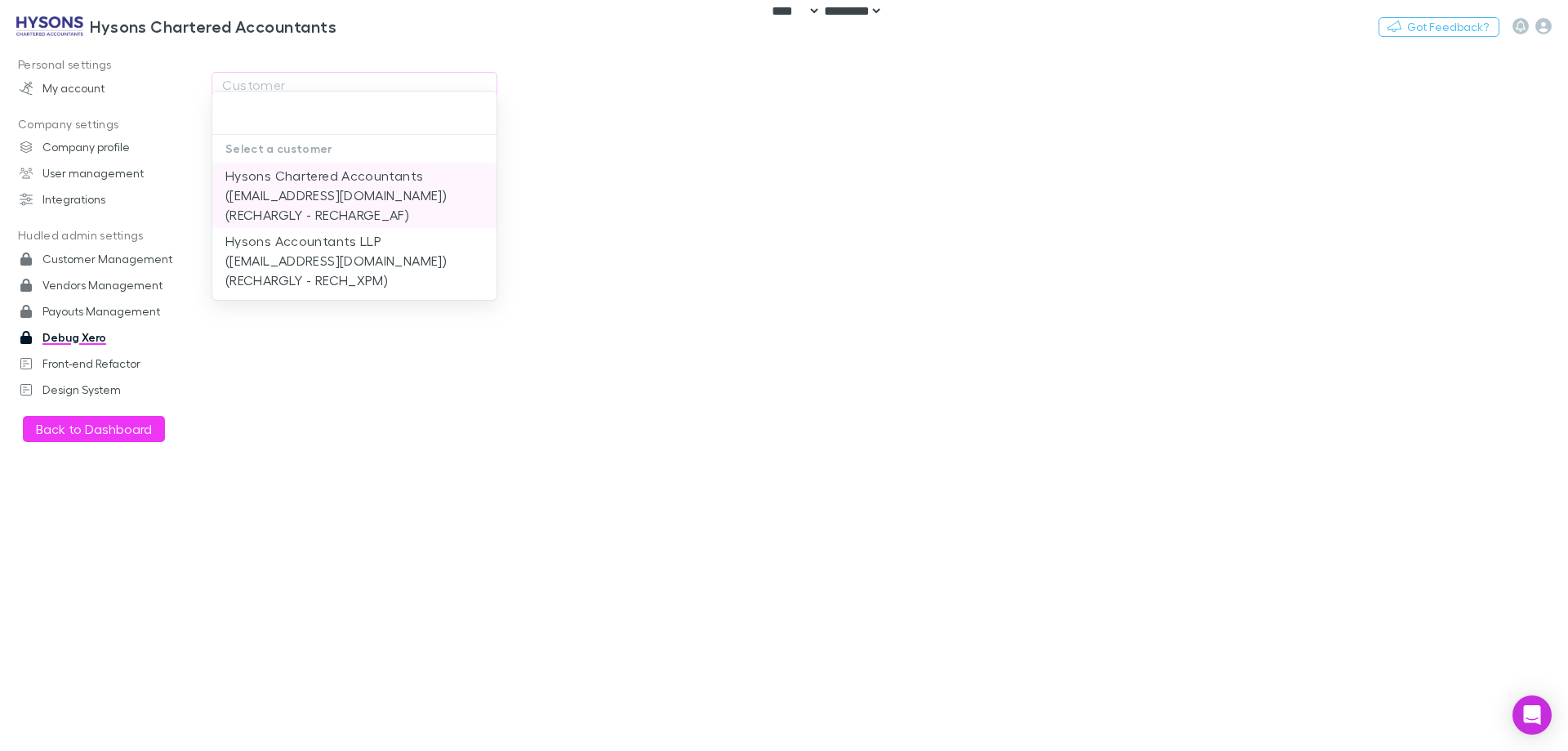
click at [458, 209] on li "Hysons Chartered Accountants ([EMAIL_ADDRESS][DOMAIN_NAME]) (RECHARGLY - RECHAR…" at bounding box center [354, 195] width 284 height 65
type input "**********"
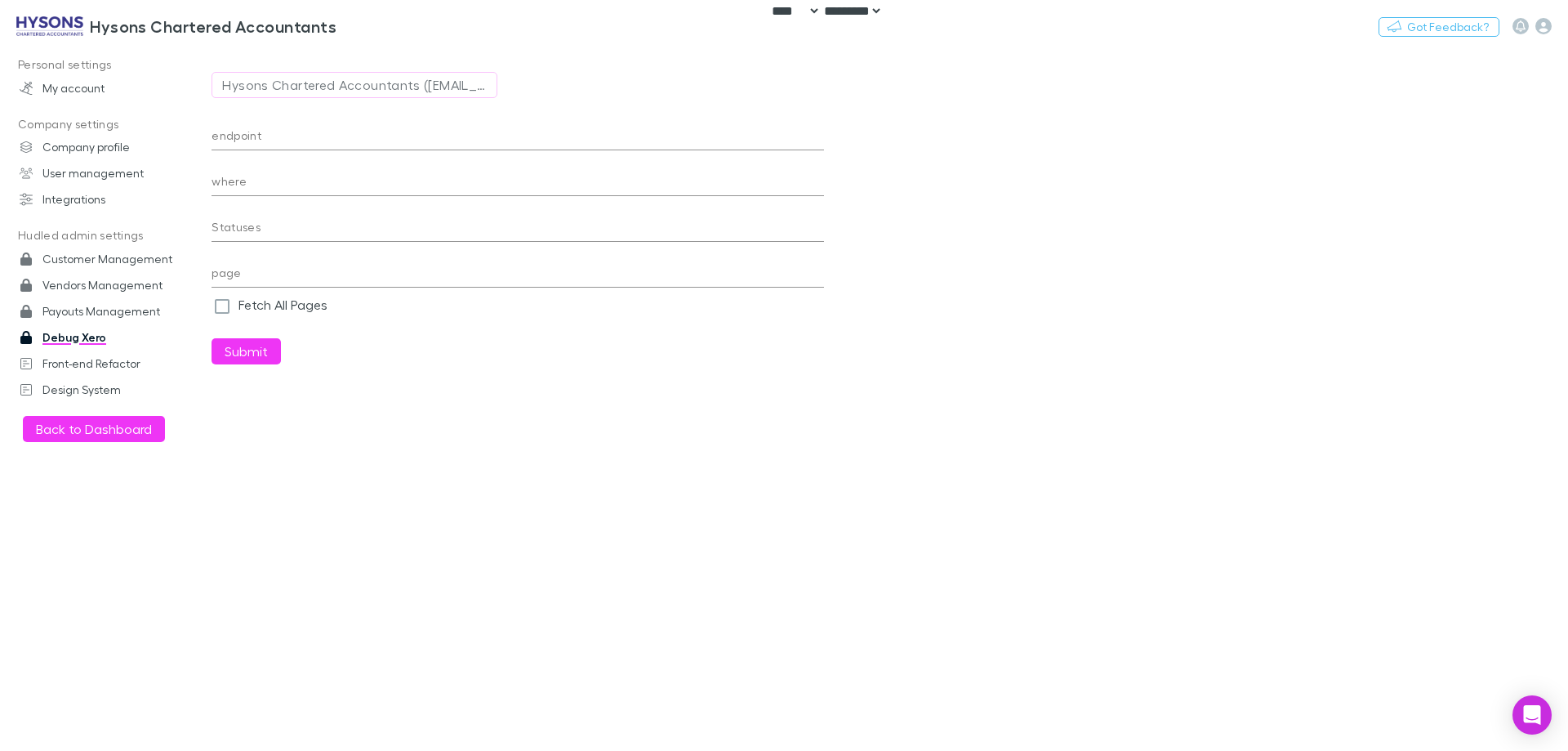
click at [390, 137] on input "endpoint" at bounding box center [518, 136] width 613 height 26
paste input "**********"
click at [212, 338] on button "Submit" at bounding box center [246, 351] width 69 height 26
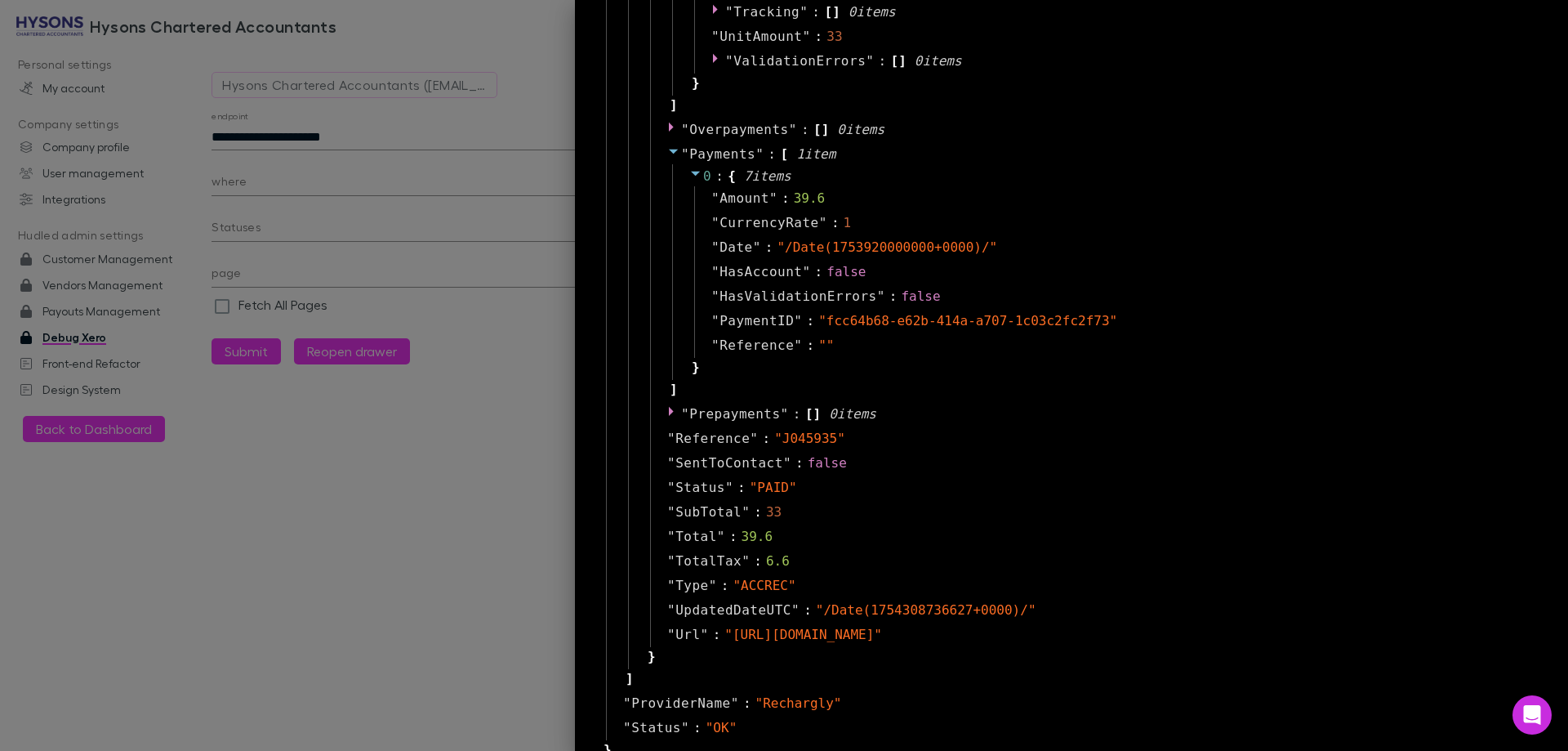
scroll to position [2214, 0]
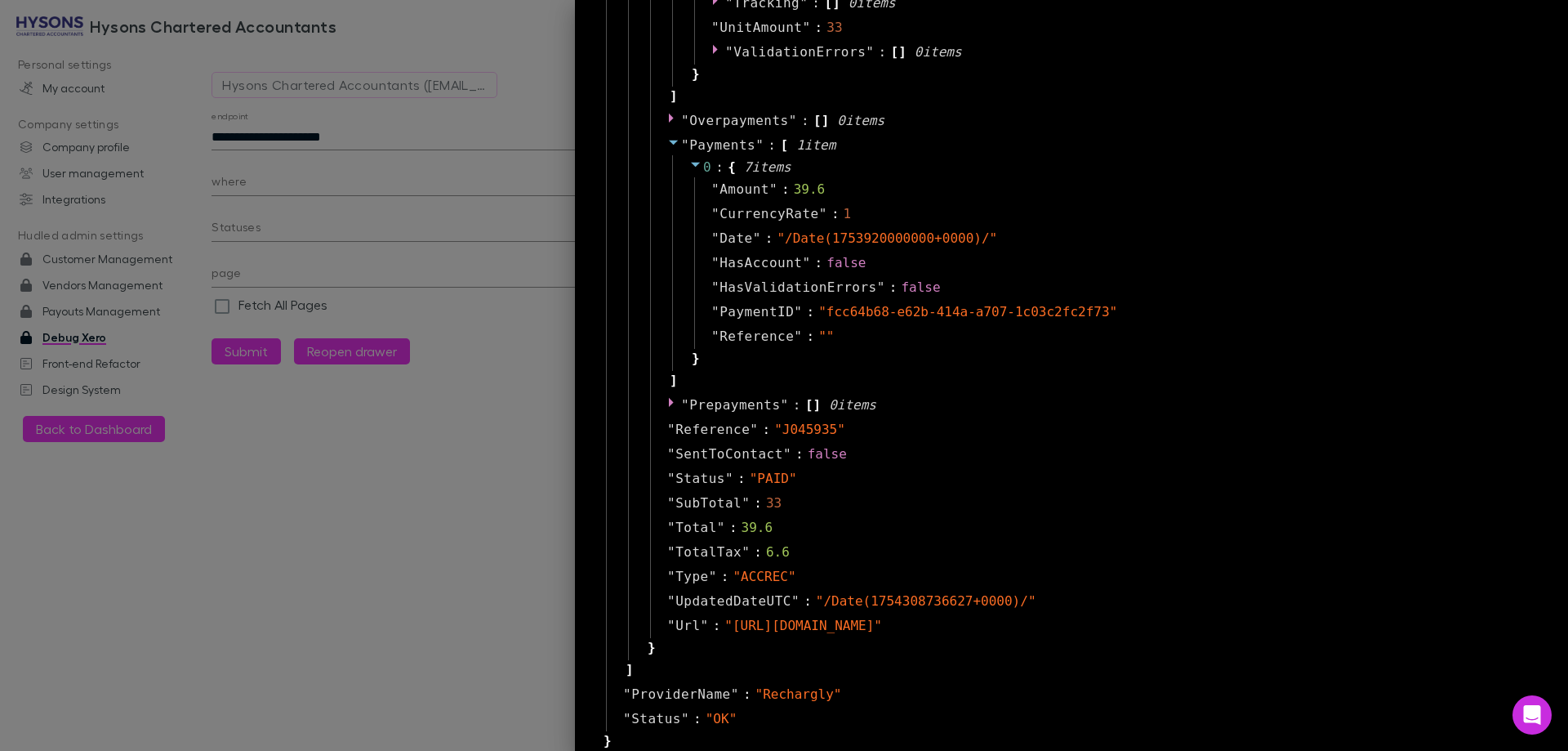
click at [488, 295] on div at bounding box center [784, 375] width 1568 height 751
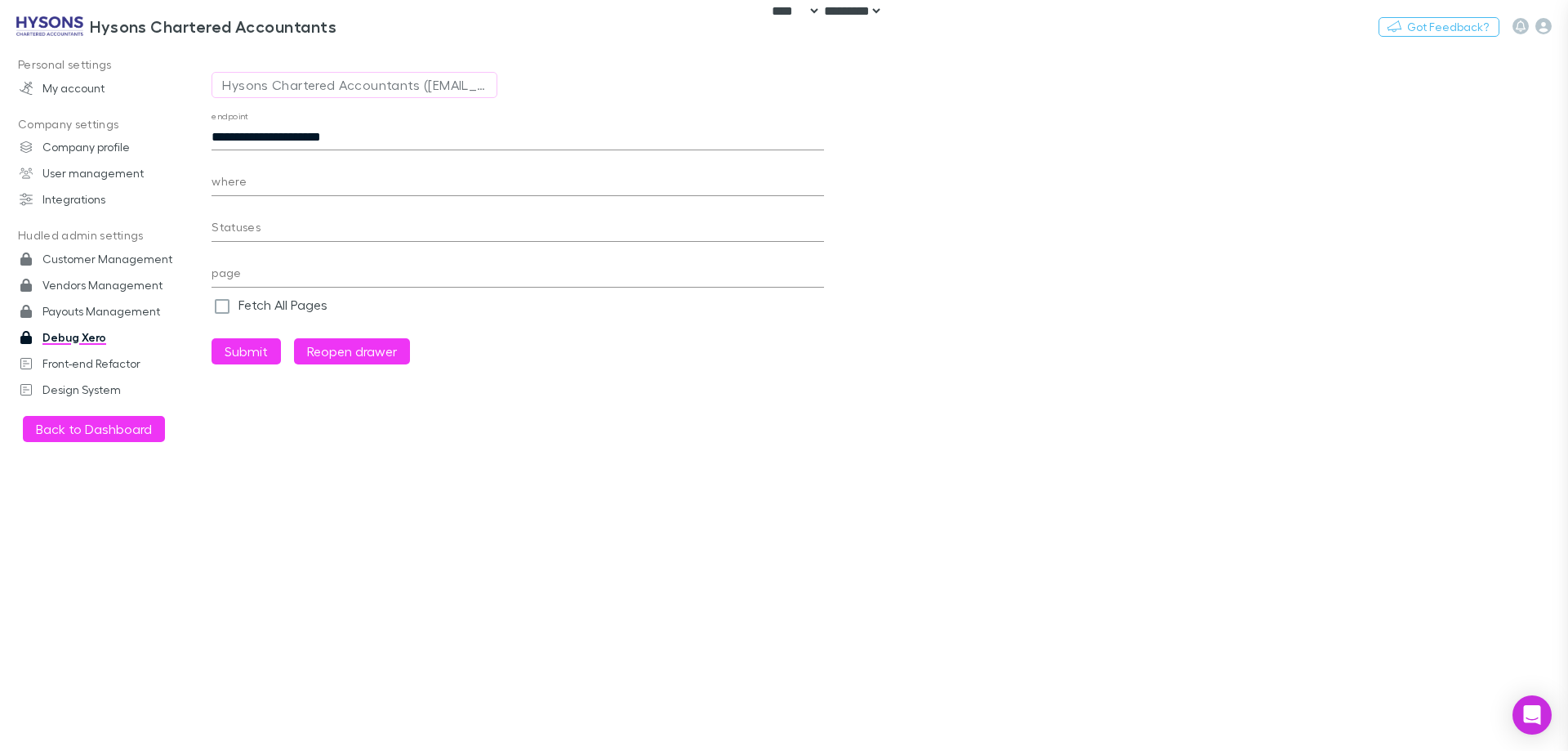
scroll to position [39, 0]
click at [440, 148] on input "**********" at bounding box center [518, 136] width 613 height 26
type input "**********"
click at [248, 347] on button "Submit" at bounding box center [246, 351] width 69 height 26
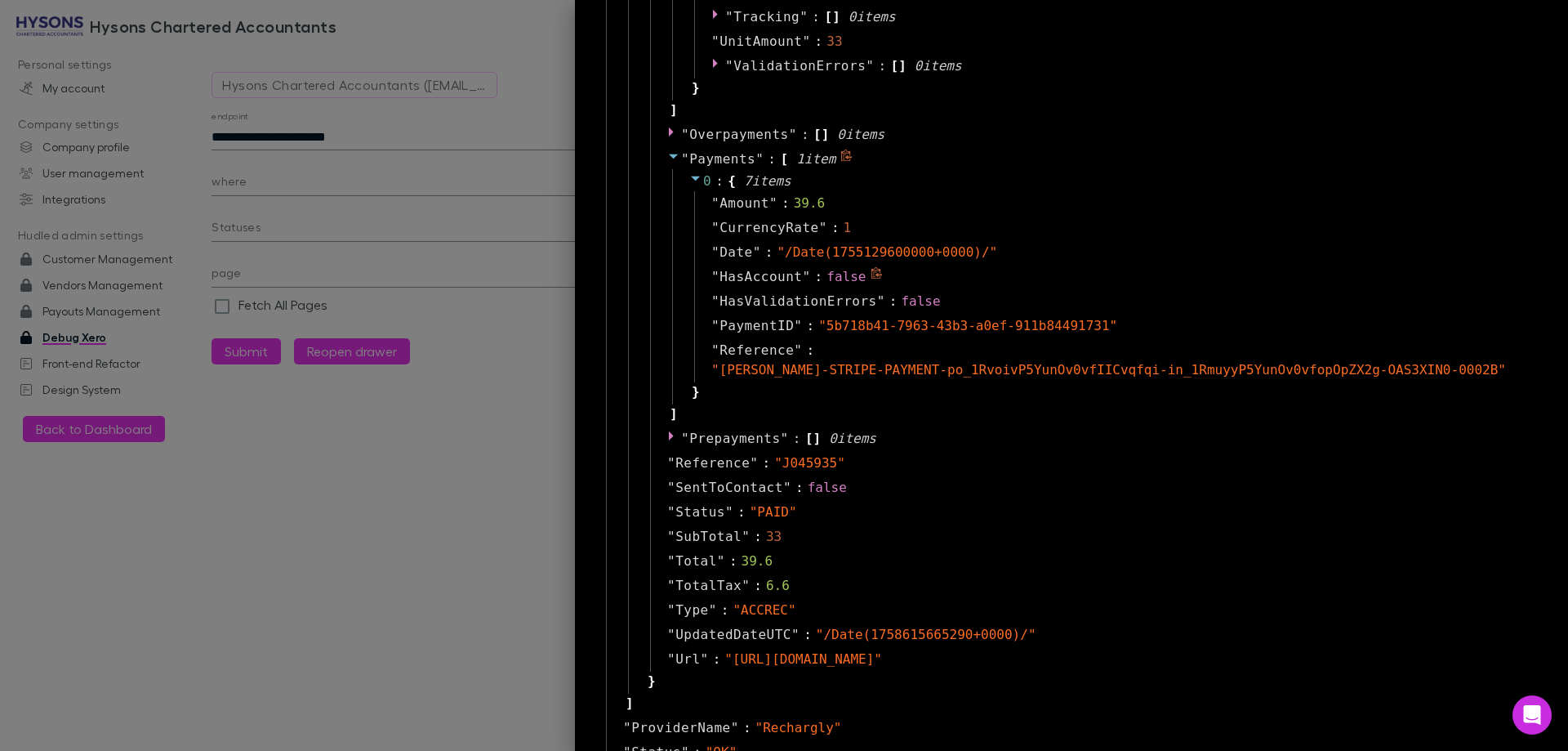
scroll to position [2214, 0]
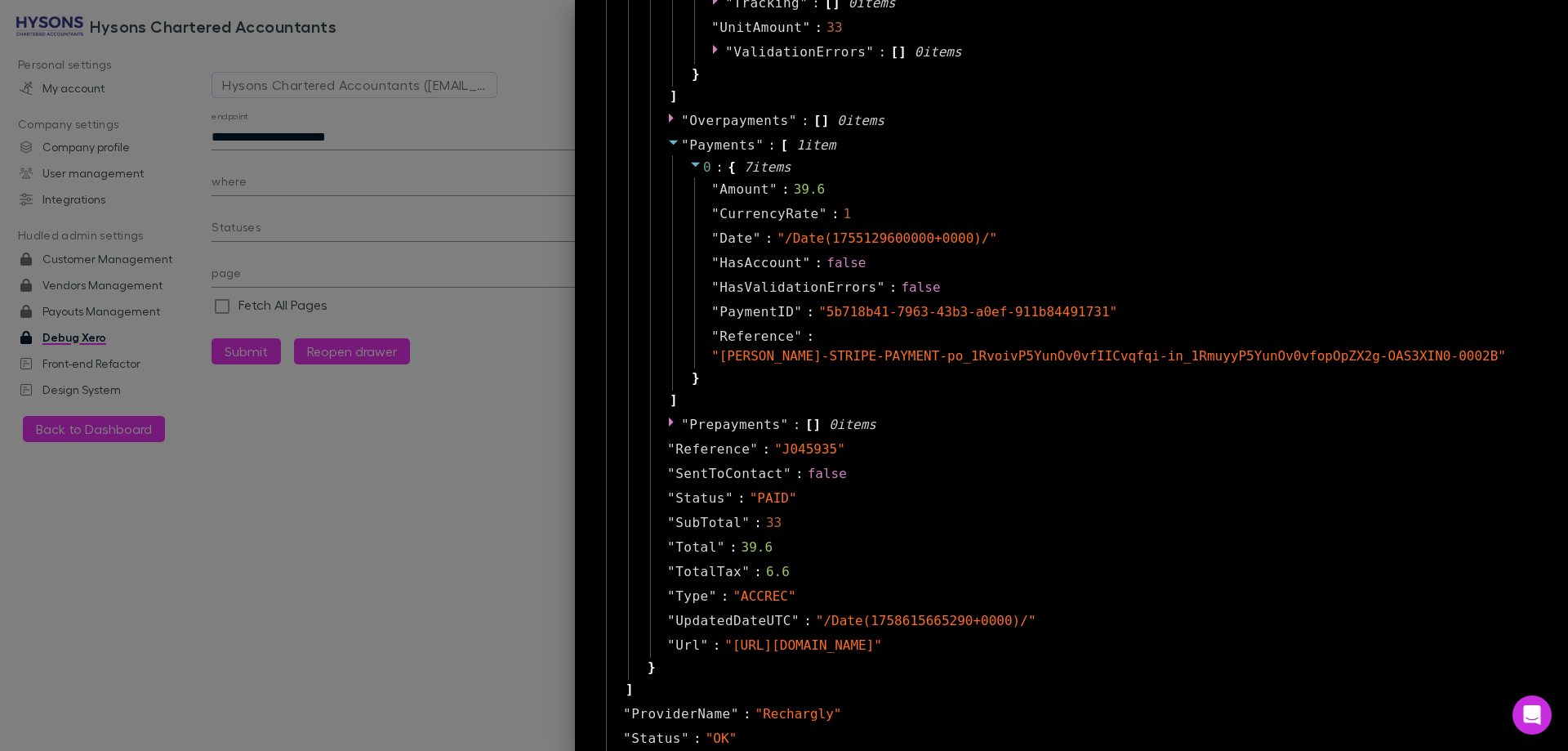
click at [397, 488] on div at bounding box center [784, 375] width 1568 height 751
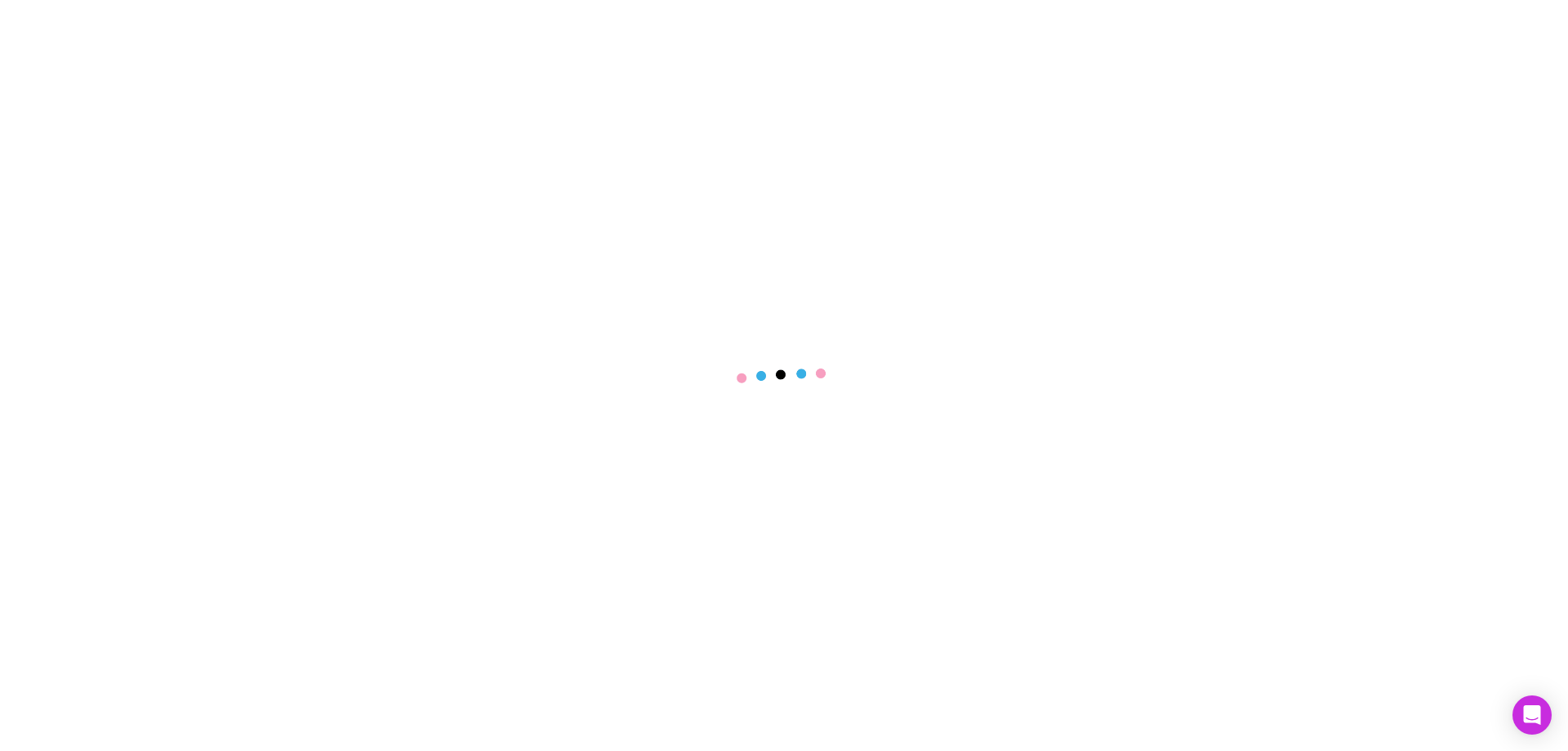
select select "****"
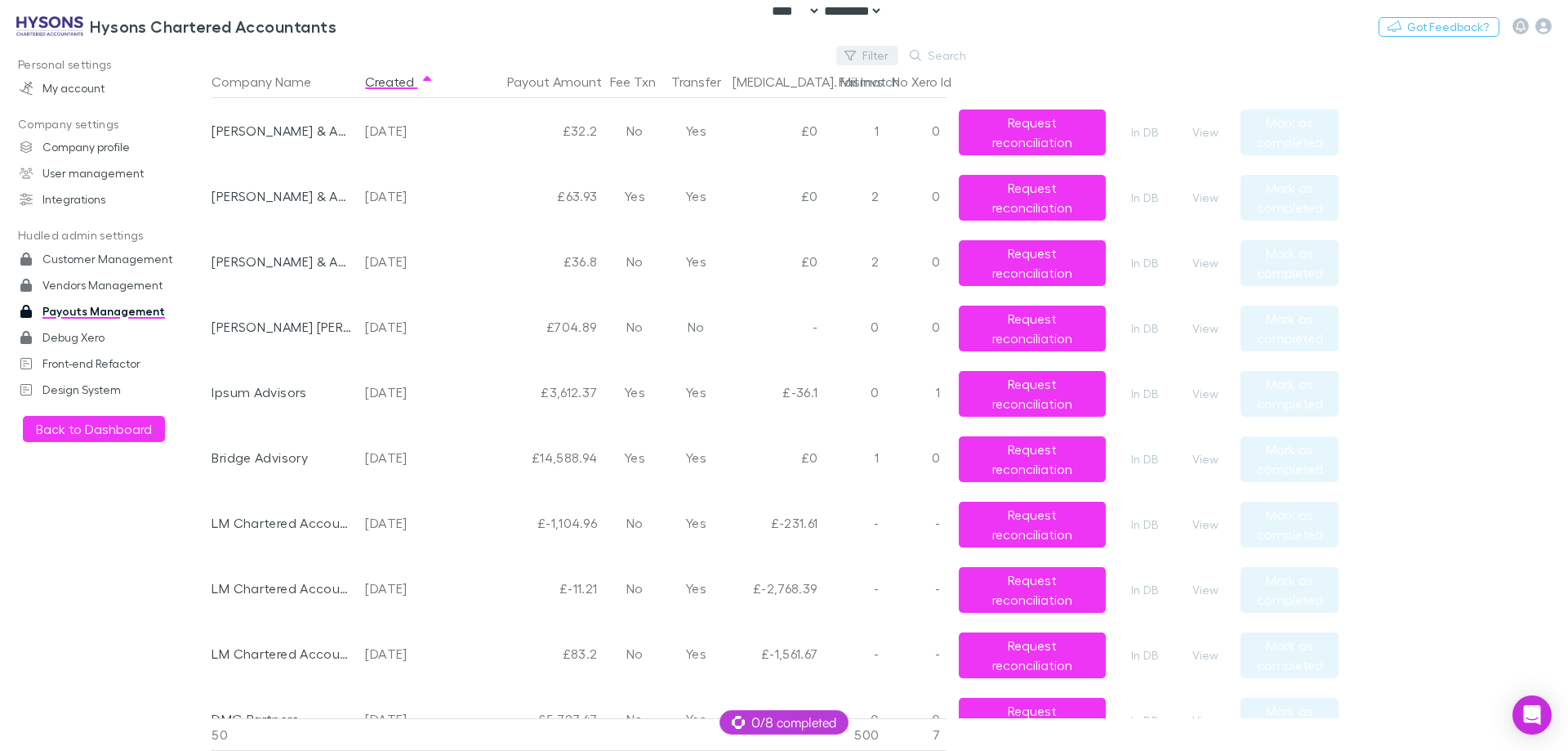
click at [874, 51] on button "Filter" at bounding box center [867, 56] width 62 height 20
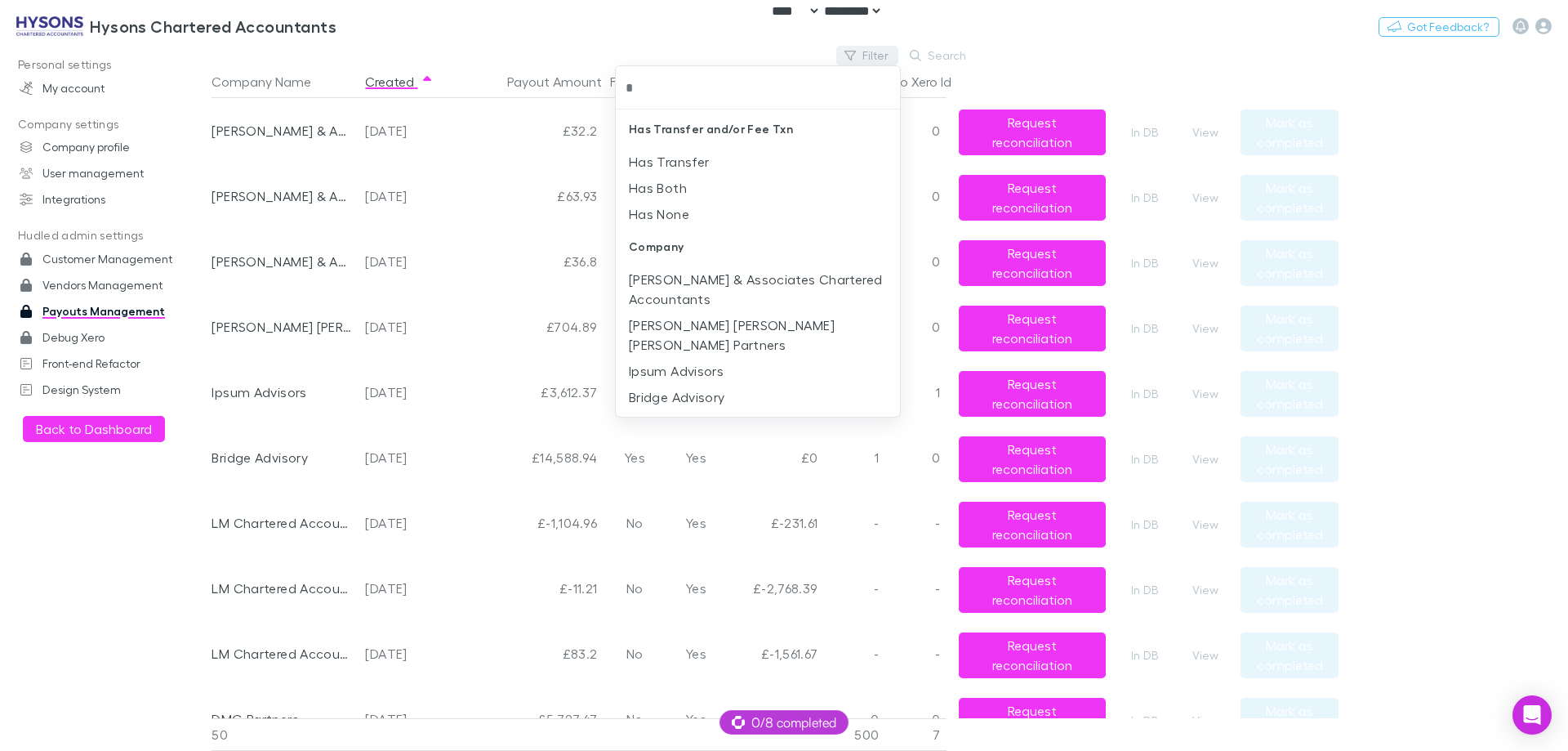
type input "**"
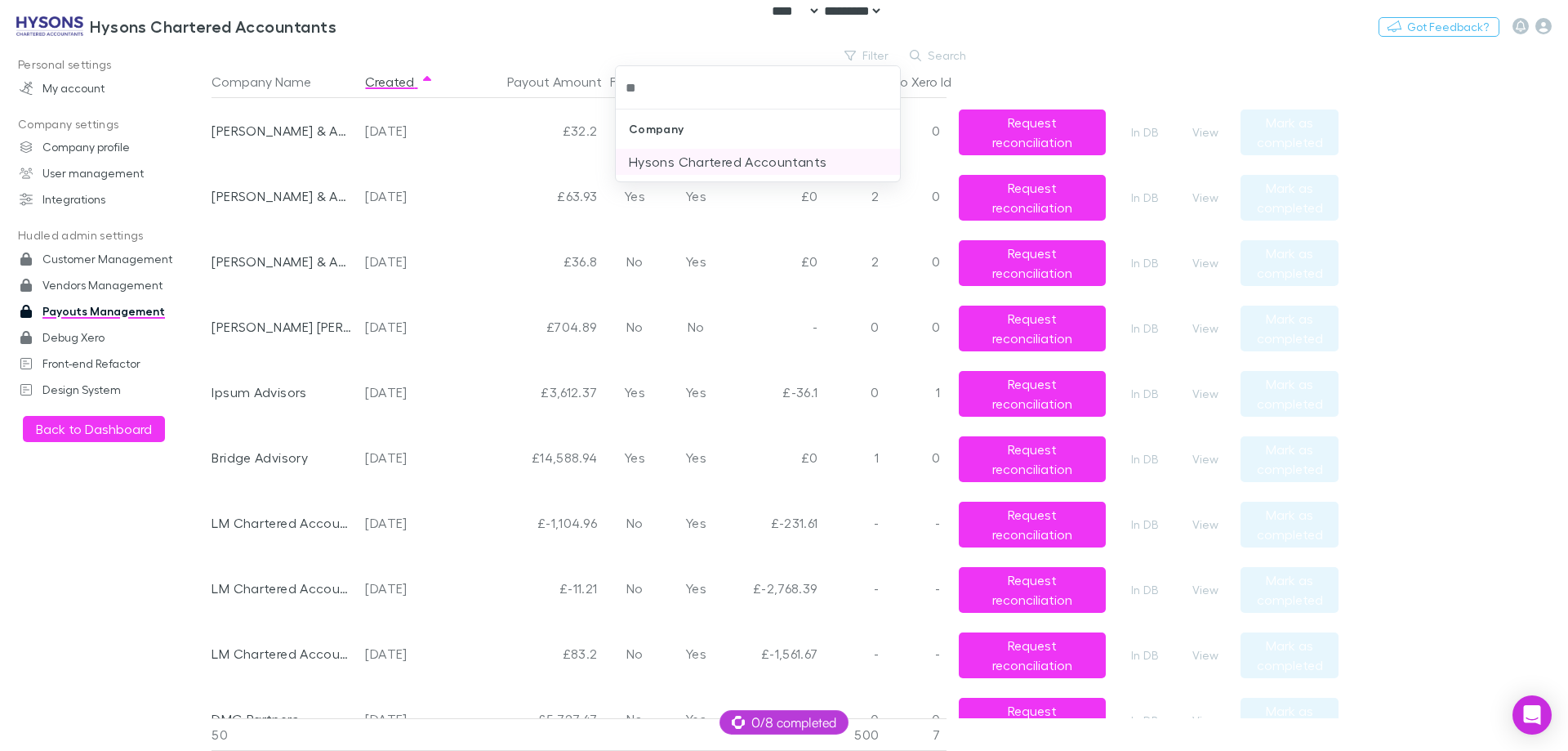
click at [784, 164] on li "Hysons Chartered Accountants" at bounding box center [757, 162] width 284 height 26
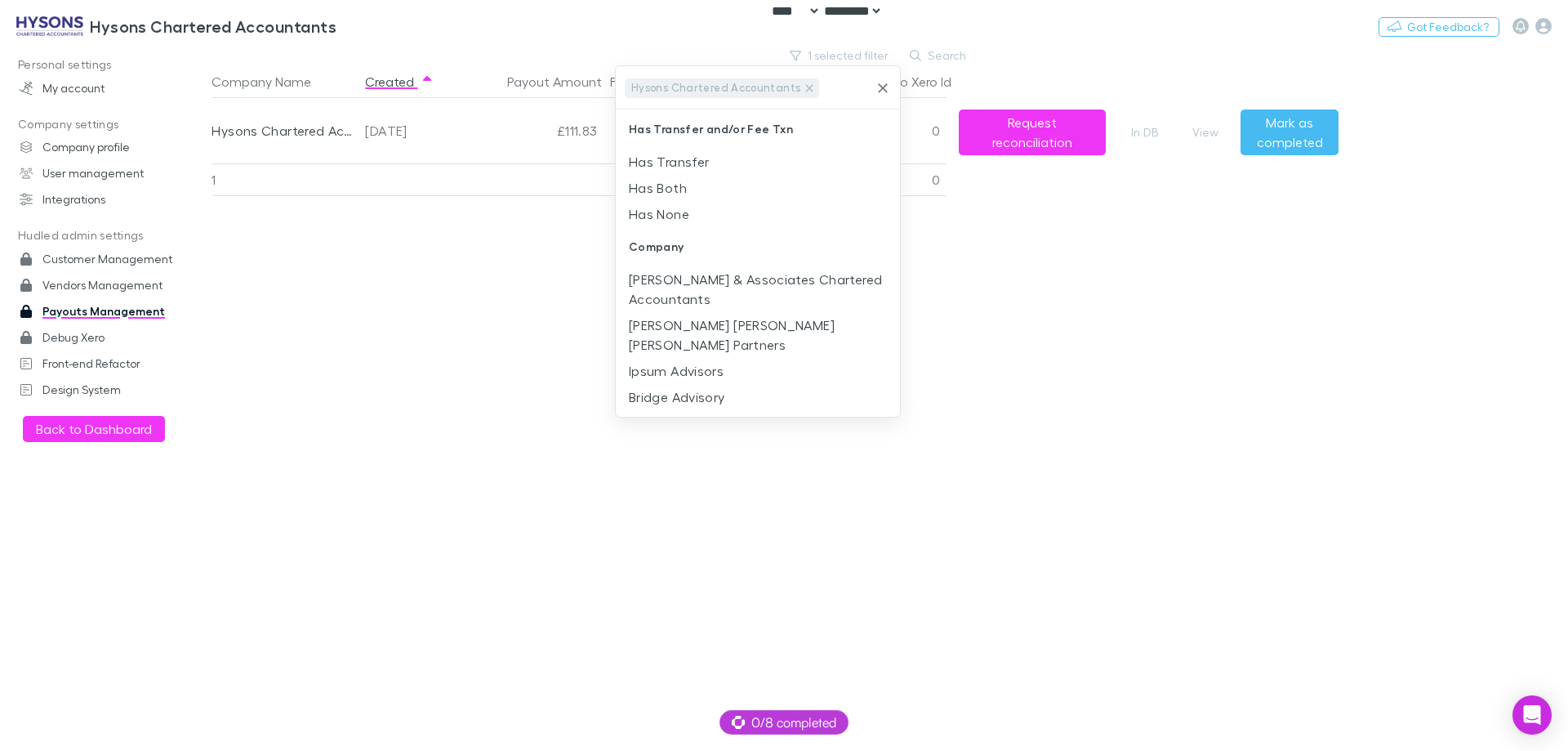
drag, startPoint x: 1154, startPoint y: 252, endPoint x: 1153, endPoint y: 240, distance: 12.0
click at [1154, 248] on div at bounding box center [784, 375] width 1568 height 751
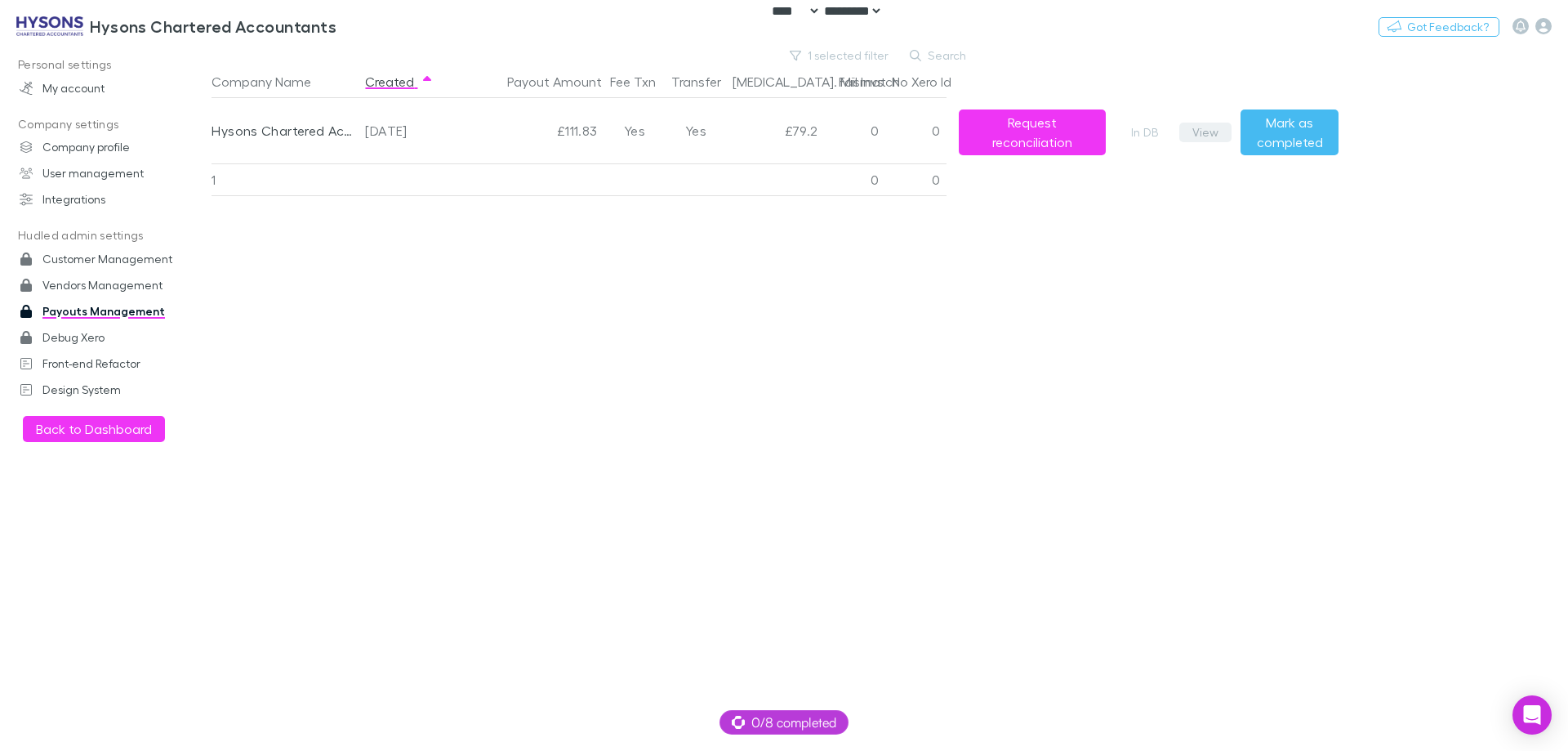
click at [1200, 132] on button "View" at bounding box center [1206, 133] width 52 height 20
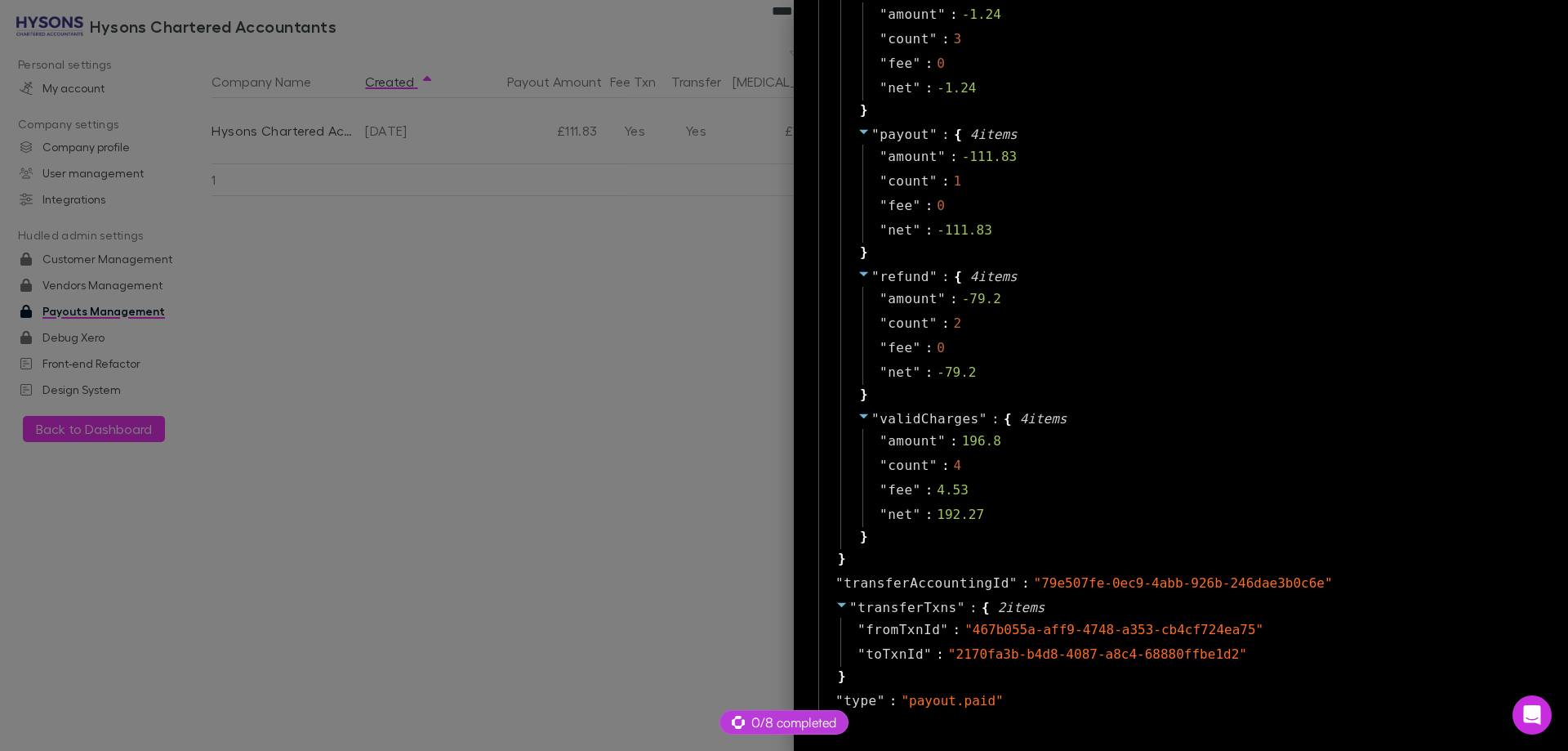
scroll to position [1932, 0]
click at [414, 331] on div at bounding box center [784, 375] width 1568 height 751
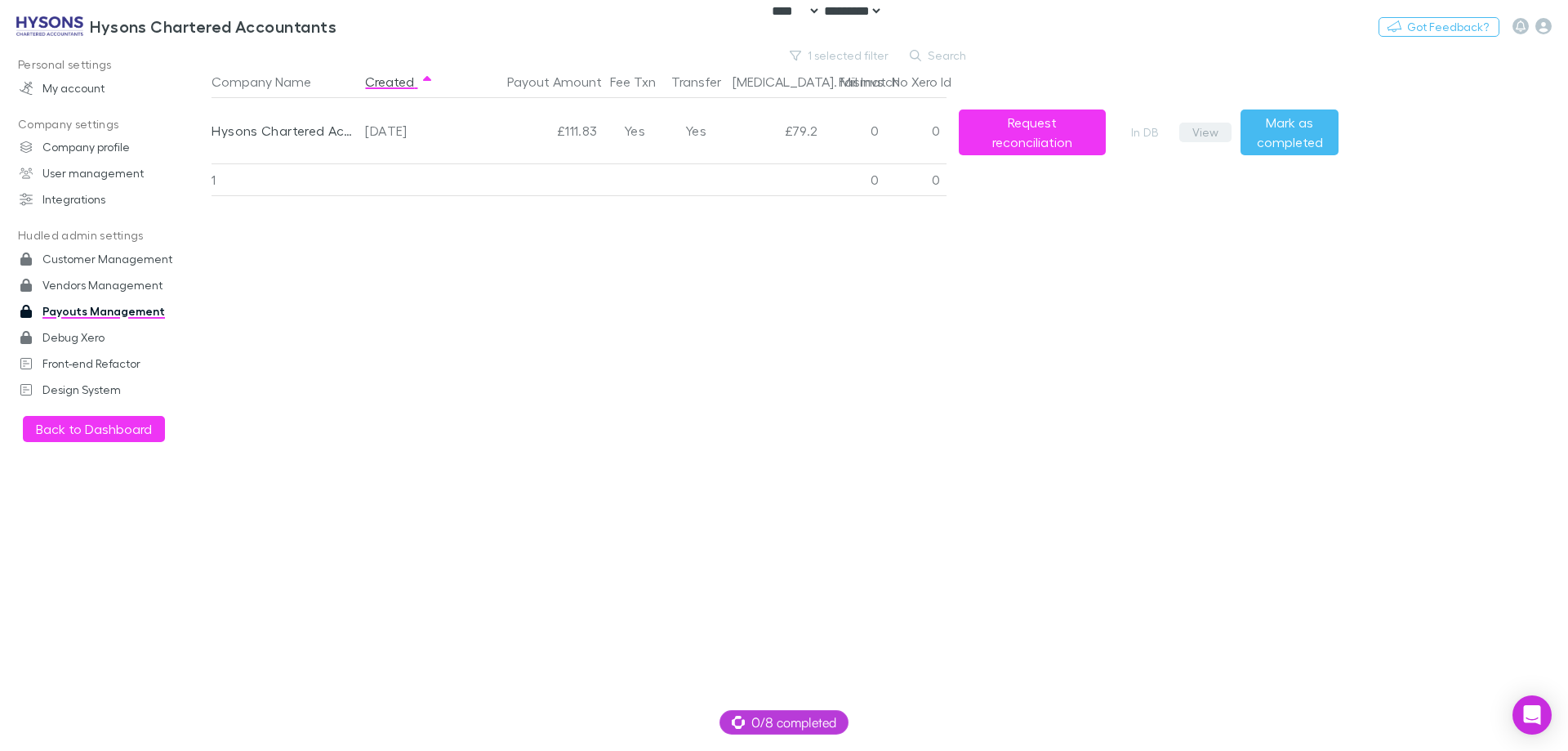
click at [1196, 132] on button "View" at bounding box center [1206, 133] width 52 height 20
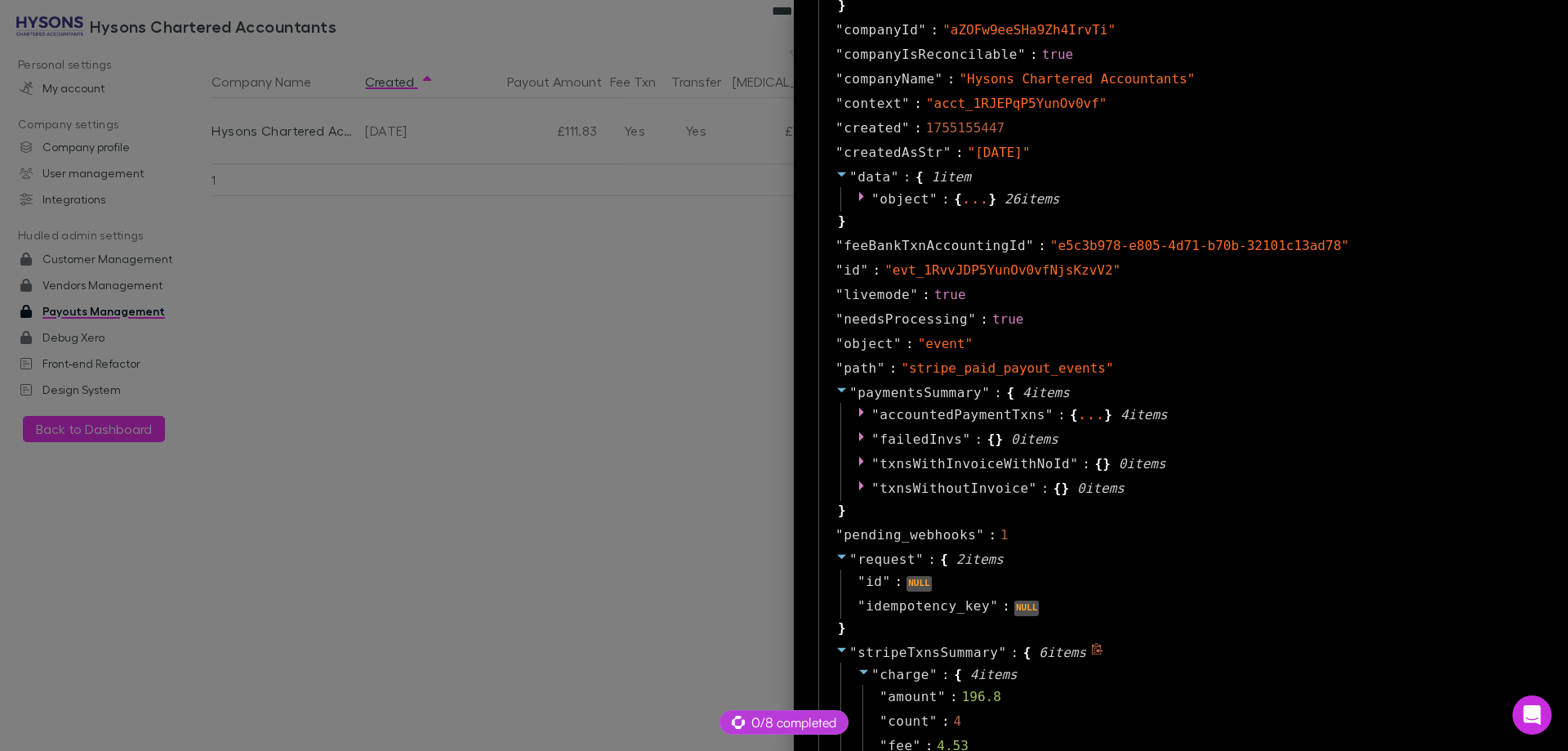
scroll to position [952, 0]
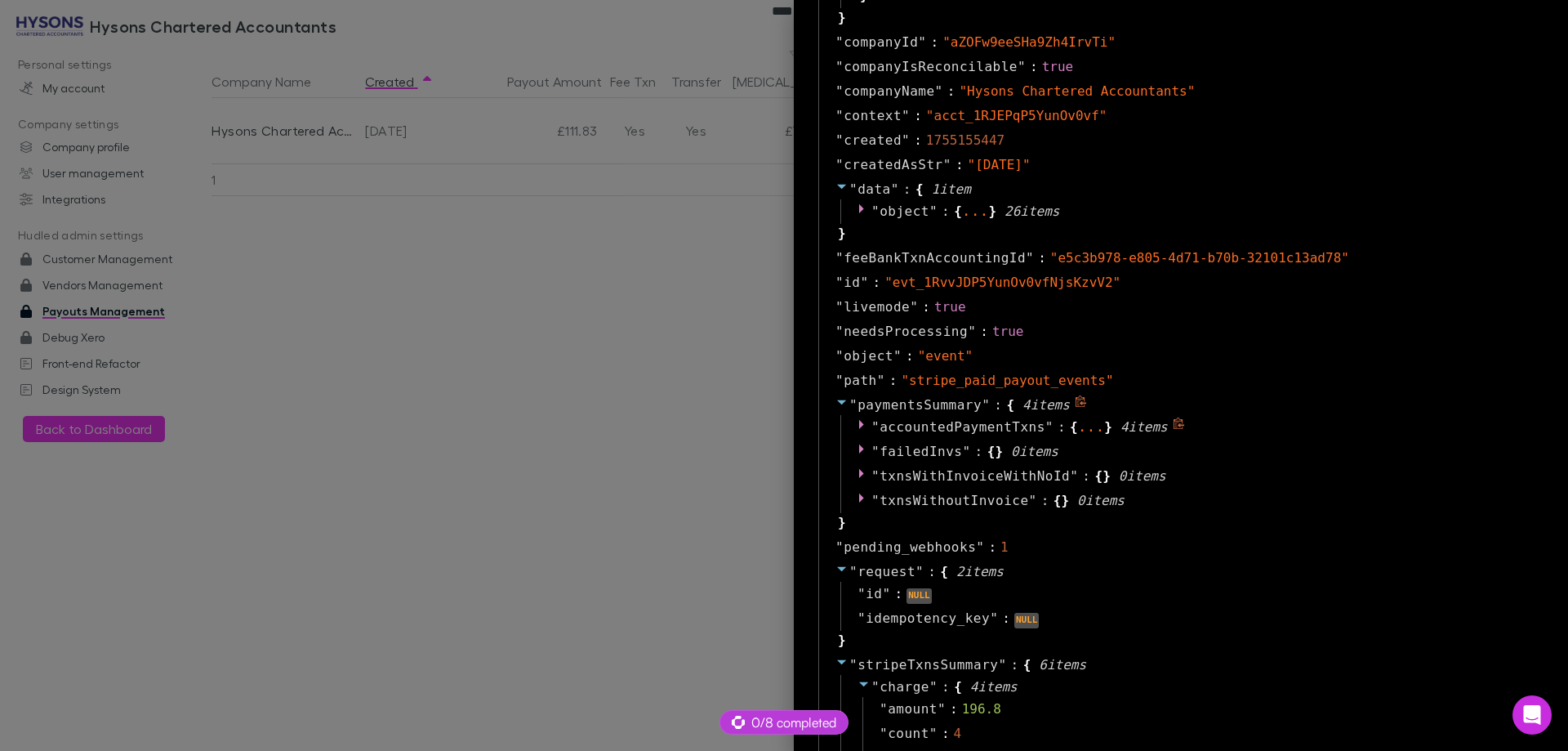
click at [954, 423] on span "accountedPaymentTxns" at bounding box center [962, 426] width 166 height 15
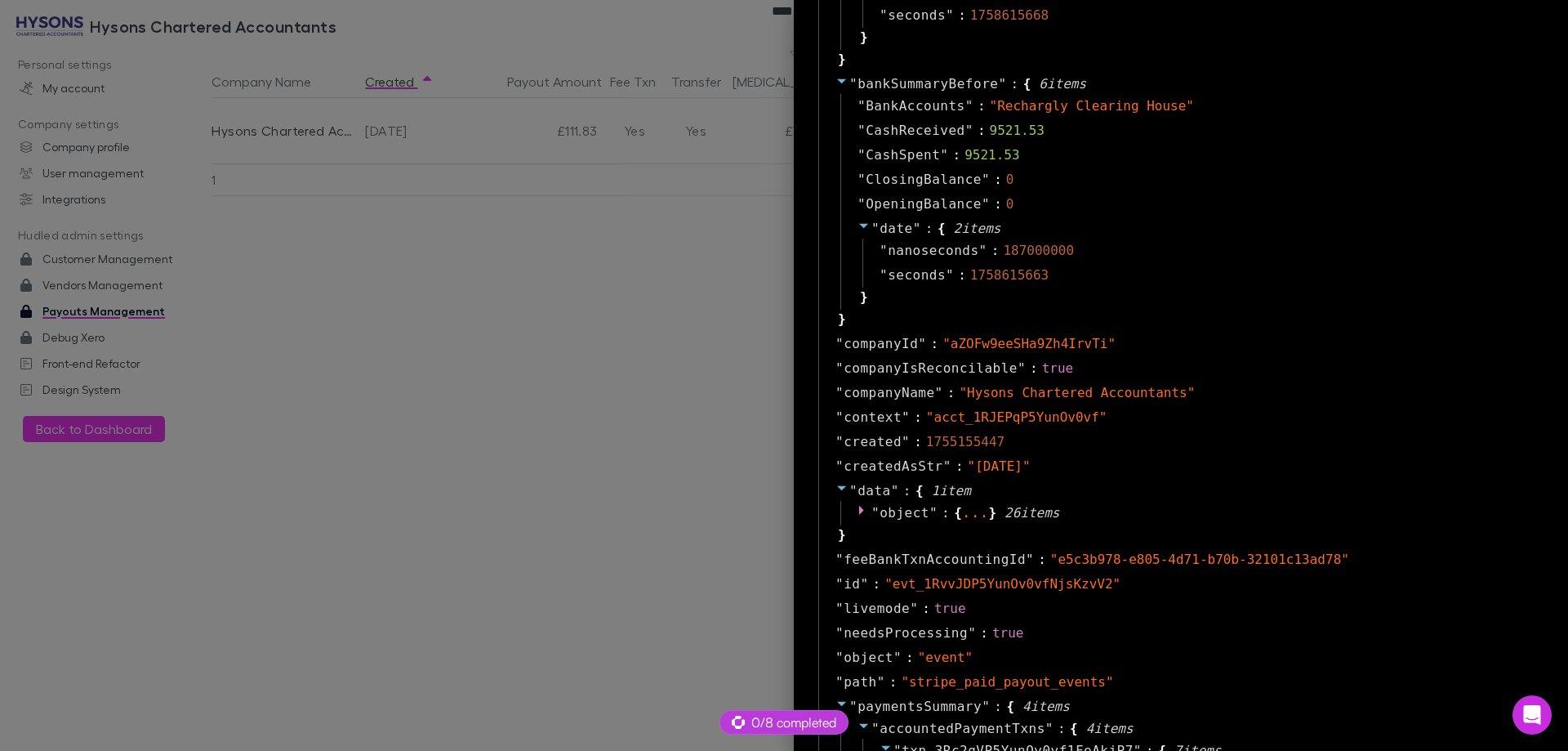
scroll to position [706, 0]
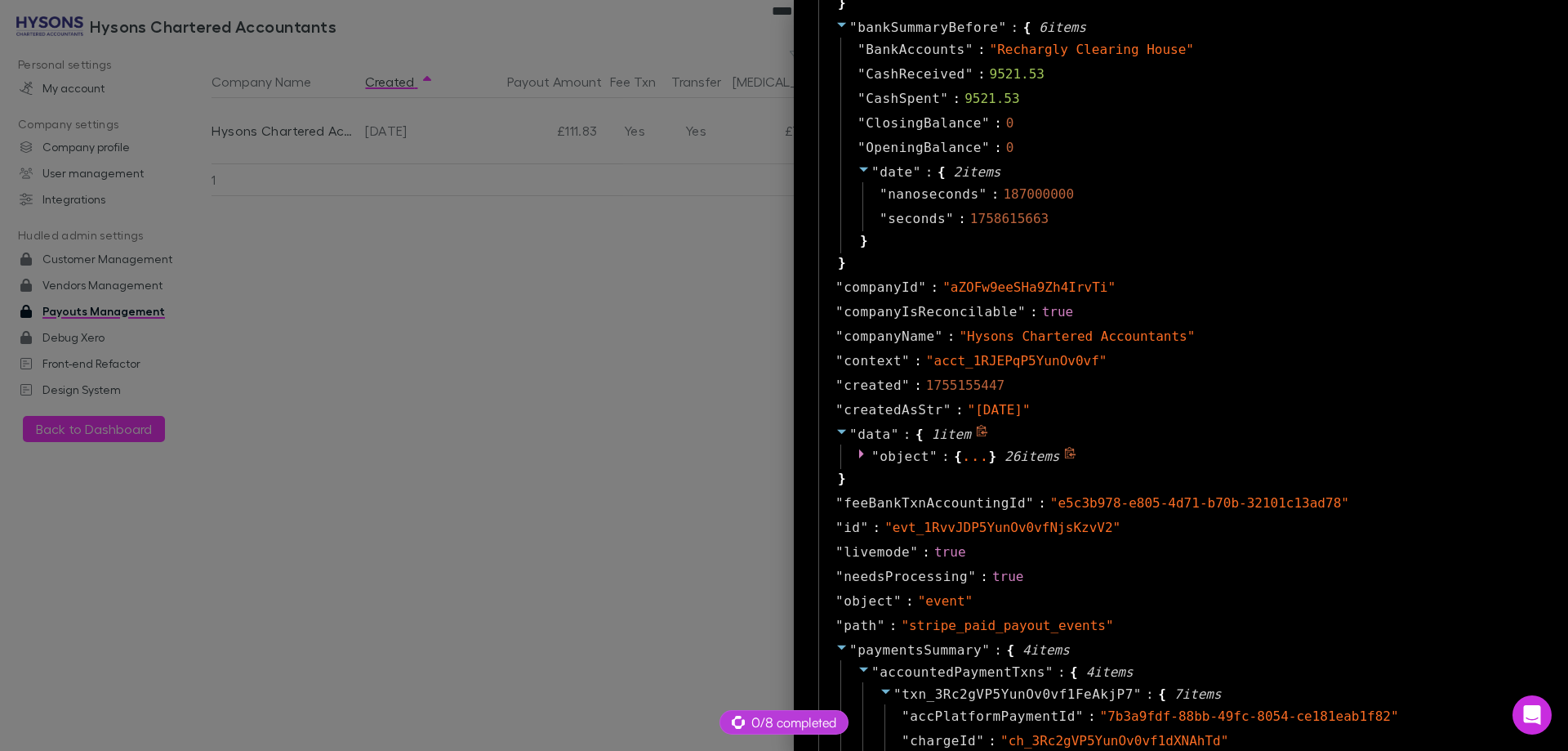
click at [859, 453] on icon at bounding box center [861, 454] width 4 height 9
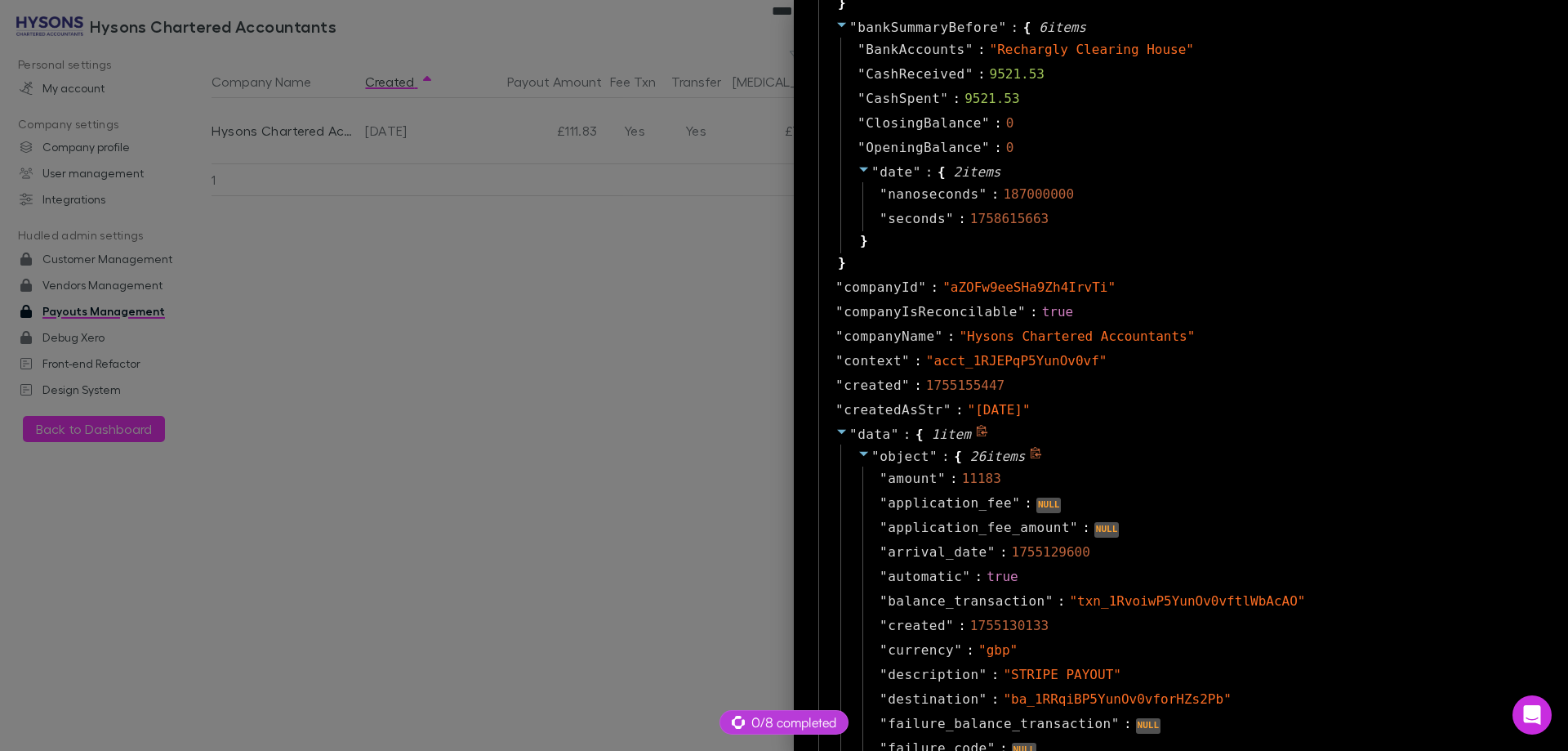
click at [858, 453] on icon at bounding box center [864, 453] width 13 height 13
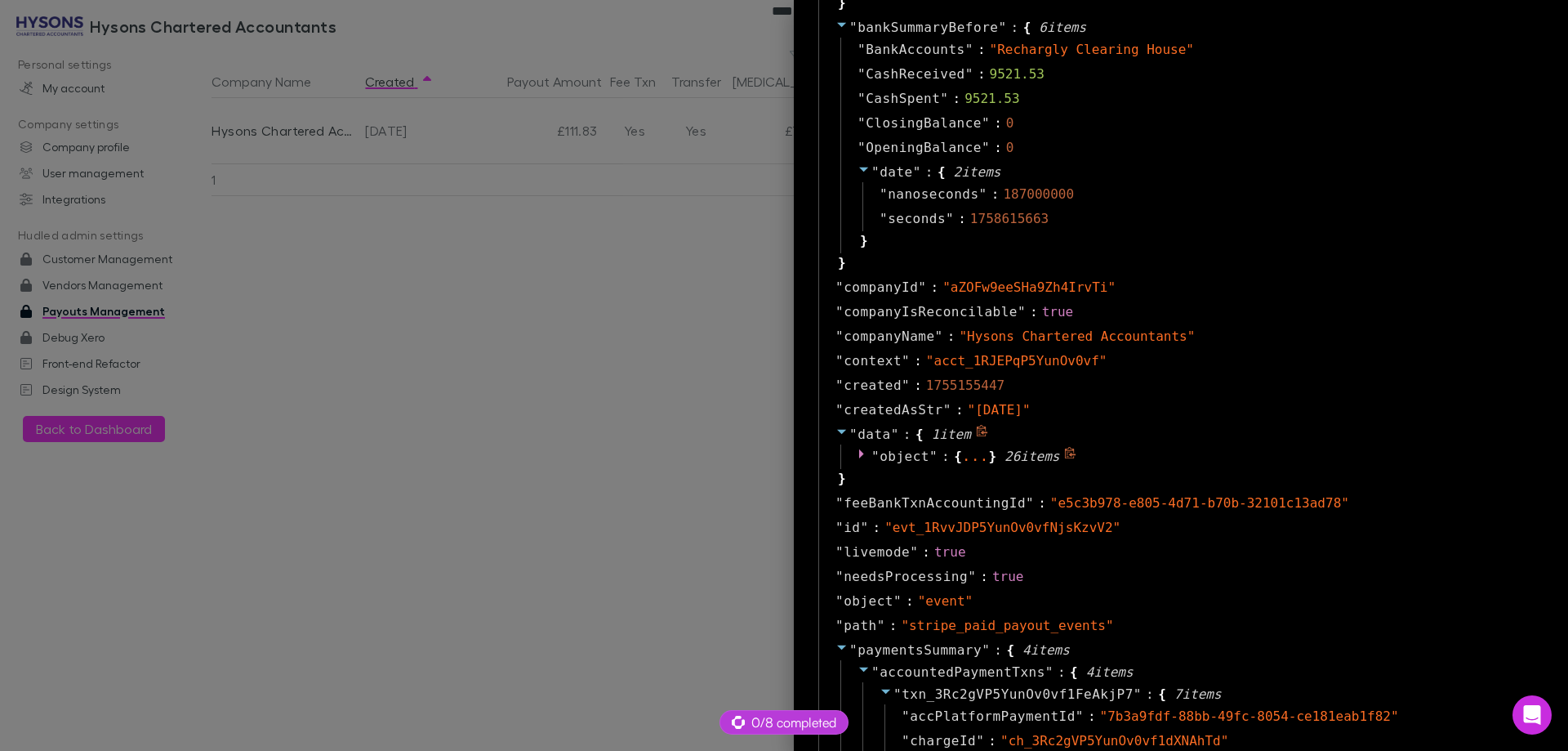
click at [859, 453] on icon at bounding box center [861, 454] width 4 height 9
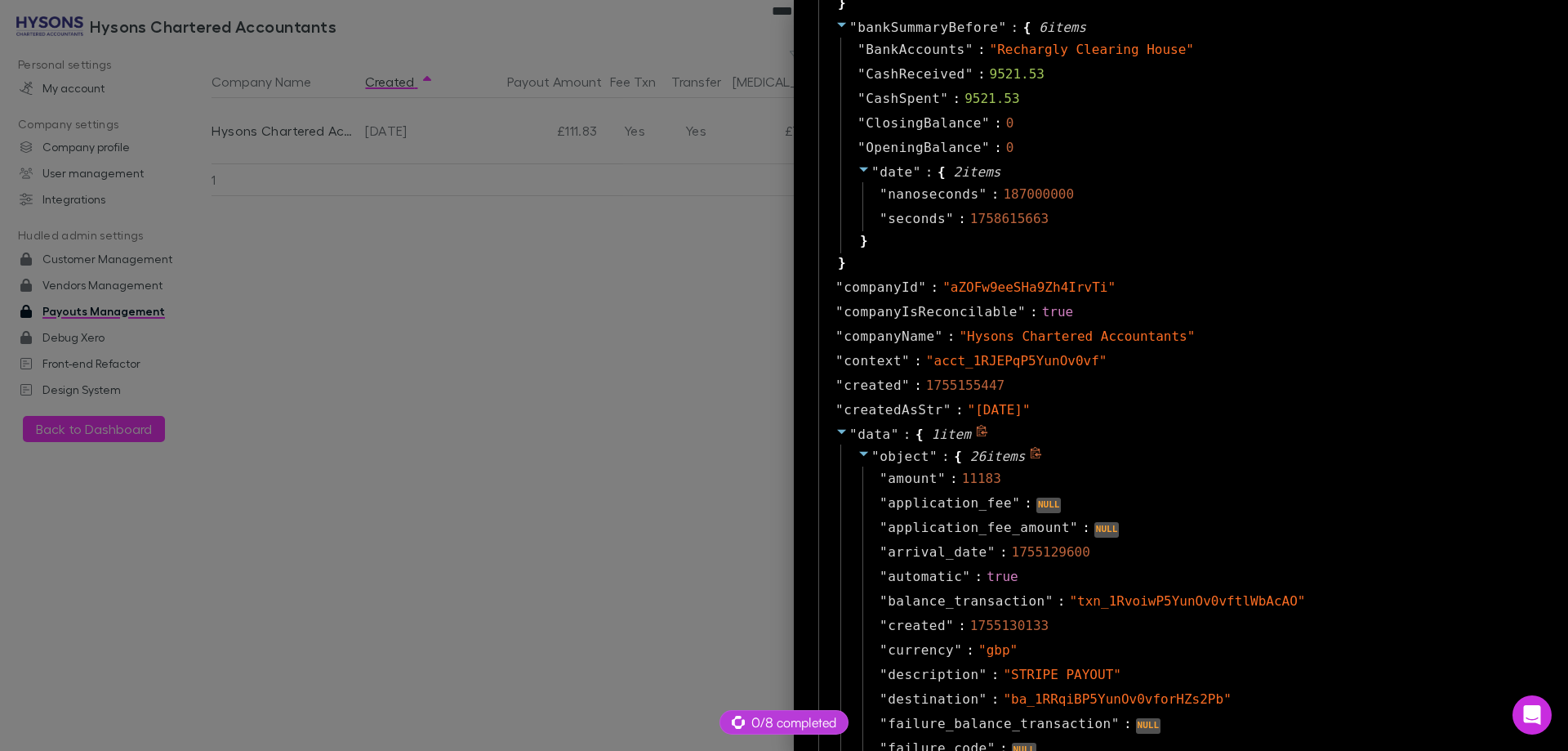
click at [858, 453] on icon at bounding box center [864, 453] width 13 height 13
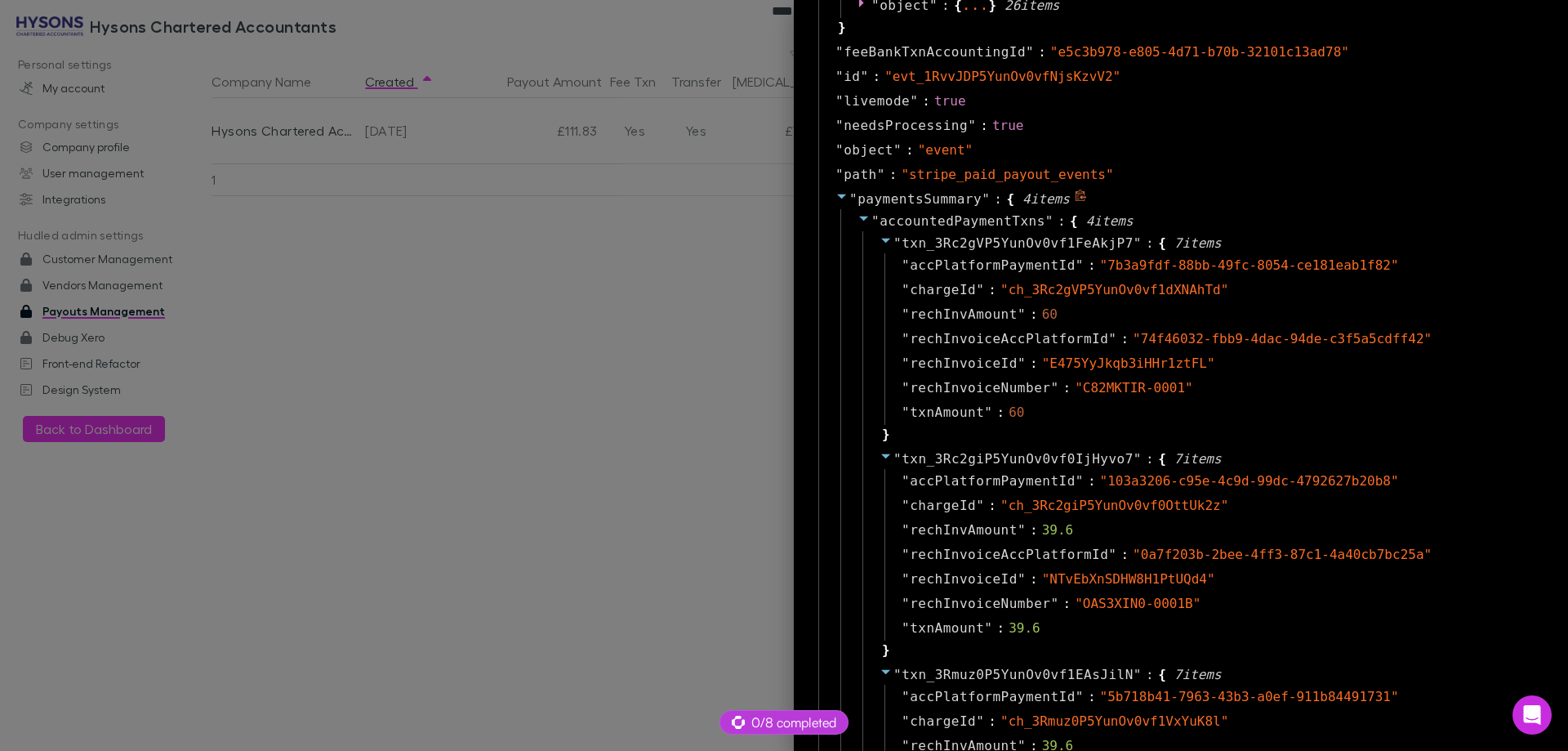
scroll to position [1197, 0]
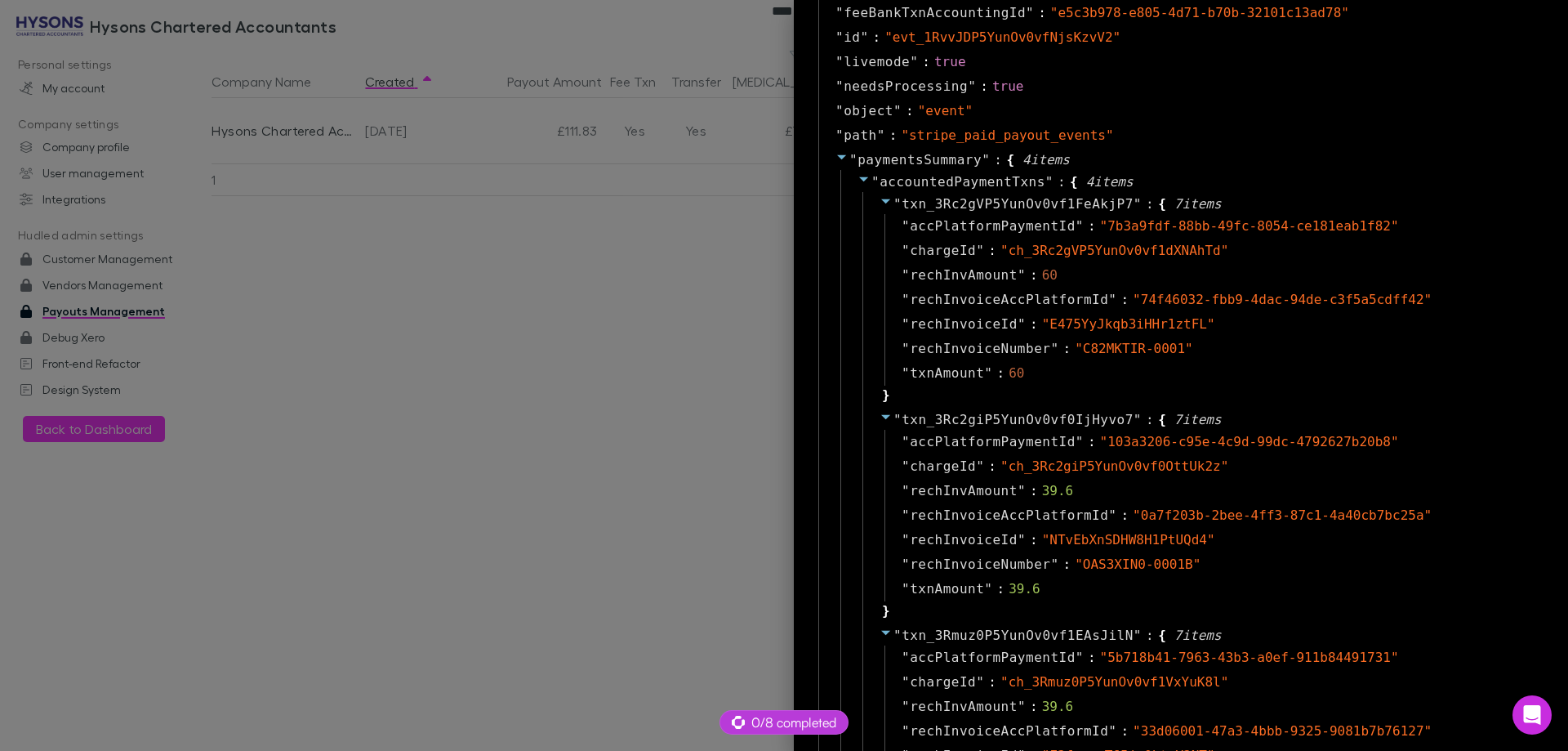
click at [1526, 436] on div "" txn_3Rc2giP5YunOv0vf0IjHyvo7 " : { 7 item s " accPlatformPaymentId " : " 103a…" at bounding box center [1201, 515] width 678 height 215
click at [516, 340] on div at bounding box center [784, 375] width 1568 height 751
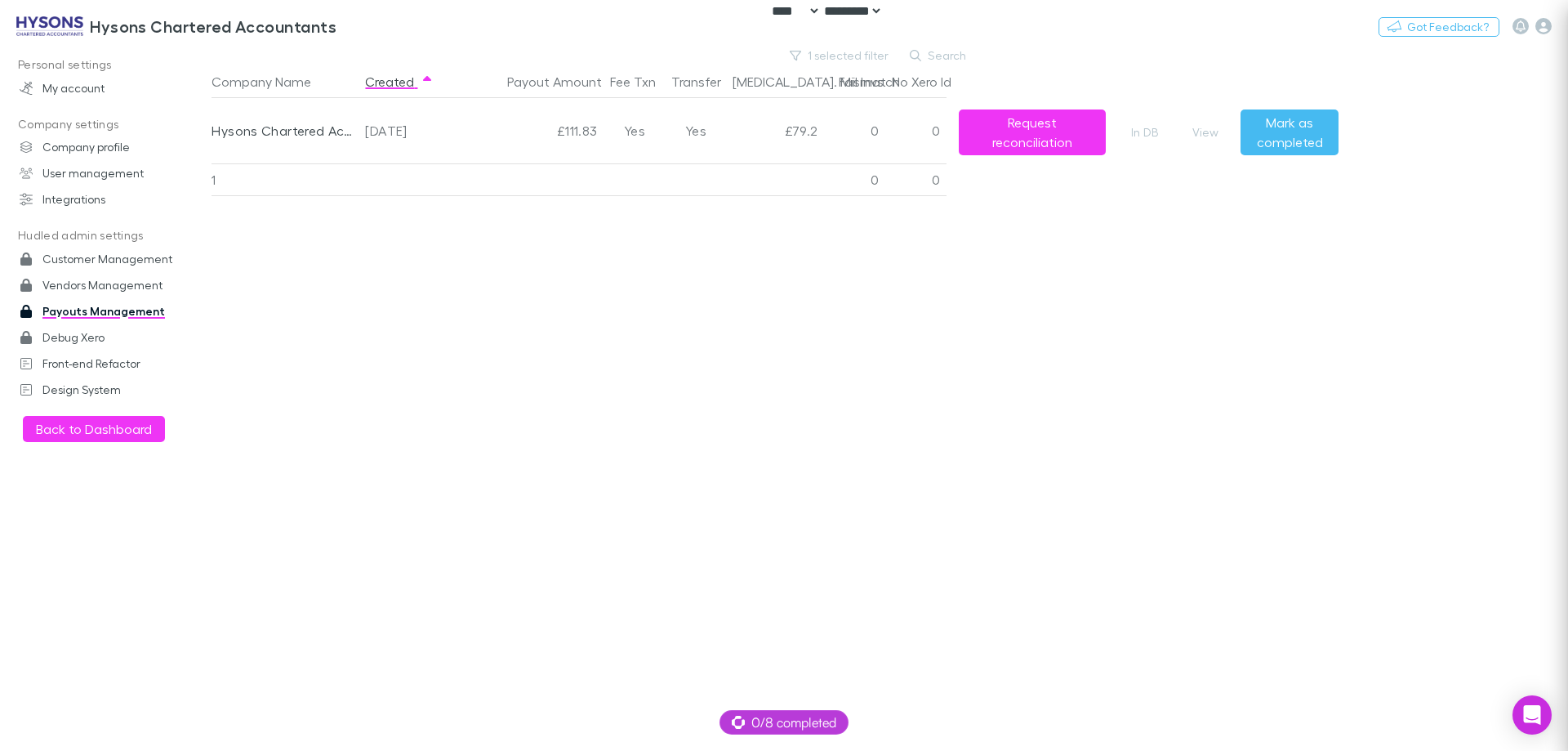
scroll to position [0, 0]
click at [1202, 131] on button "View" at bounding box center [1206, 133] width 52 height 20
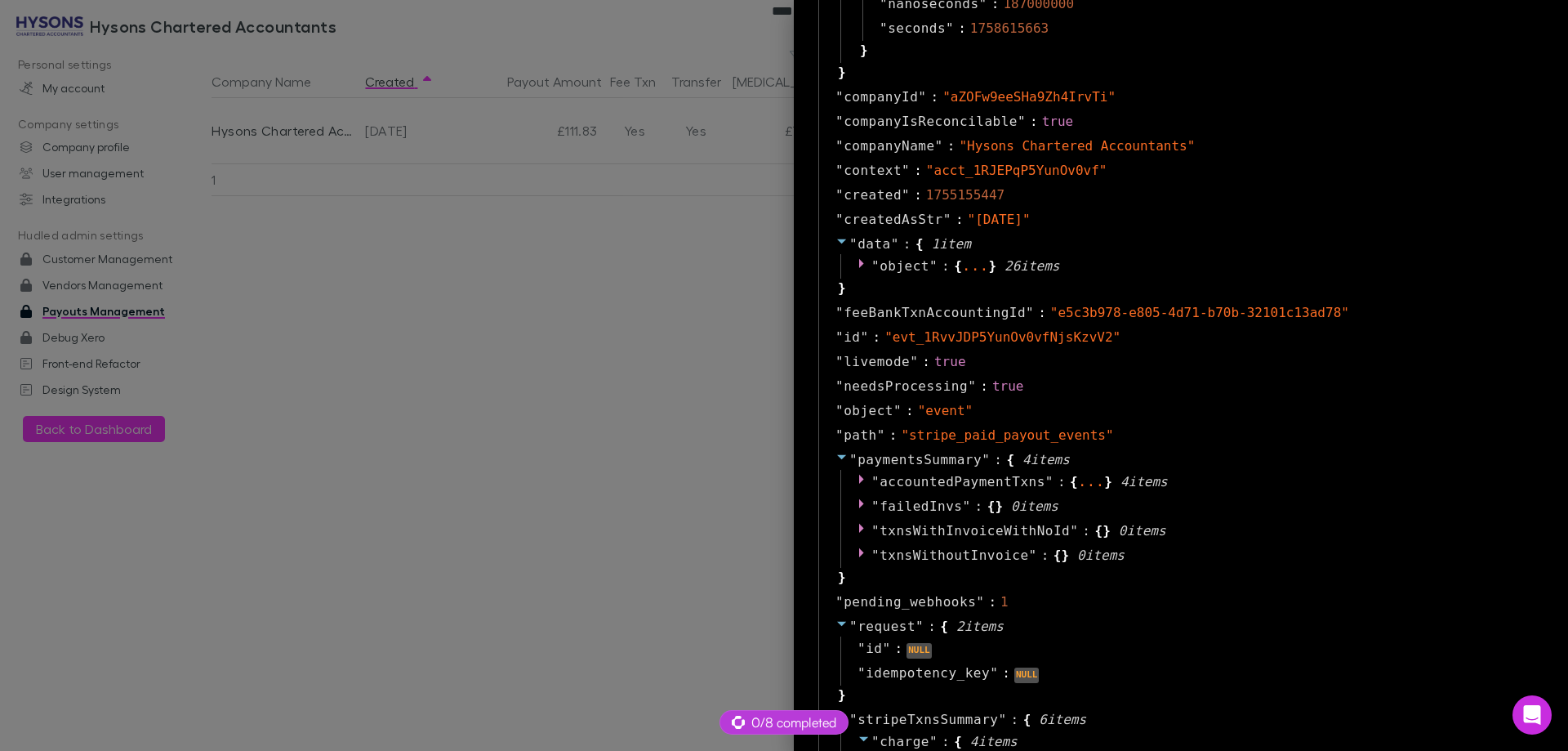
scroll to position [898, 0]
click at [490, 358] on div at bounding box center [784, 375] width 1568 height 751
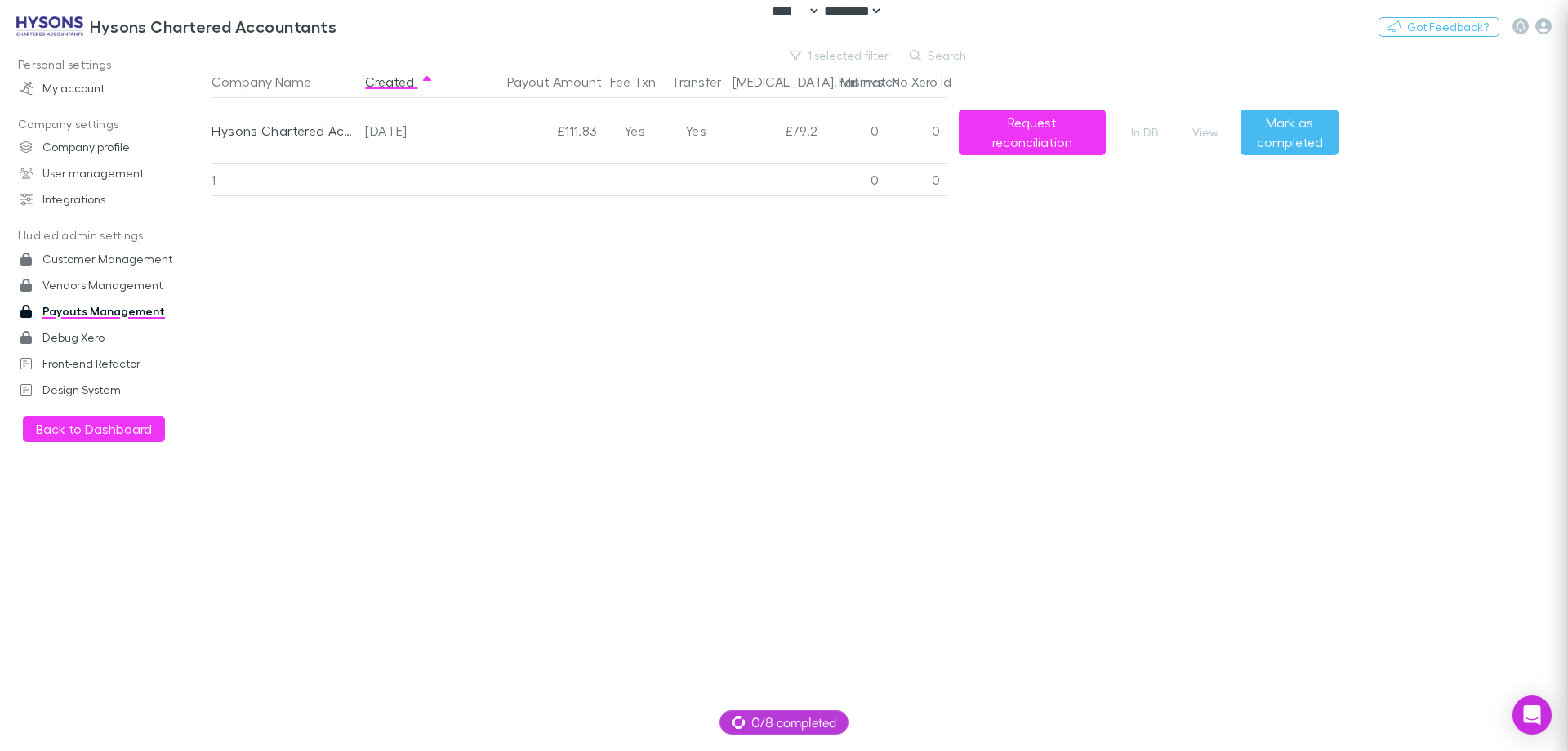
scroll to position [0, 0]
click at [1216, 137] on button "View" at bounding box center [1206, 133] width 52 height 20
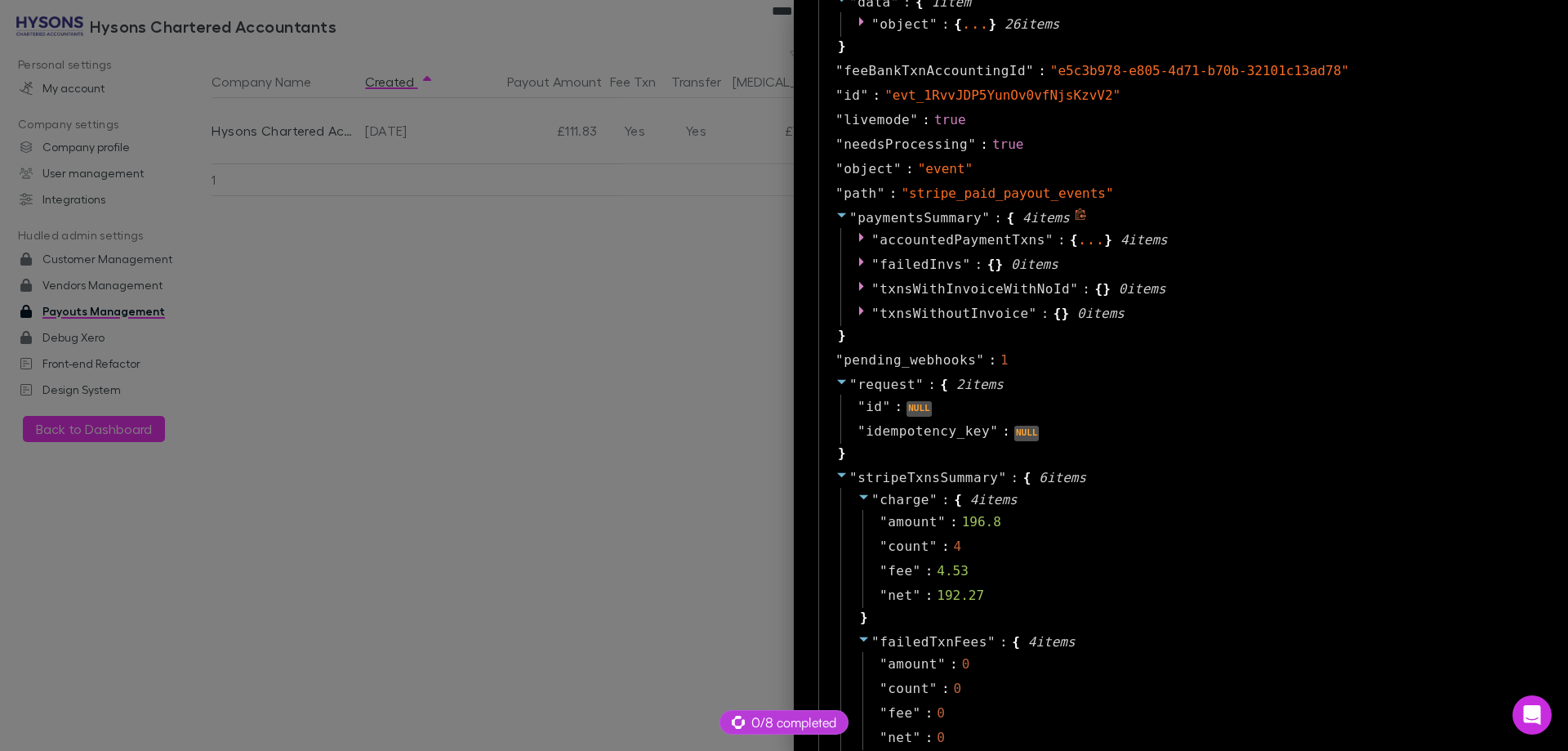
scroll to position [1143, 0]
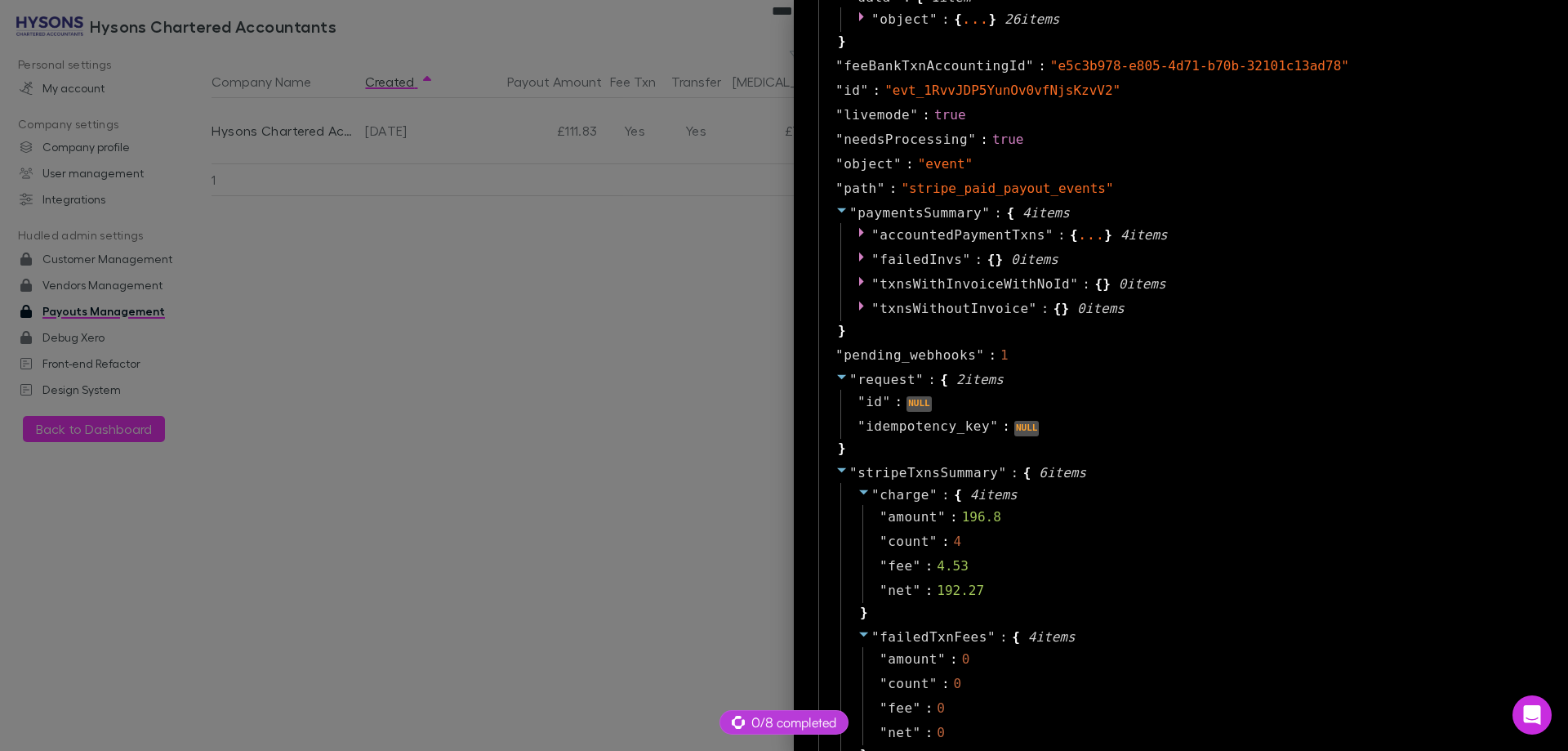
click at [445, 438] on div at bounding box center [784, 375] width 1568 height 751
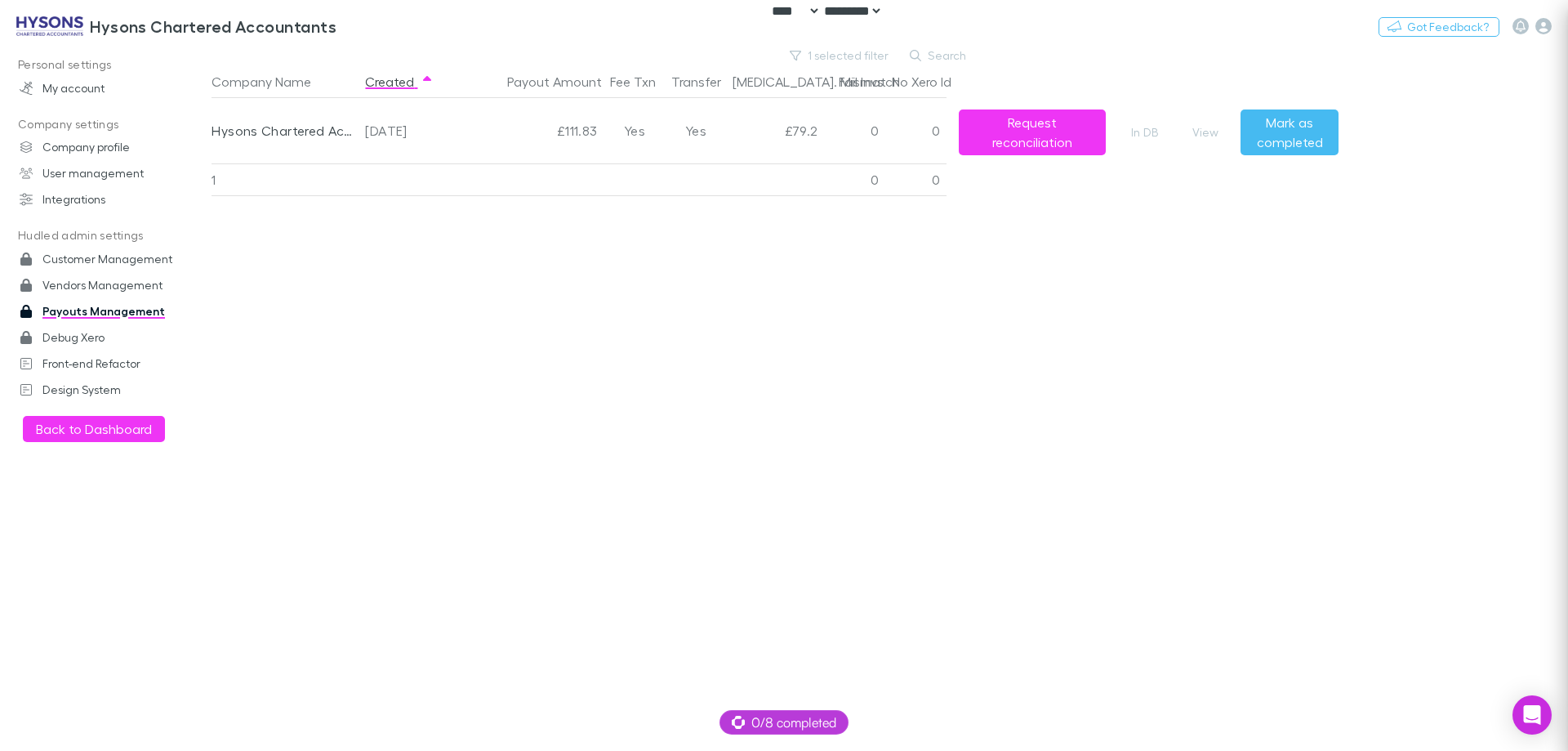
scroll to position [0, 0]
click at [162, 31] on h3 "Hysons Chartered Accountants" at bounding box center [213, 26] width 247 height 20
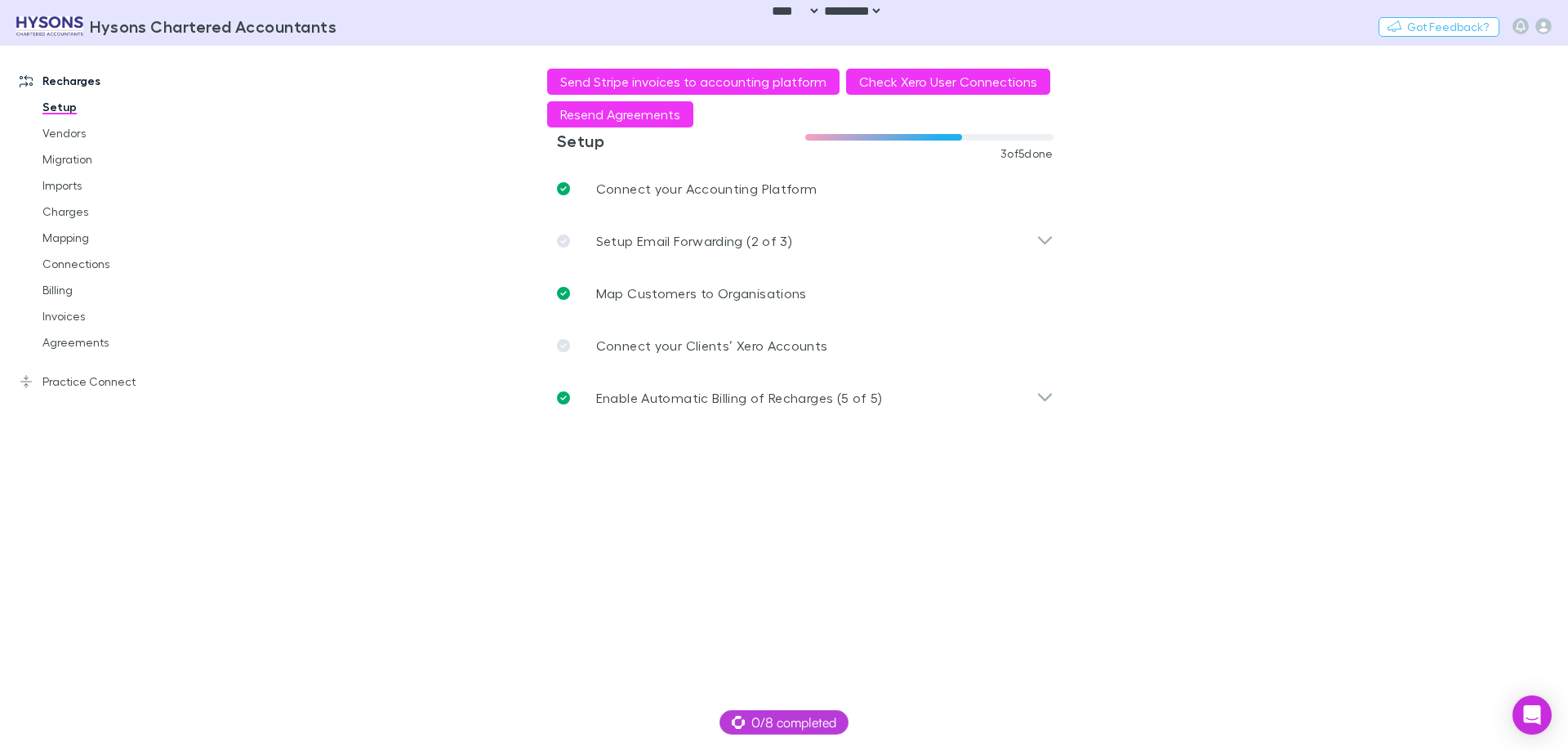
click at [374, 287] on main "**********" at bounding box center [890, 398] width 1356 height 705
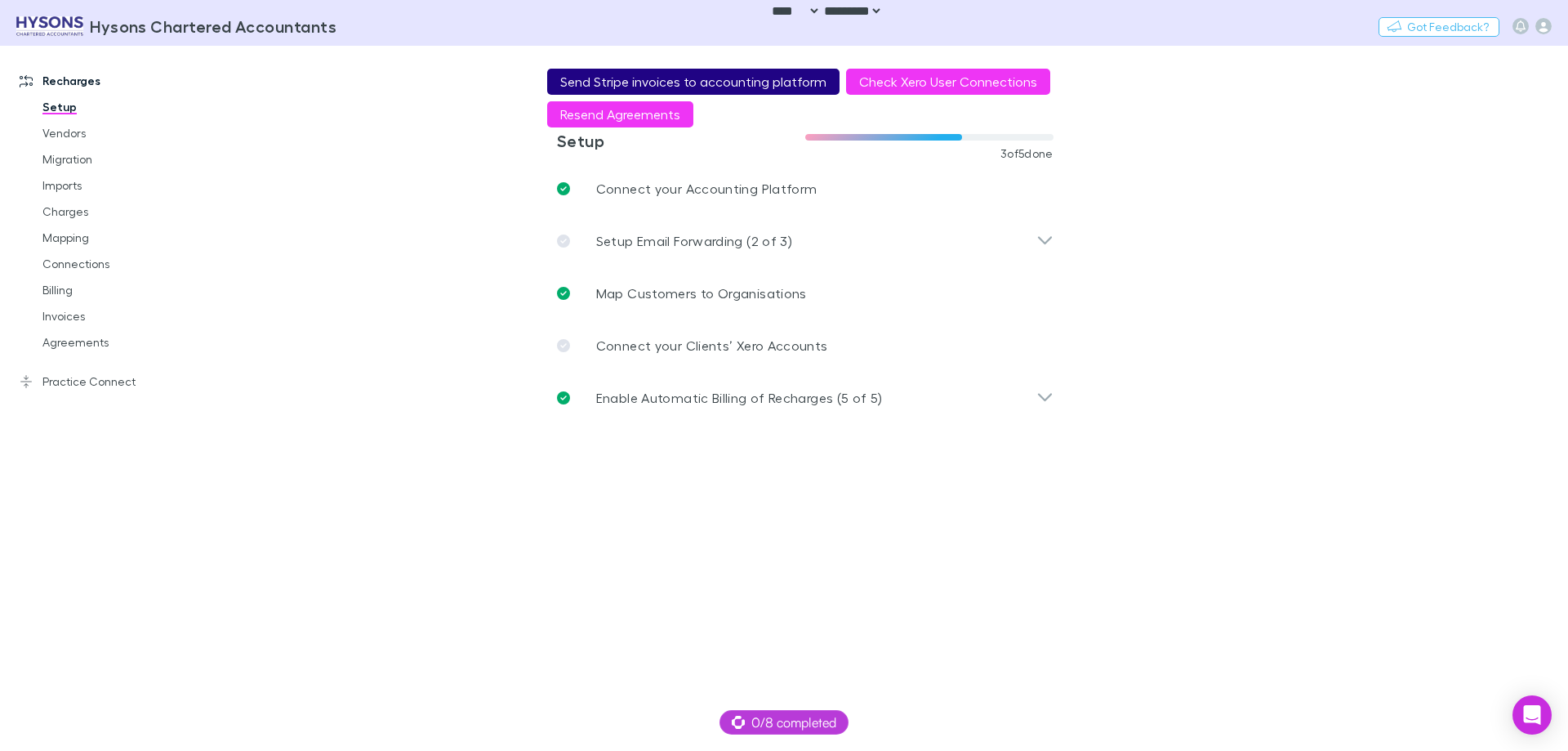
click at [651, 77] on button "Send Stripe invoices to accounting platform" at bounding box center [693, 81] width 292 height 26
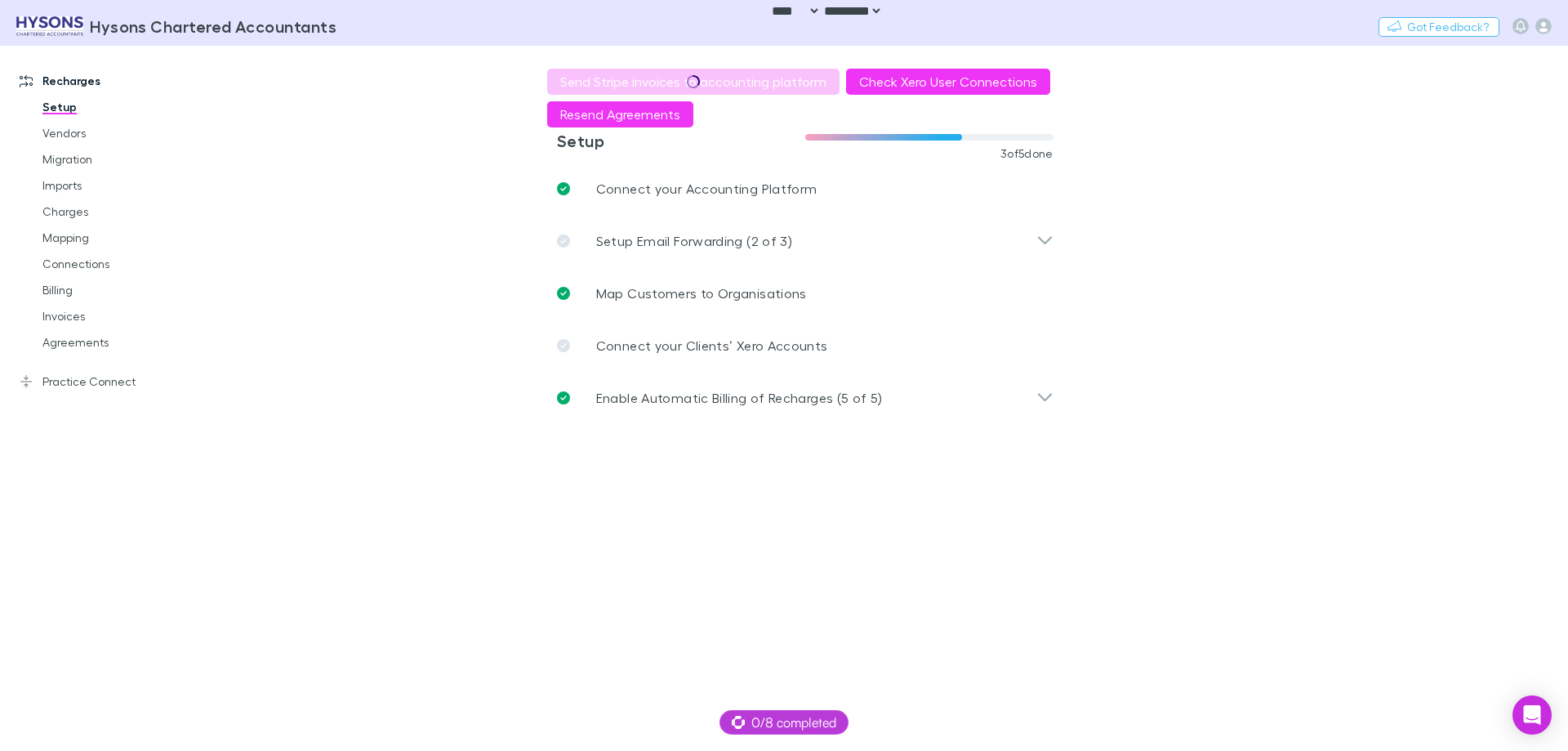
click at [361, 254] on main "**********" at bounding box center [890, 398] width 1356 height 705
click at [386, 300] on main "**********" at bounding box center [890, 398] width 1356 height 705
click at [388, 300] on main "**********" at bounding box center [890, 398] width 1356 height 705
click at [1544, 30] on icon "button" at bounding box center [1543, 26] width 16 height 16
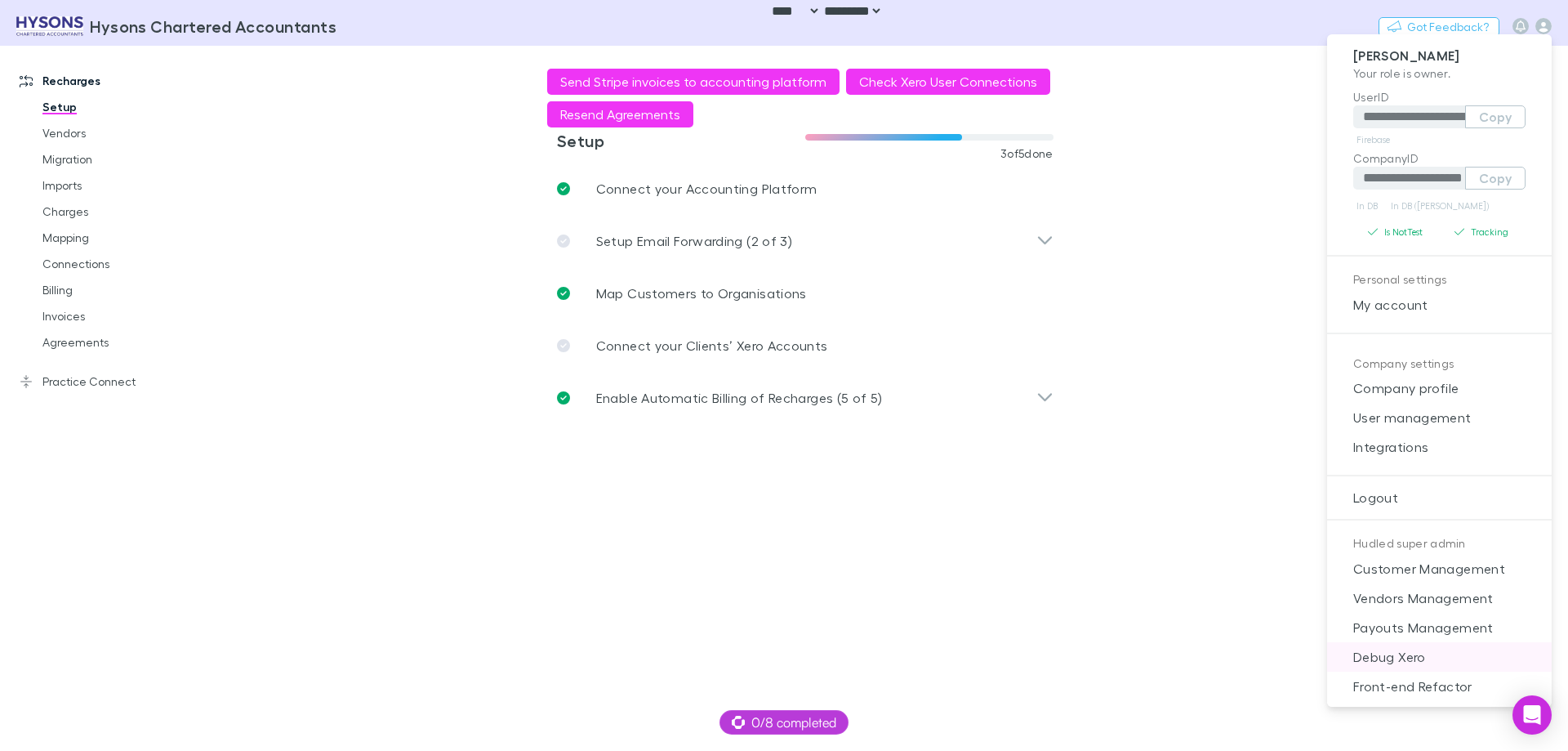
scroll to position [13, 0]
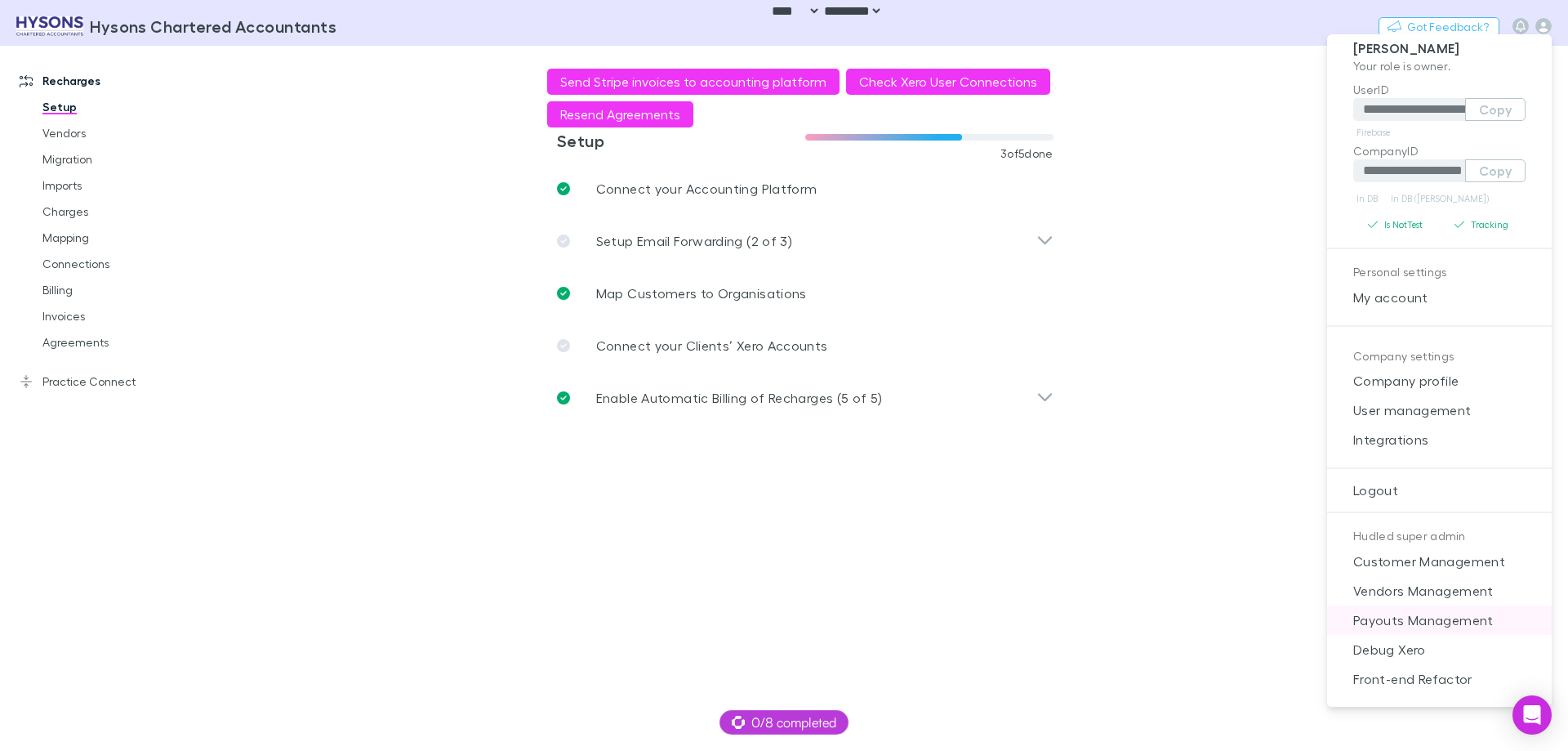
click at [1472, 631] on li "Payouts Management" at bounding box center [1439, 620] width 224 height 30
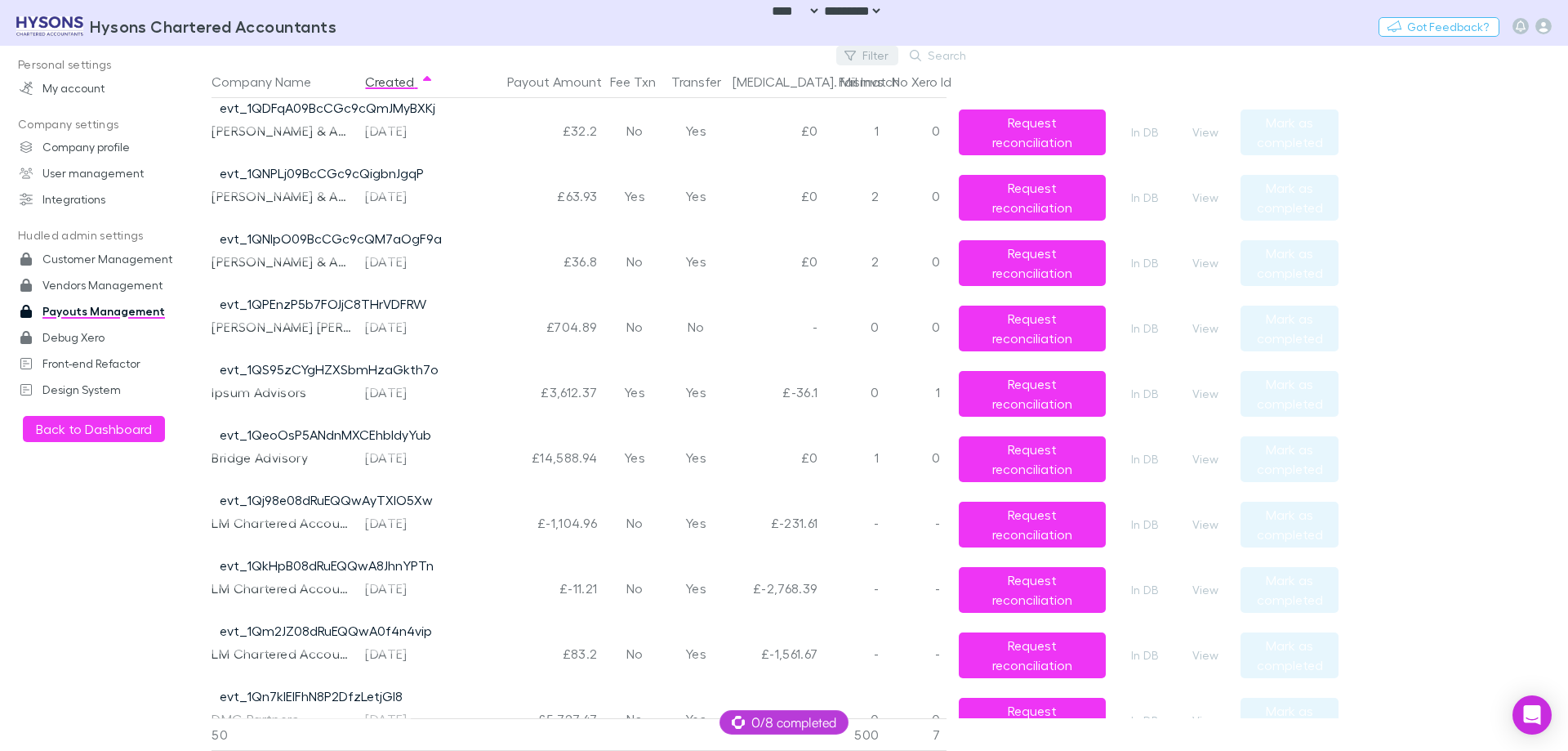
click at [877, 56] on button "Filter" at bounding box center [867, 56] width 62 height 20
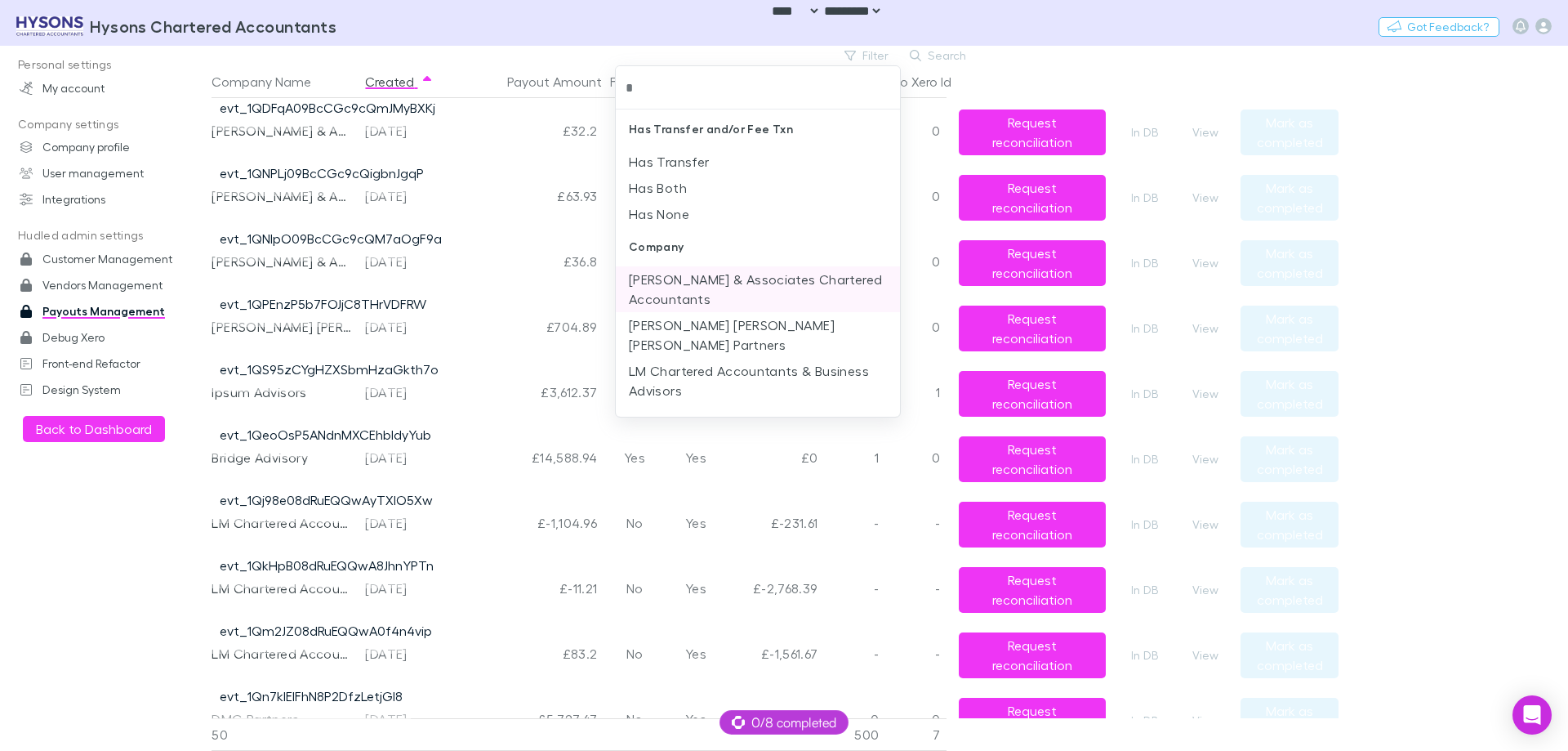
type input "**"
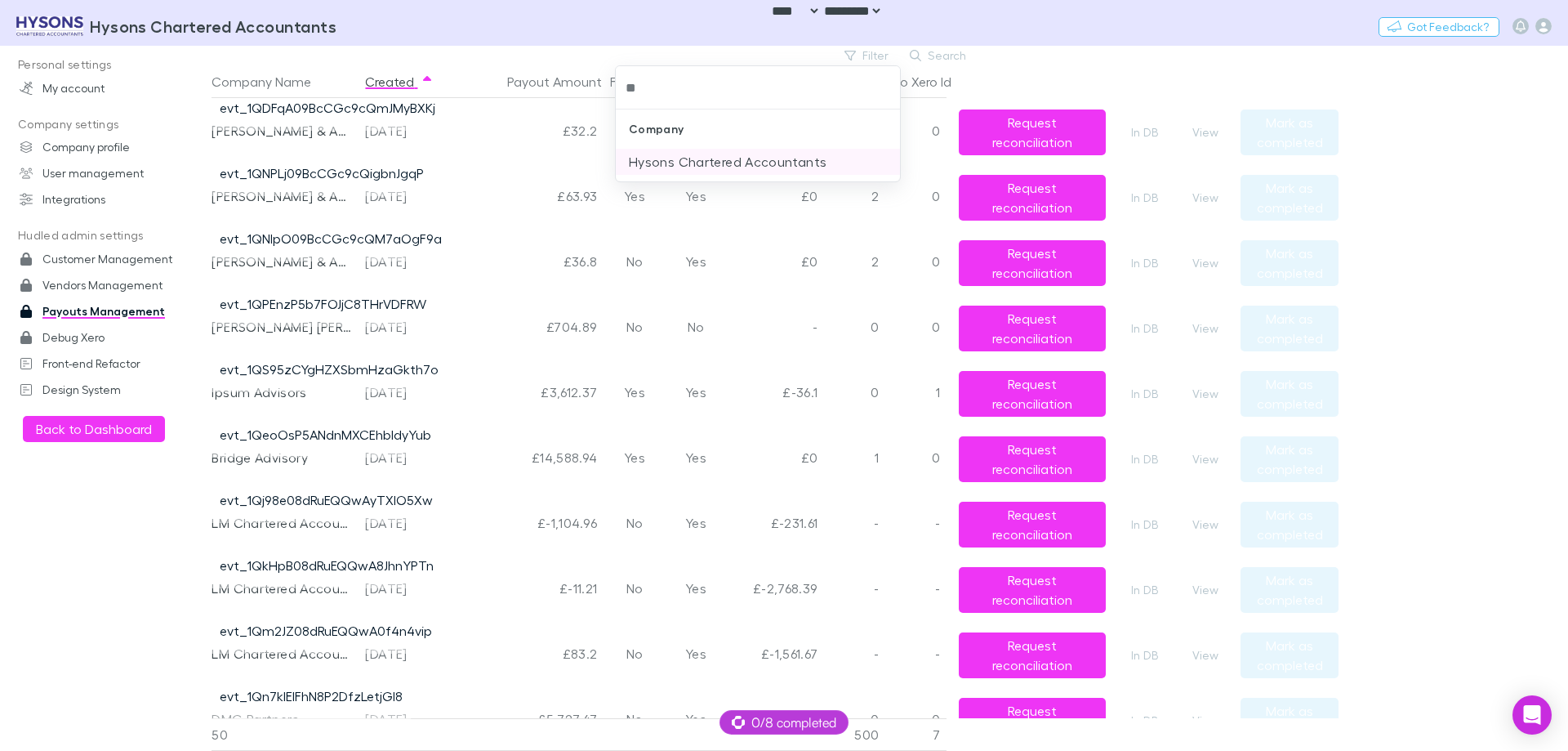
click at [737, 169] on li "Hysons Chartered Accountants" at bounding box center [757, 162] width 284 height 26
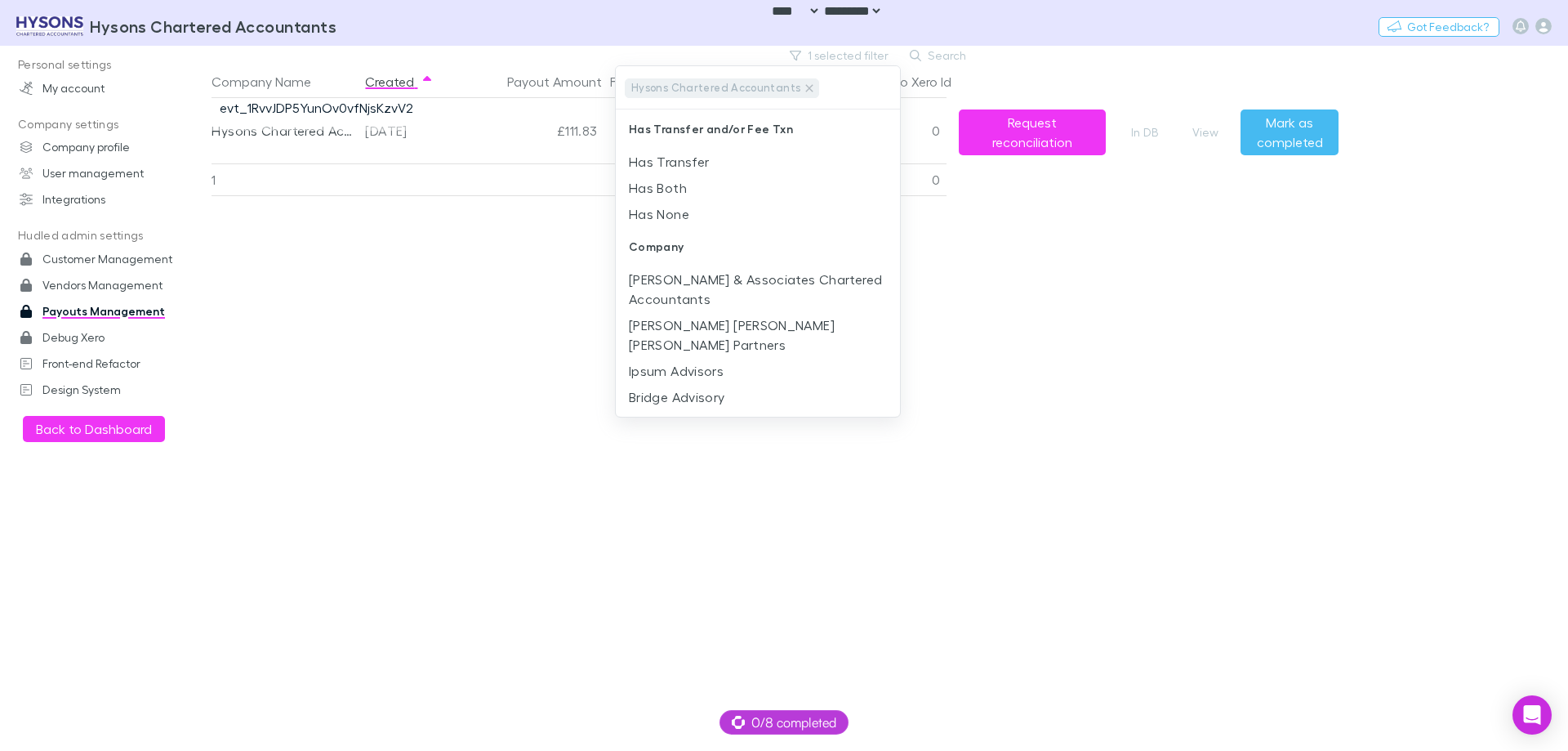
click at [1328, 377] on div at bounding box center [784, 375] width 1568 height 751
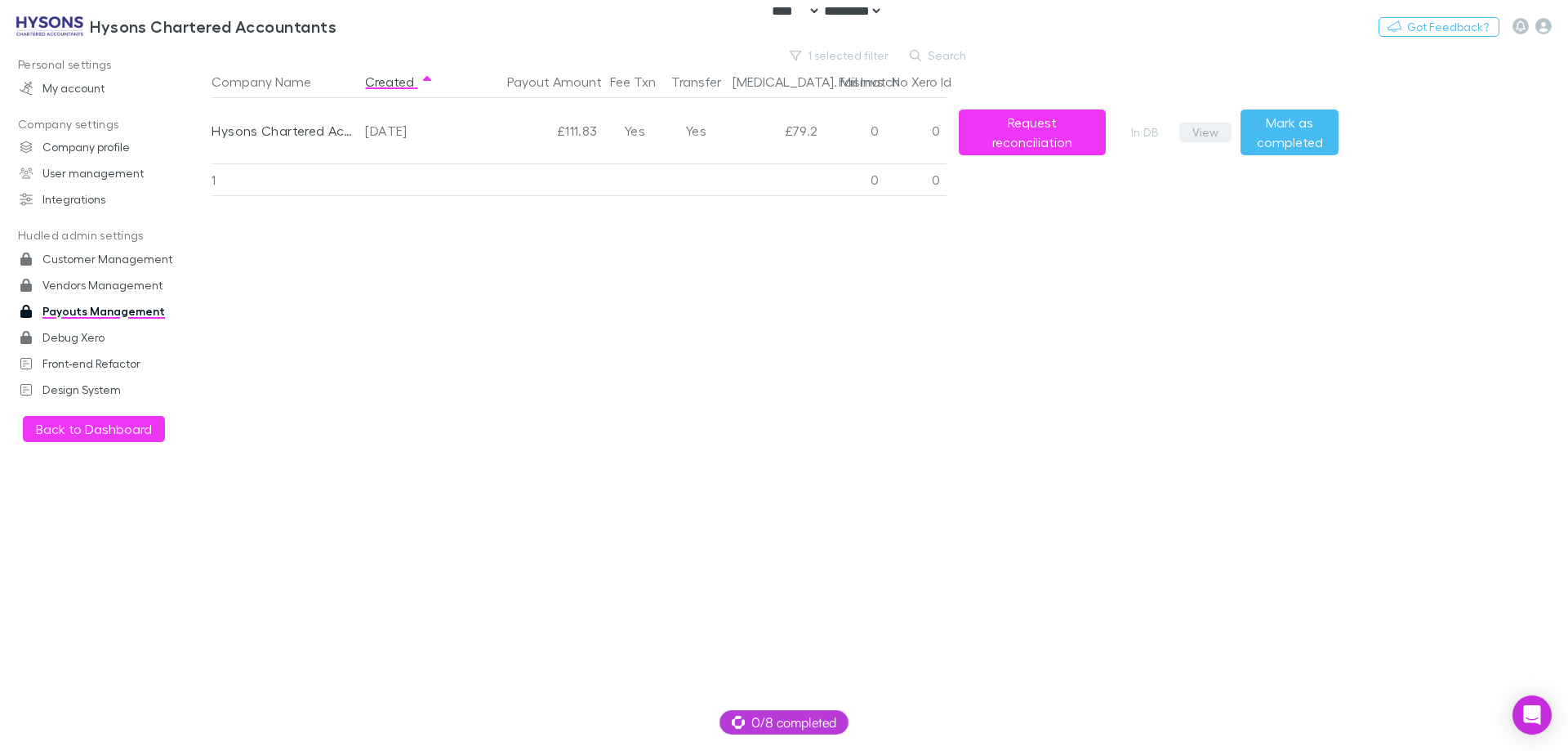
click at [1200, 133] on button "View" at bounding box center [1206, 133] width 52 height 20
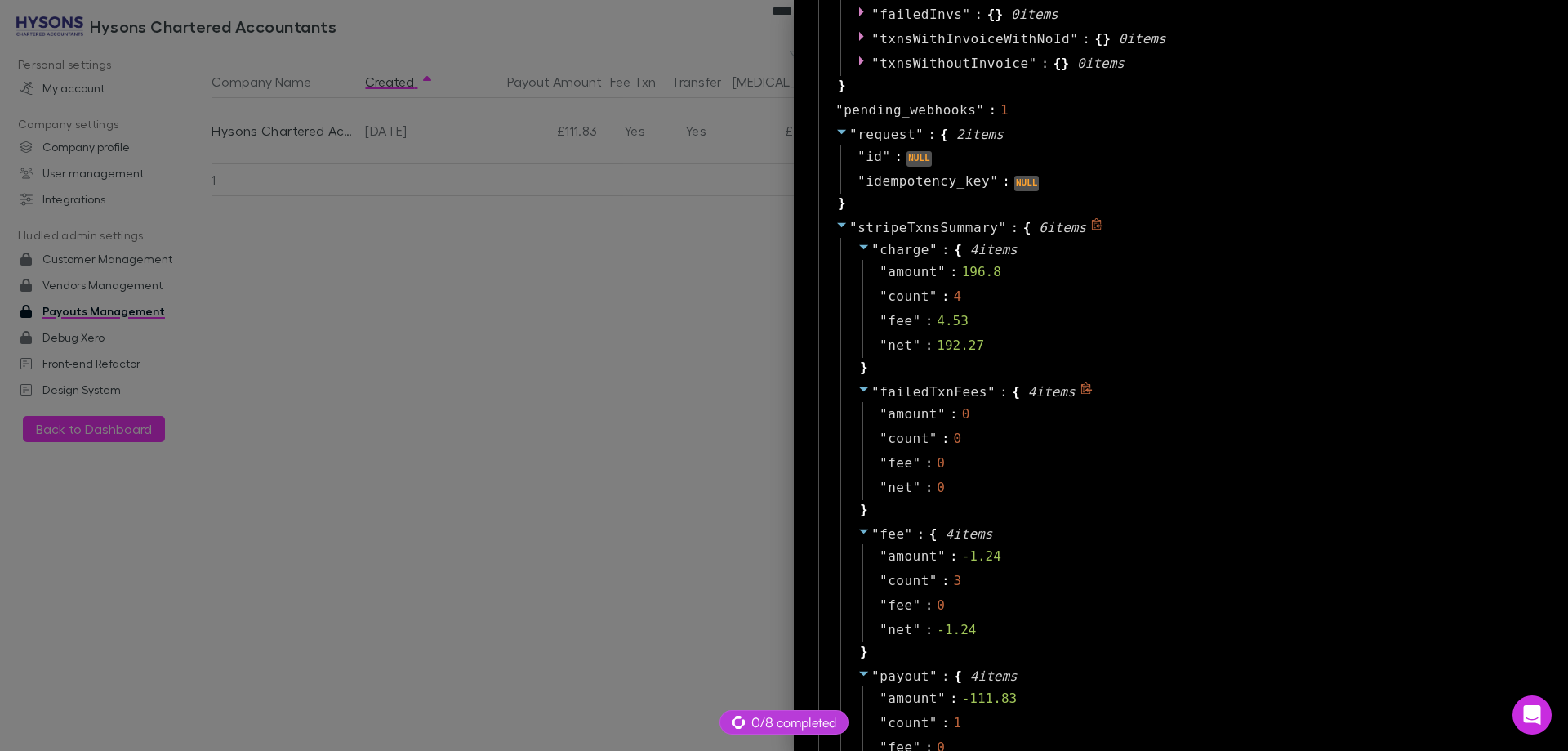
scroll to position [898, 0]
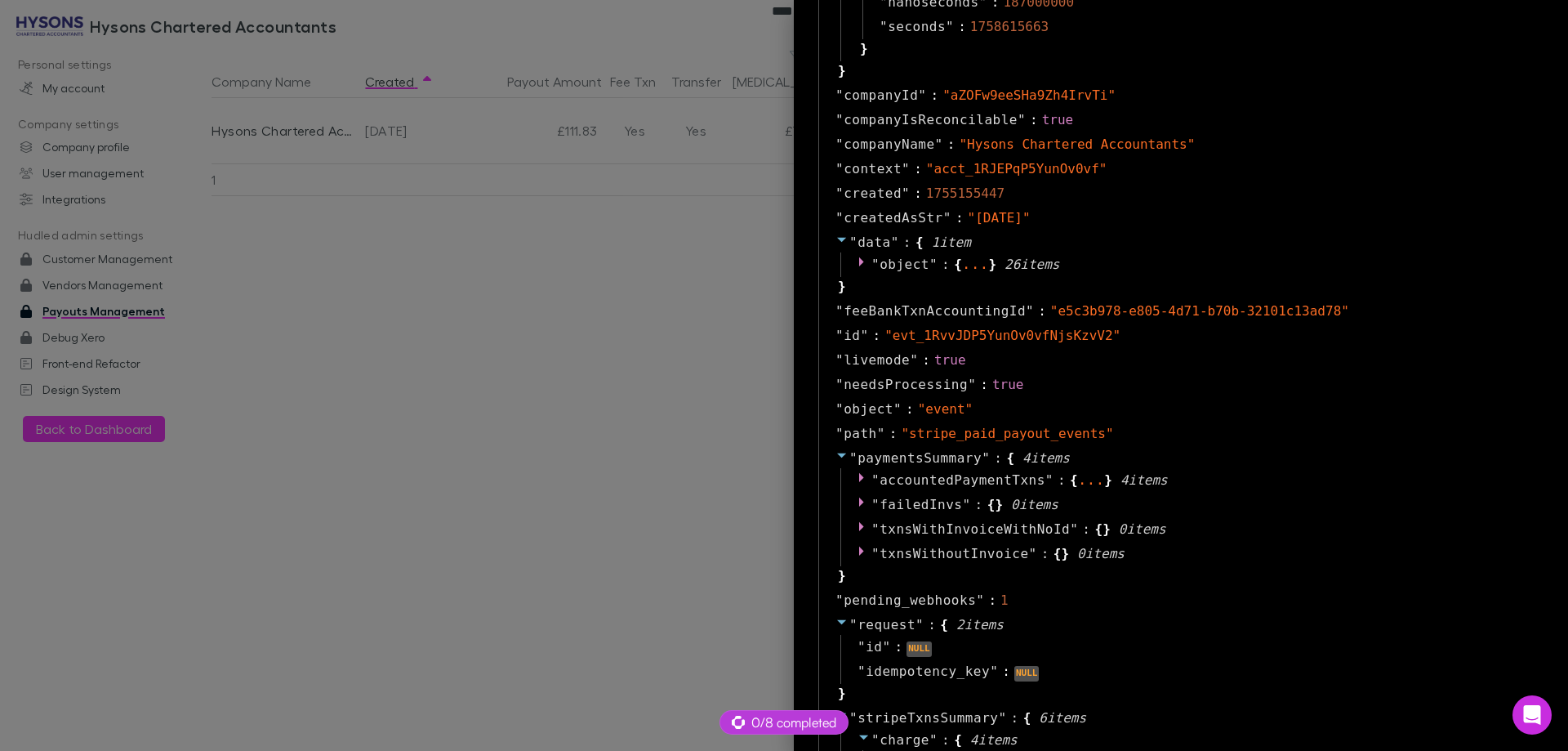
click at [544, 357] on div at bounding box center [784, 375] width 1568 height 751
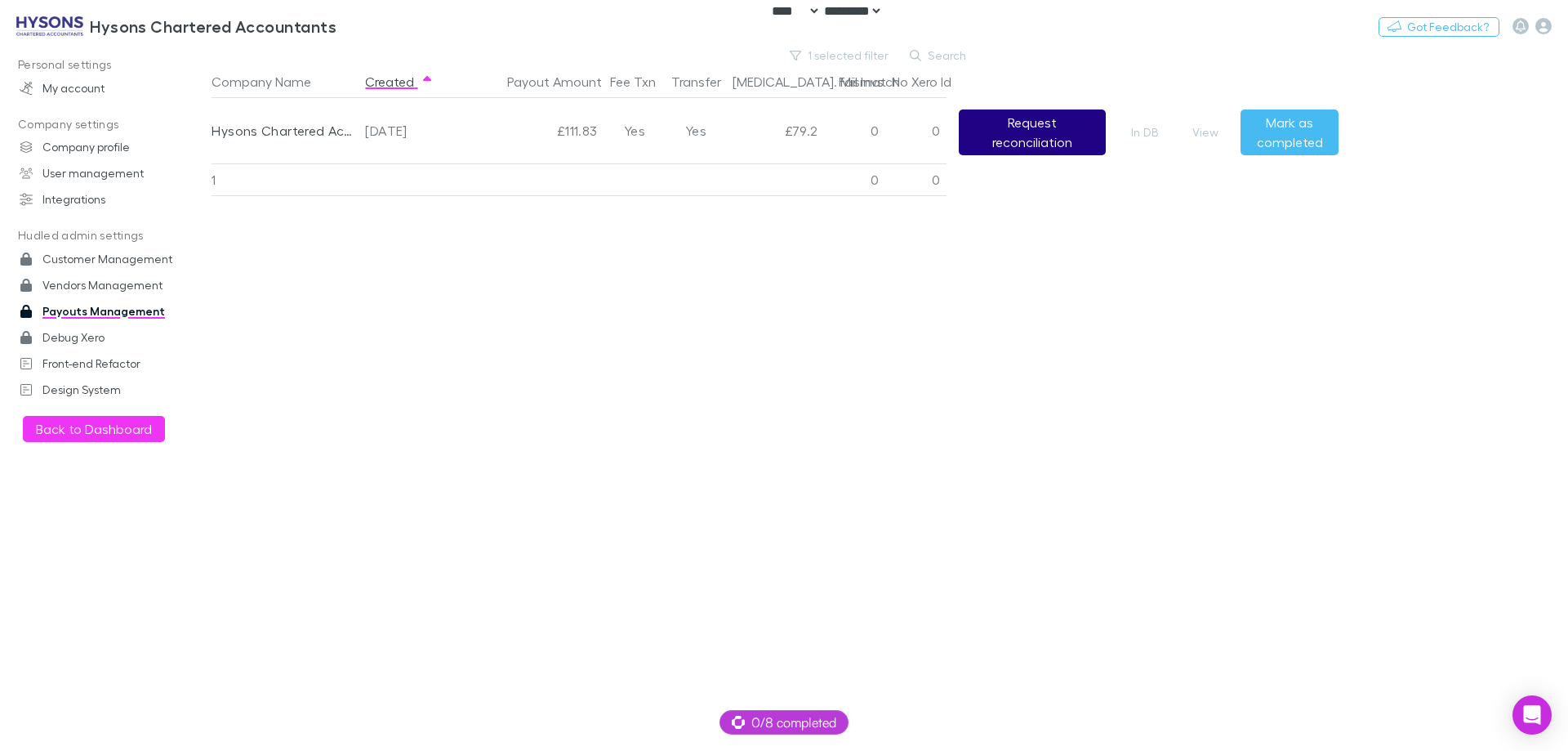
click at [1005, 130] on button "Request reconciliation" at bounding box center [1032, 132] width 147 height 46
click at [1544, 303] on main "1 selected filter Search Company Name Created Payout Amount Fee Txn Transfer Ba…" at bounding box center [890, 398] width 1356 height 705
click at [1200, 129] on button "View" at bounding box center [1206, 133] width 52 height 20
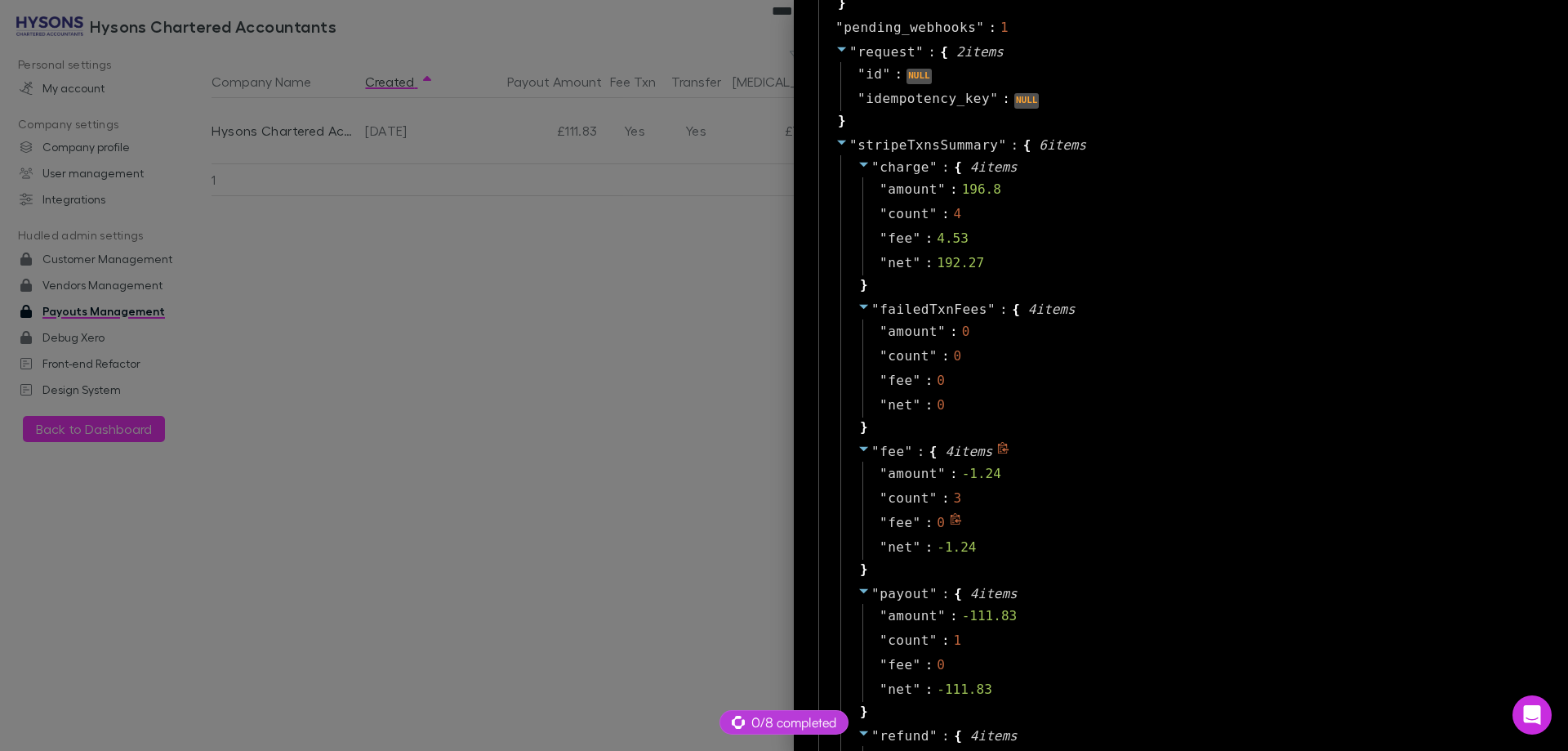
scroll to position [1034, 0]
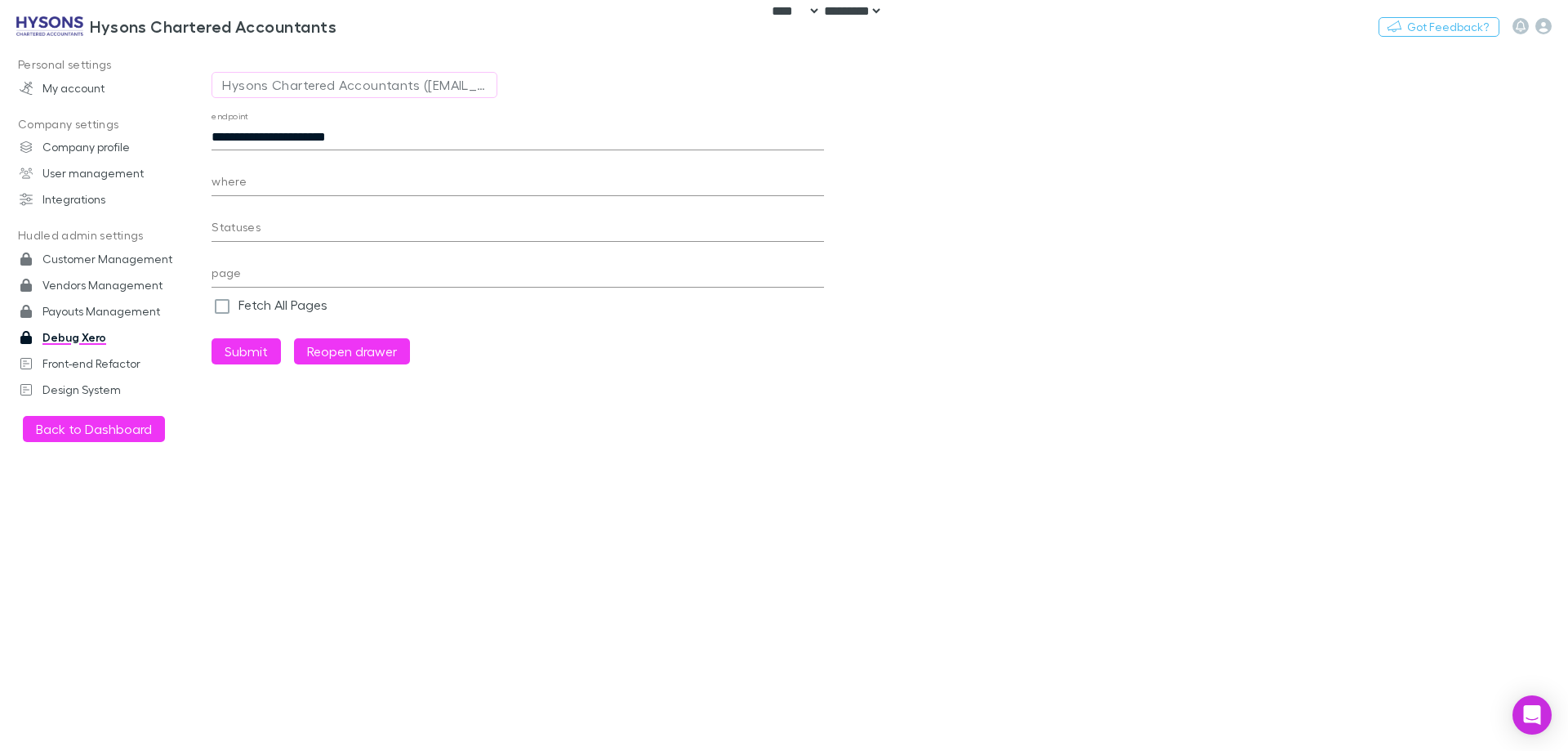
select select "****"
click at [101, 32] on h3 "Hysons Chartered Accountants" at bounding box center [213, 26] width 247 height 20
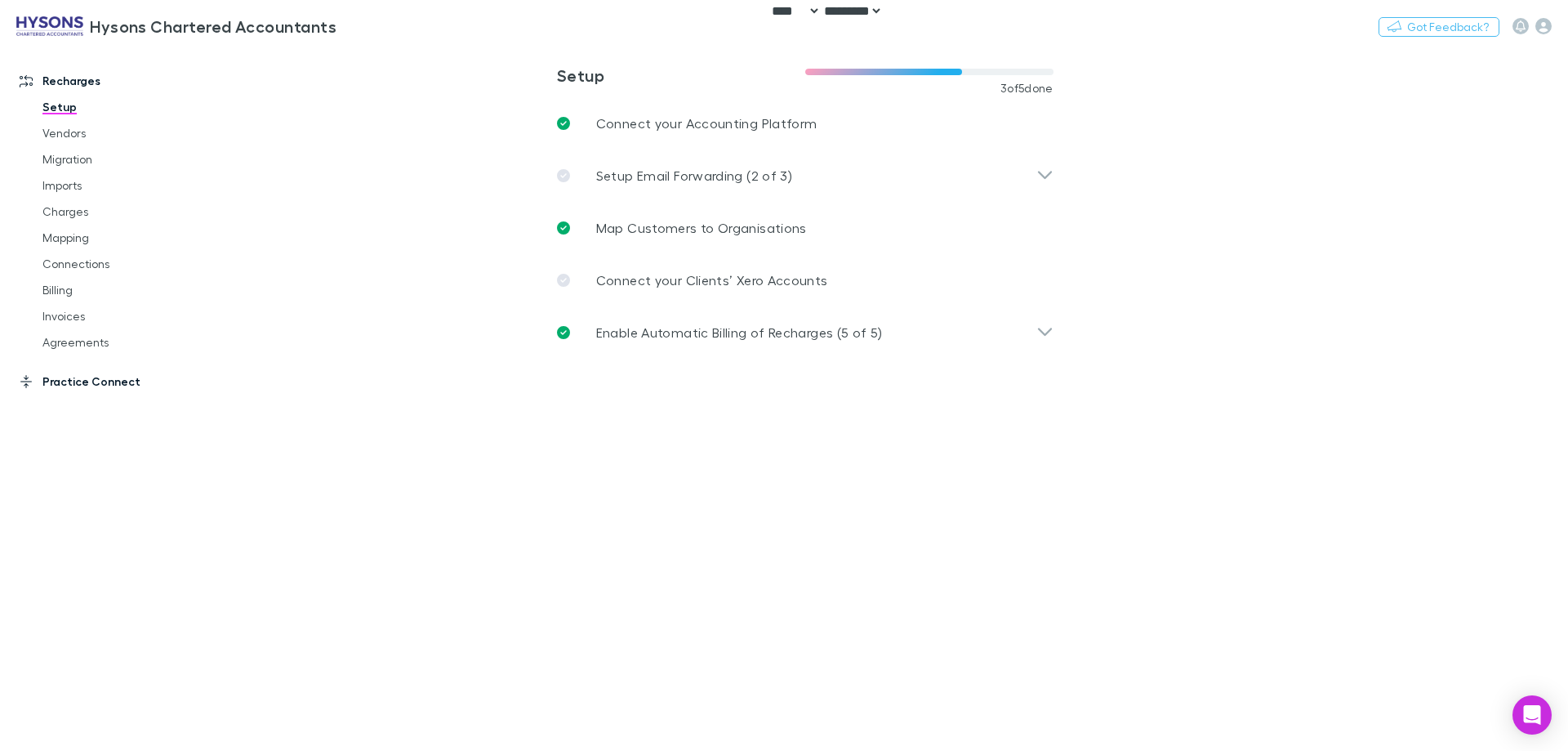
click at [79, 389] on link "Practice Connect" at bounding box center [112, 381] width 217 height 26
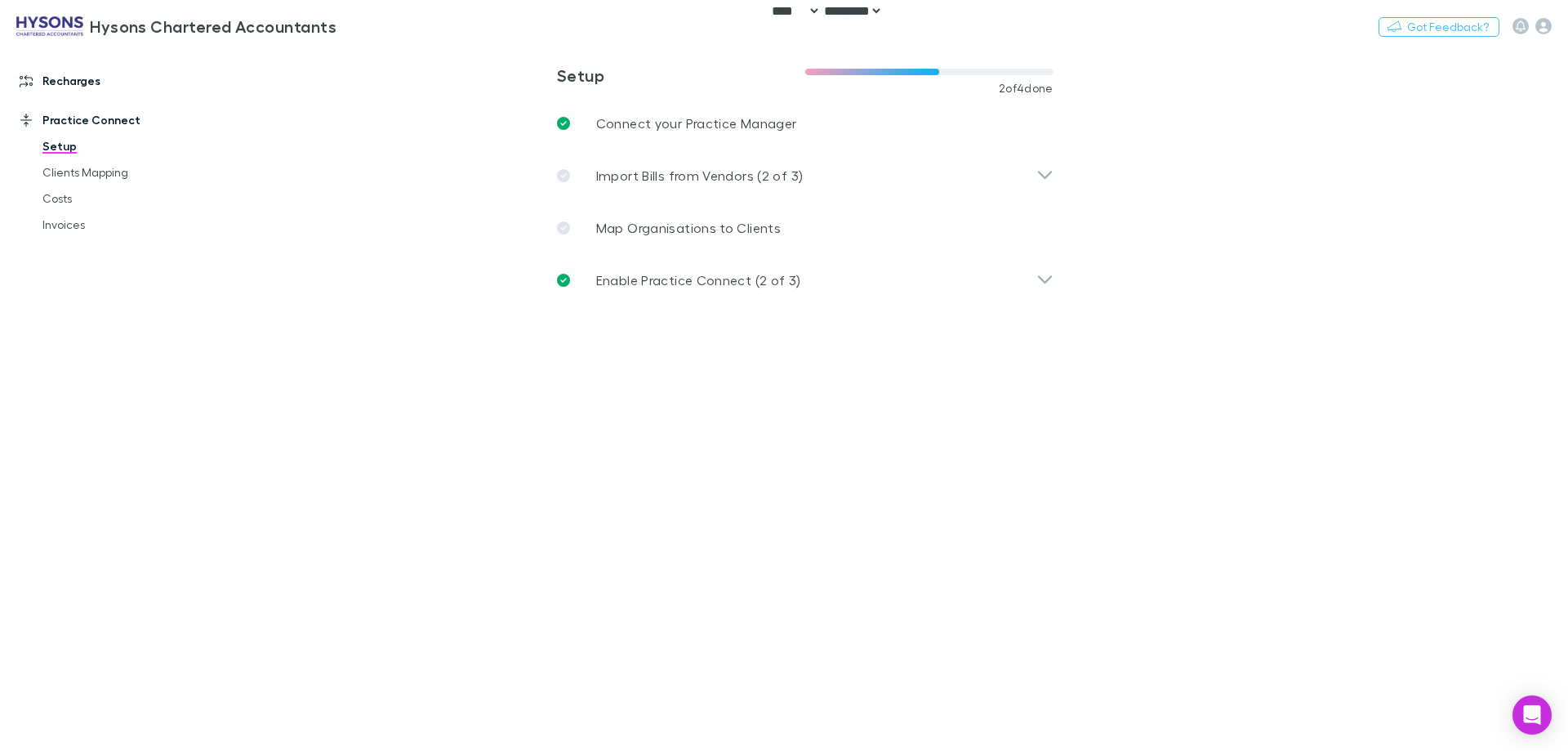
click at [74, 78] on link "Recharges" at bounding box center [112, 81] width 217 height 26
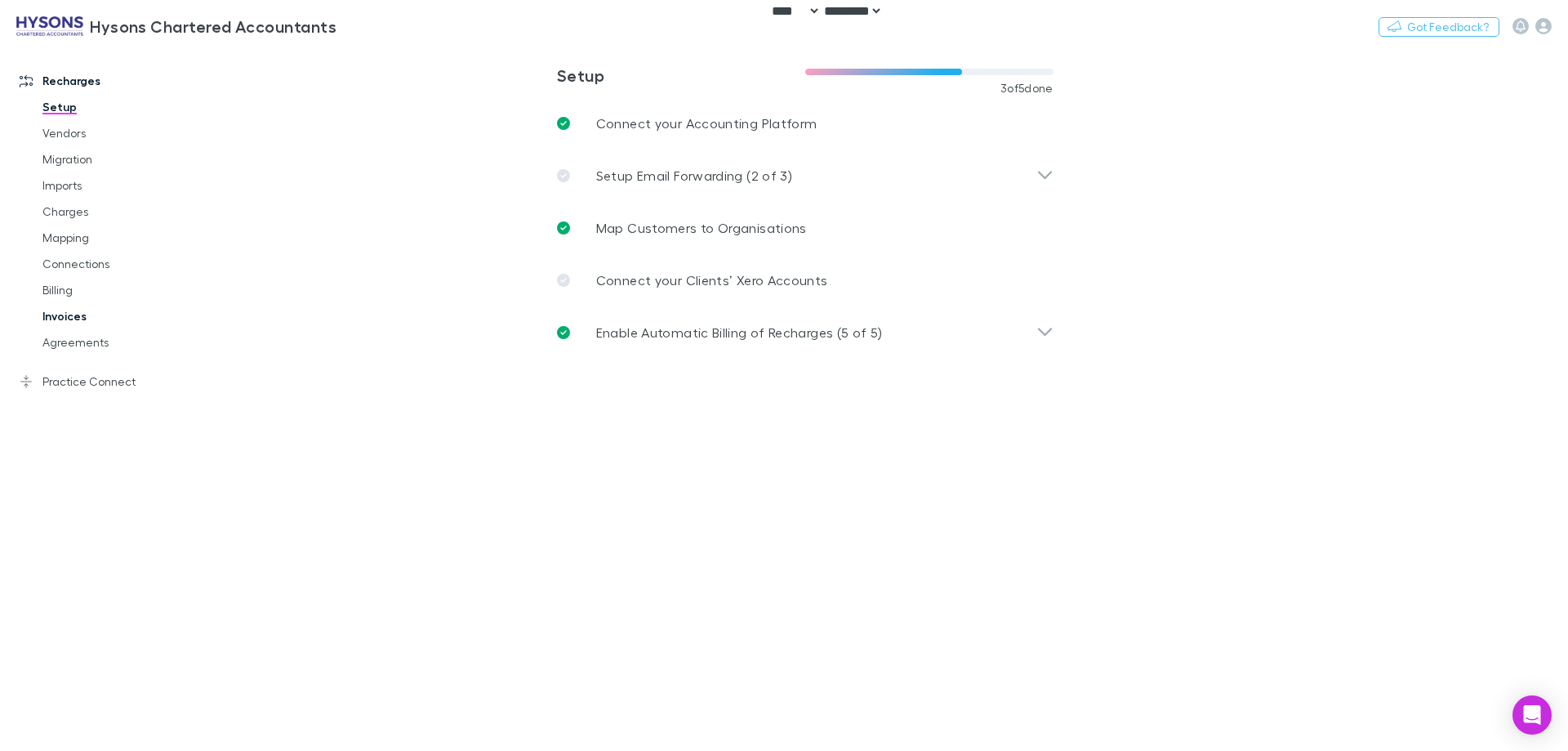
click at [83, 313] on link "Invoices" at bounding box center [123, 316] width 195 height 26
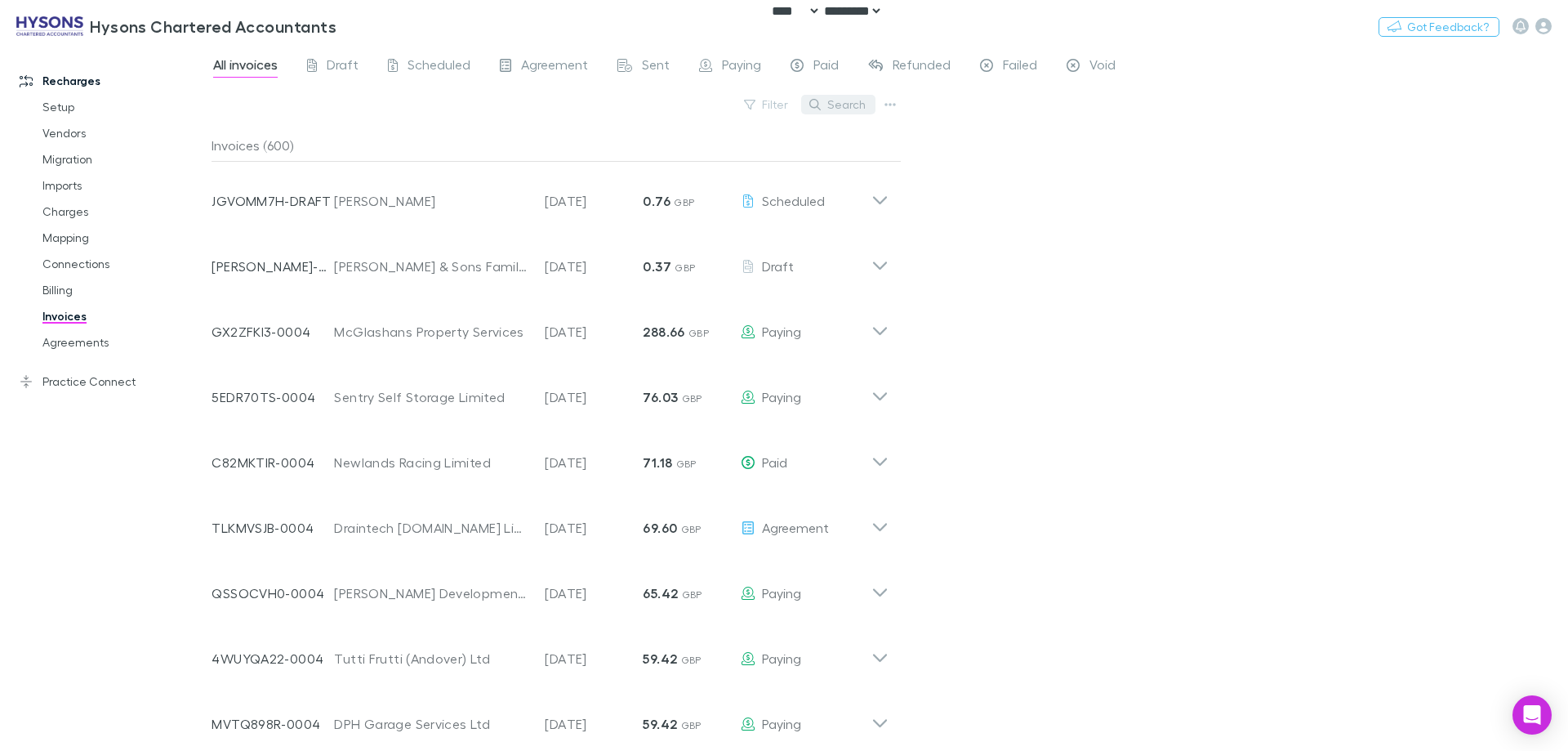
click at [834, 99] on button "Search" at bounding box center [838, 105] width 74 height 20
paste input "**********"
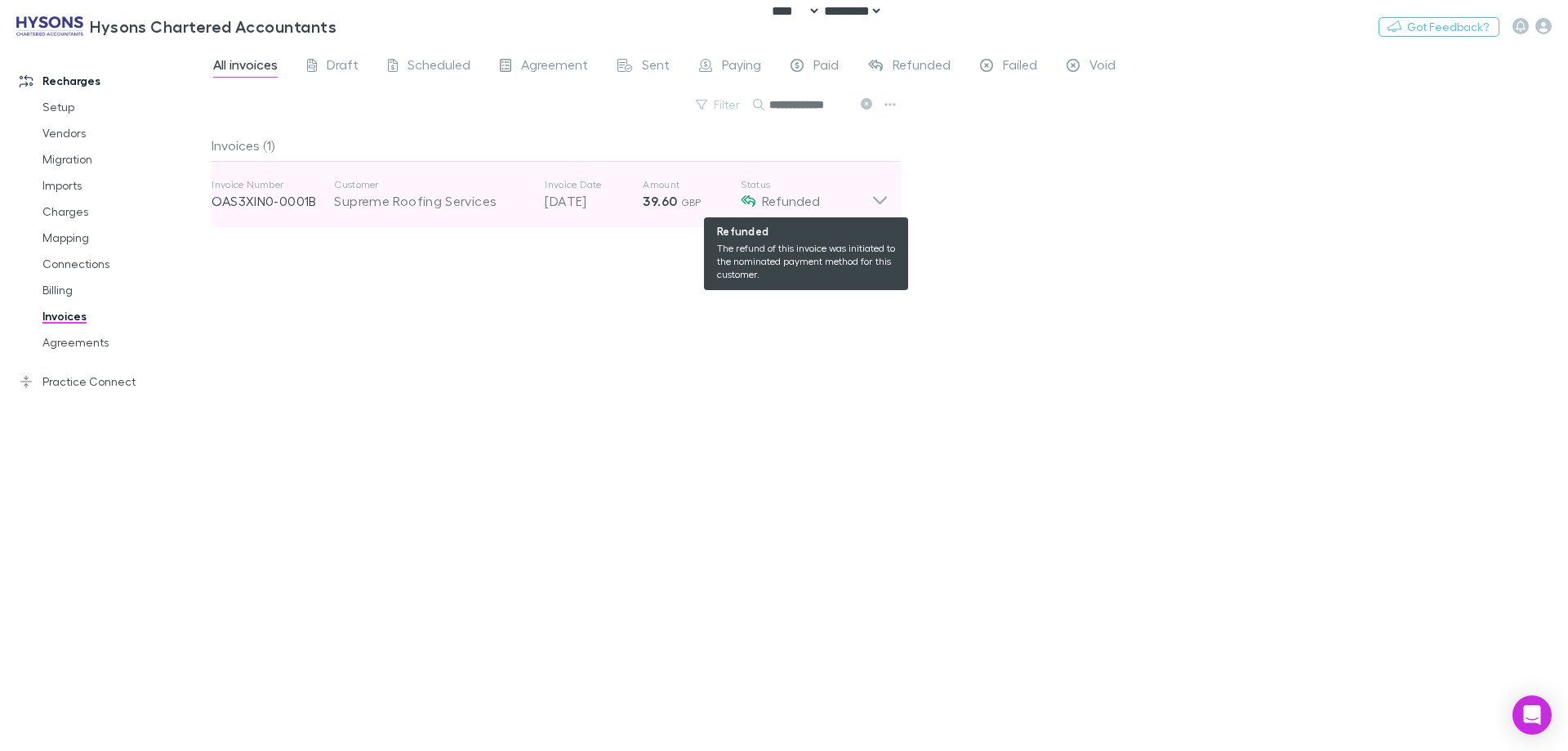
type input "**********"
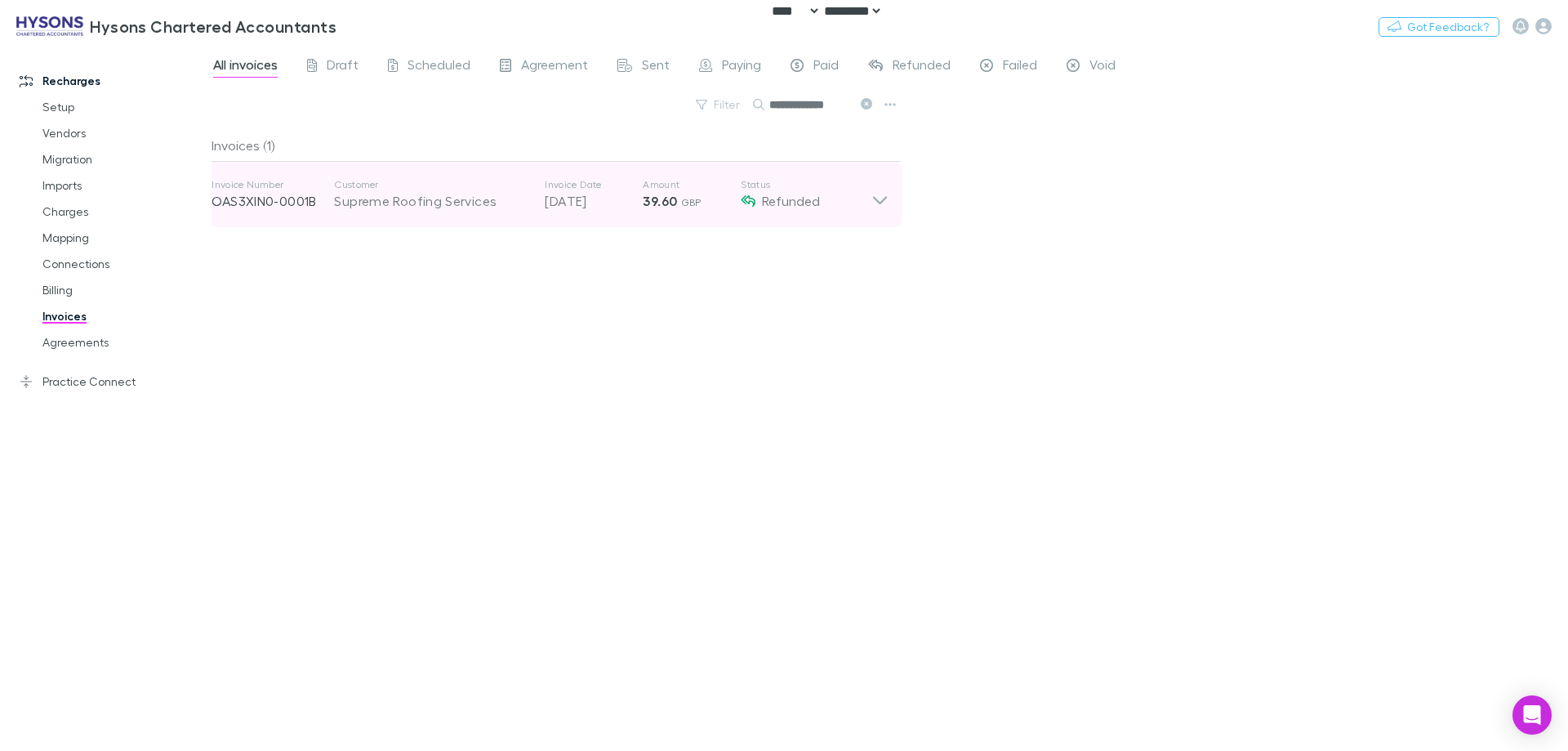
click at [732, 214] on div "Invoice Number OAS3XIN0-0001B Customer Supreme Roofing Services Invoice Date [D…" at bounding box center [542, 195] width 660 height 59
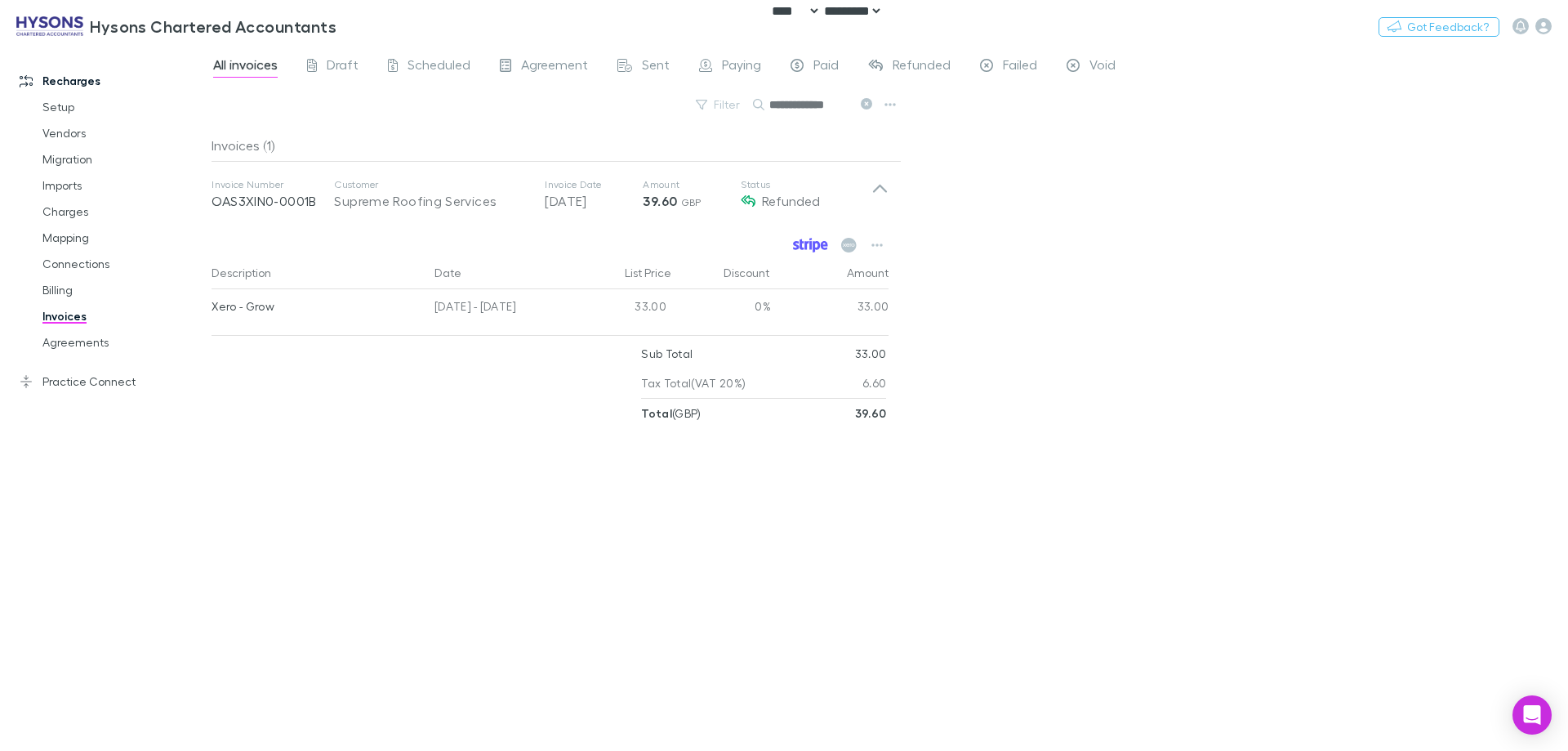
click at [802, 248] on icon at bounding box center [802, 245] width 4 height 11
click at [1079, 267] on div "**********" at bounding box center [890, 398] width 1356 height 705
